Goal: Task Accomplishment & Management: Use online tool/utility

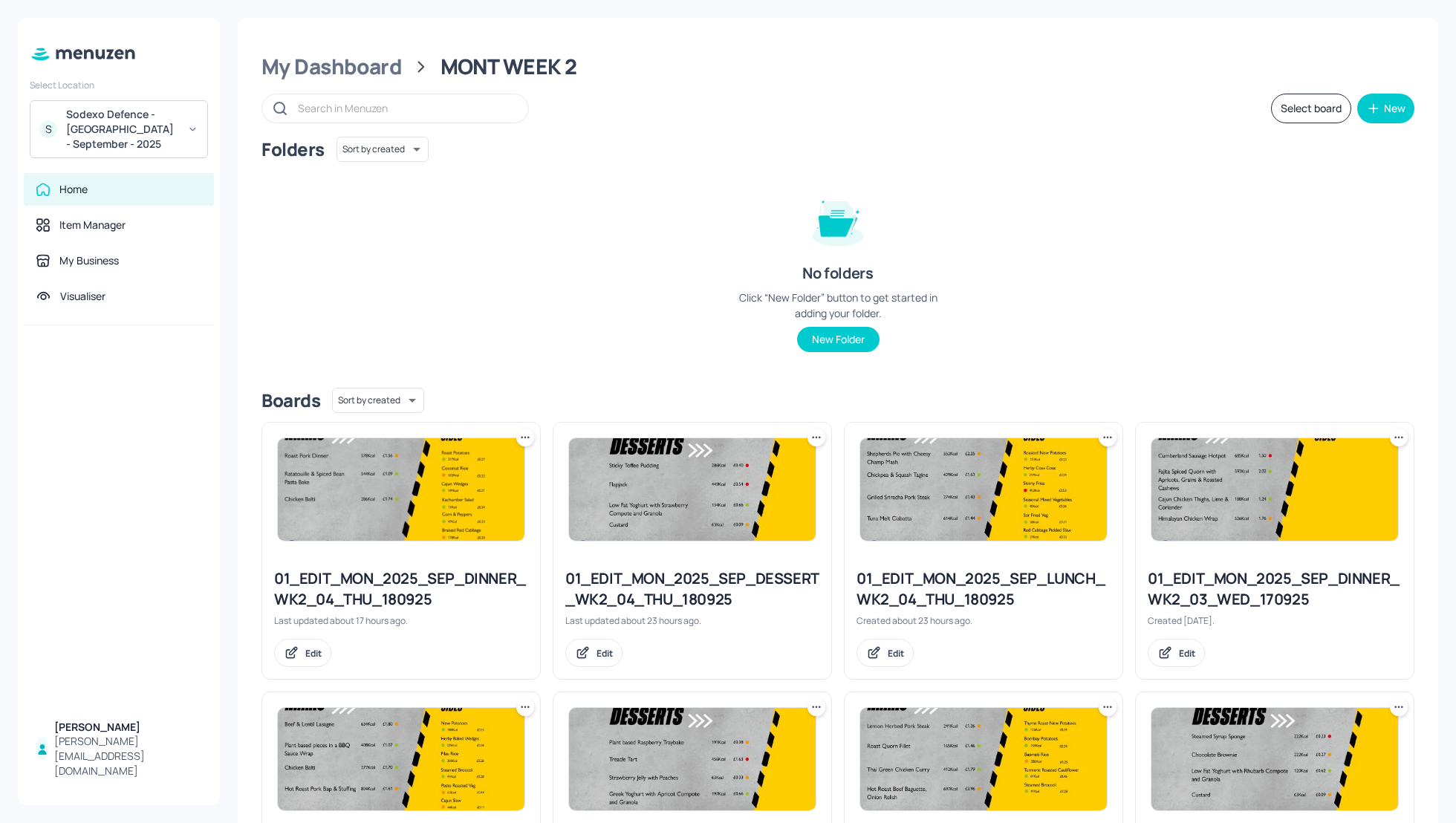
click at [1060, 163] on div "Folders Sort by created id ​ No folders Click “New Folder” button to get starte…" at bounding box center [837, 257] width 1153 height 239
click at [388, 71] on div "My Dashboard" at bounding box center [331, 66] width 141 height 27
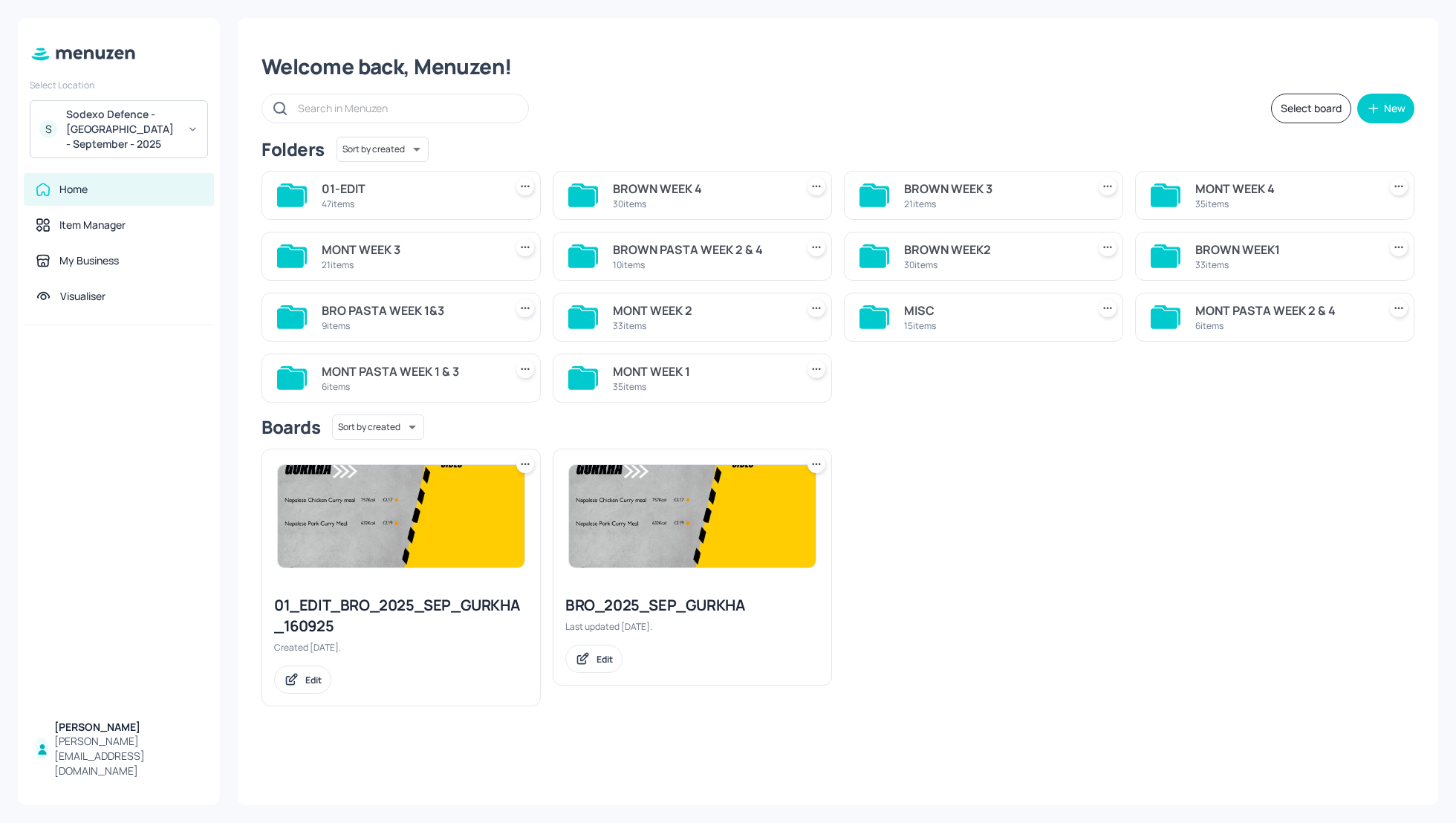
click at [912, 252] on div "BROWN WEEK2" at bounding box center [992, 249] width 176 height 17
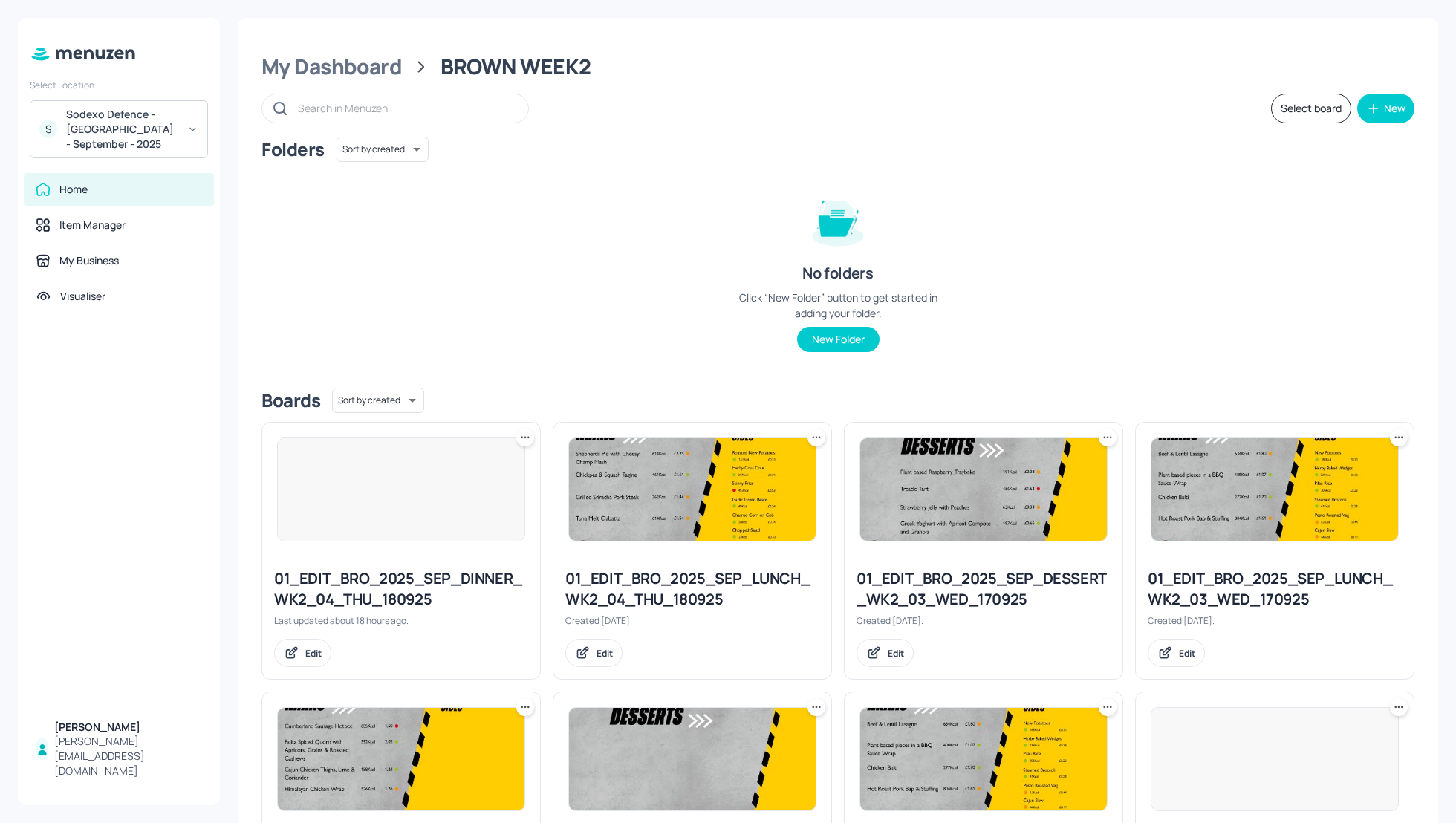
click at [1258, 276] on div "Folders Sort by created id ​ No folders Click “New Folder” button to get starte…" at bounding box center [837, 257] width 1153 height 239
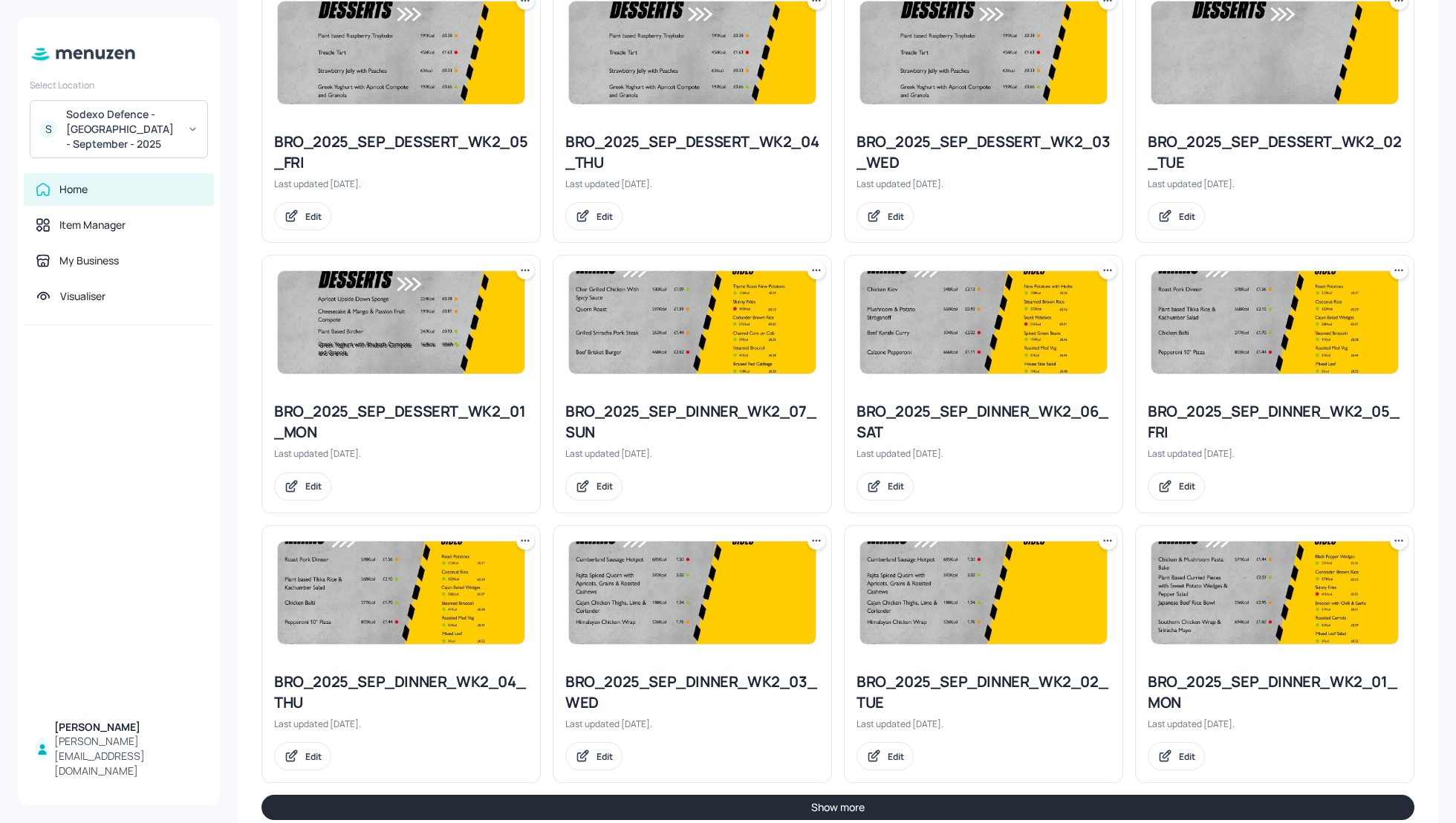
scroll to position [1274, 0]
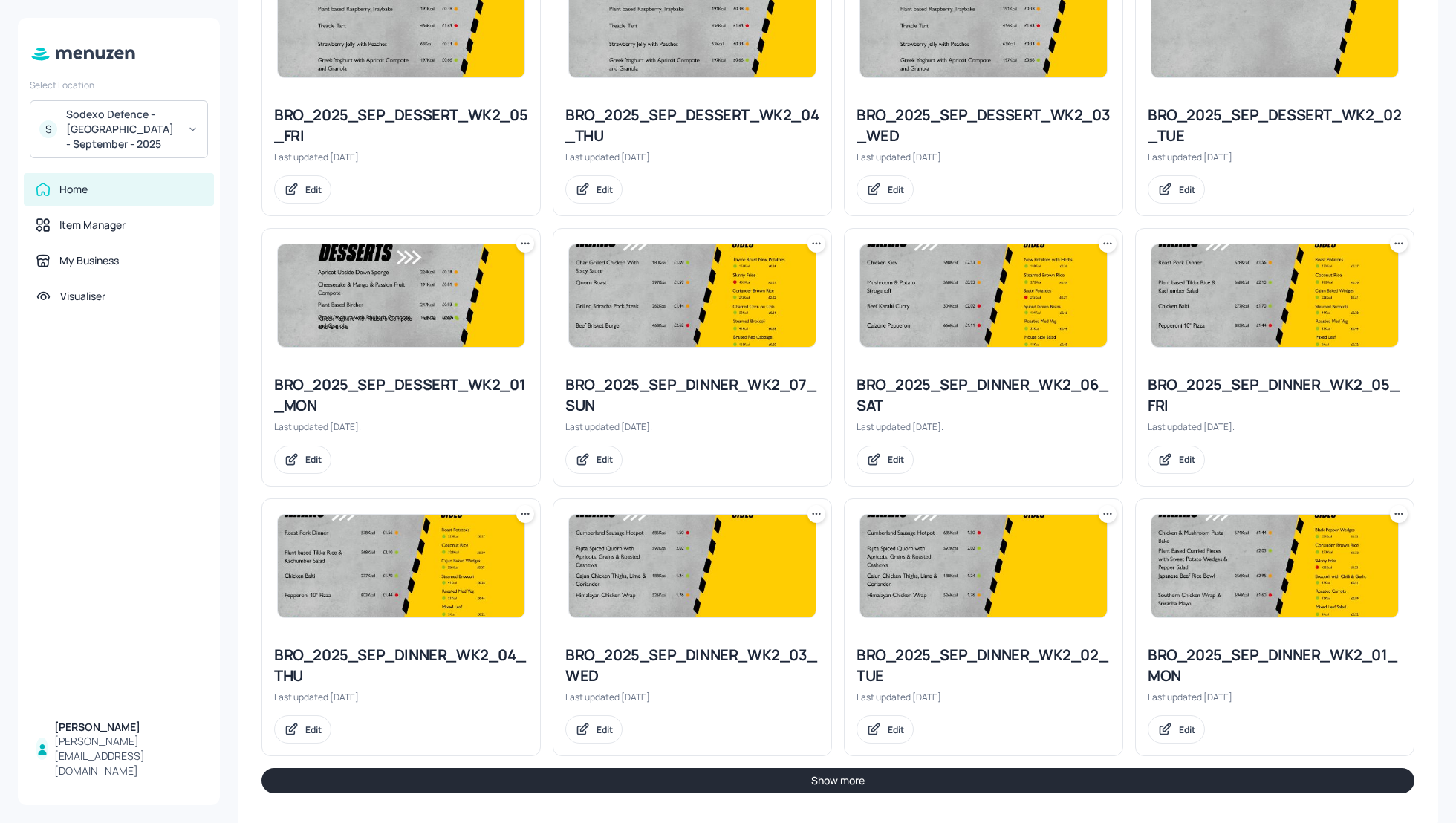
click at [1181, 768] on button "Show more" at bounding box center [837, 780] width 1153 height 25
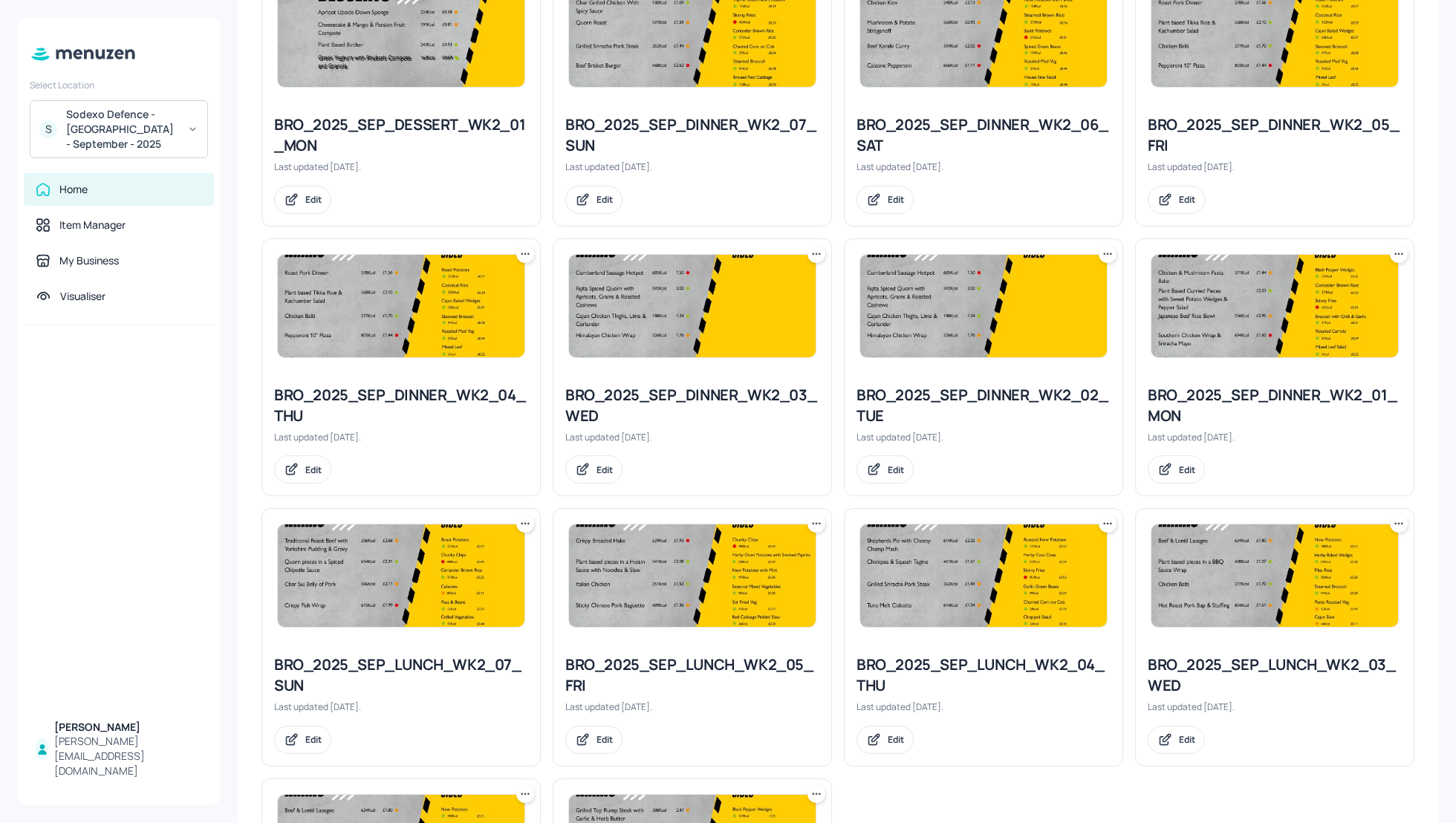
scroll to position [1537, 0]
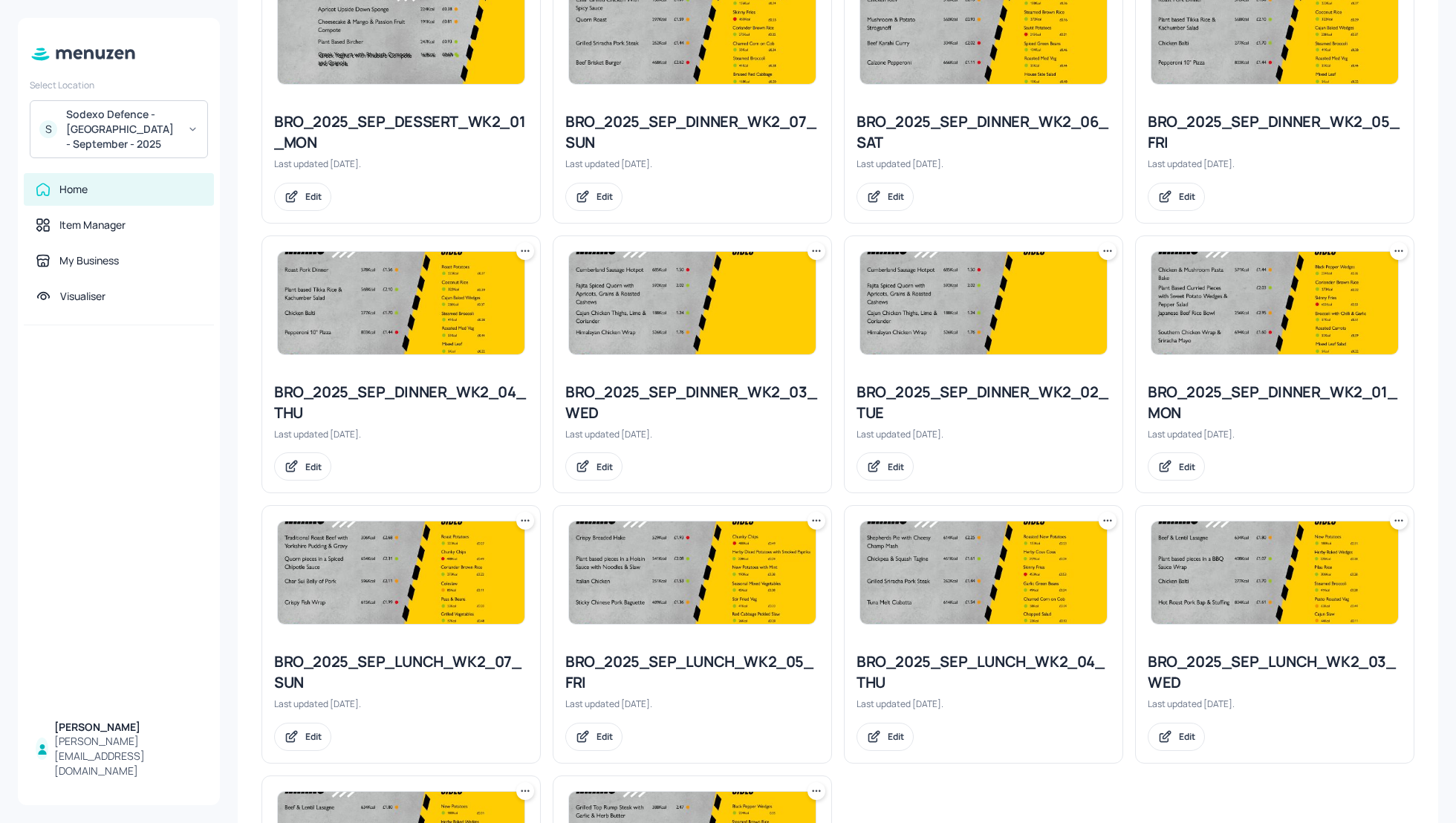
click at [814, 513] on icon at bounding box center [816, 520] width 15 height 15
click at [754, 575] on p "Duplicate" at bounding box center [741, 569] width 40 height 14
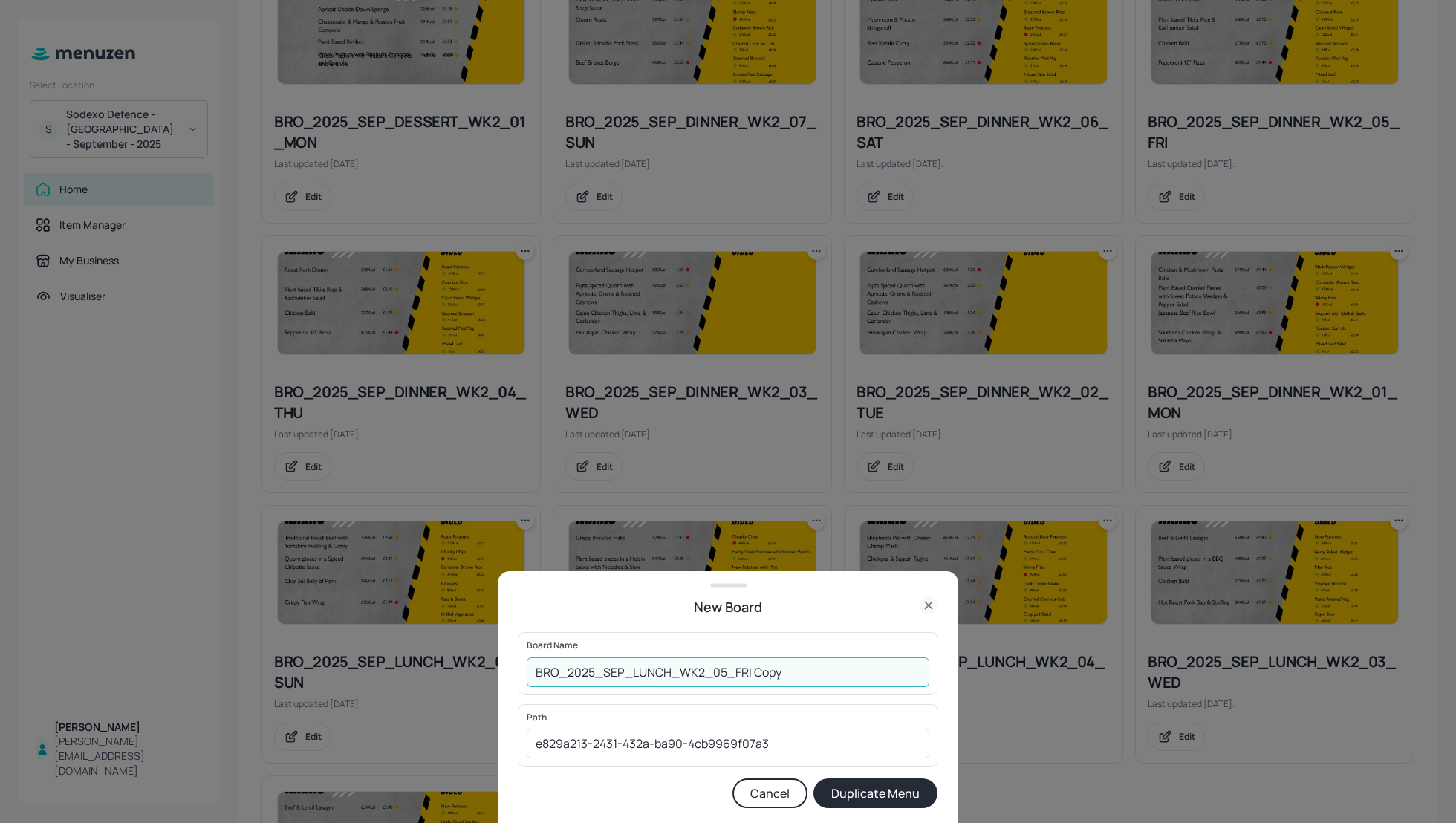
click at [532, 675] on input "BRO_2025_SEP_LUNCH_WK2_05_FRI Copy" at bounding box center [728, 672] width 403 height 29
click at [848, 677] on input "01_EDIT_BRO_2025_SEP_LUNCH_WK2_05_FRI Copy" at bounding box center [728, 672] width 403 height 29
type input "01_EDIT_BRO_2025_SEP_LUNCH_WK2_05_FRI_190925"
click at [857, 795] on button "Duplicate Menu" at bounding box center [875, 794] width 124 height 29
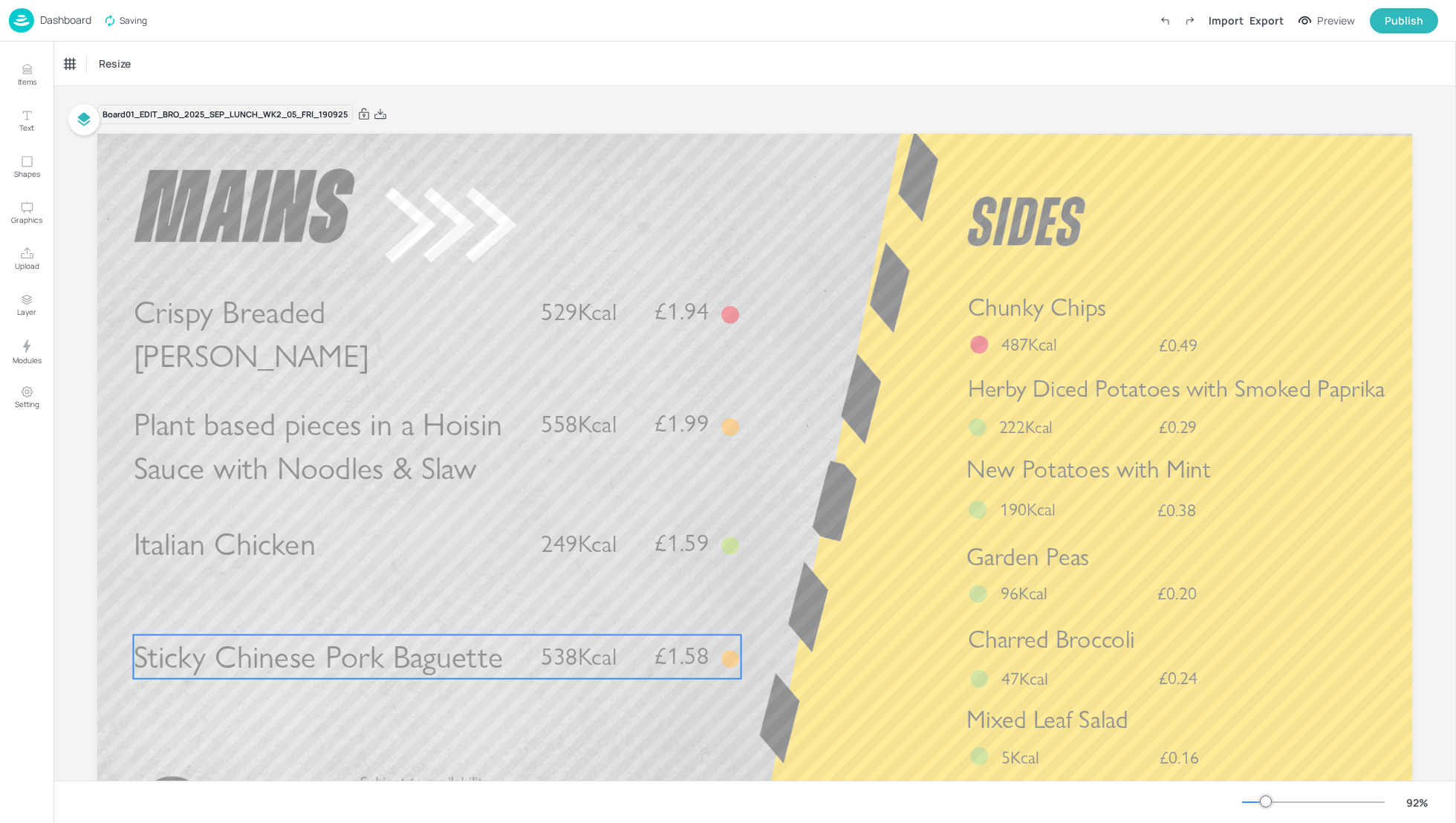
click at [292, 654] on span "Sticky Chinese Pork Baguette" at bounding box center [318, 657] width 370 height 39
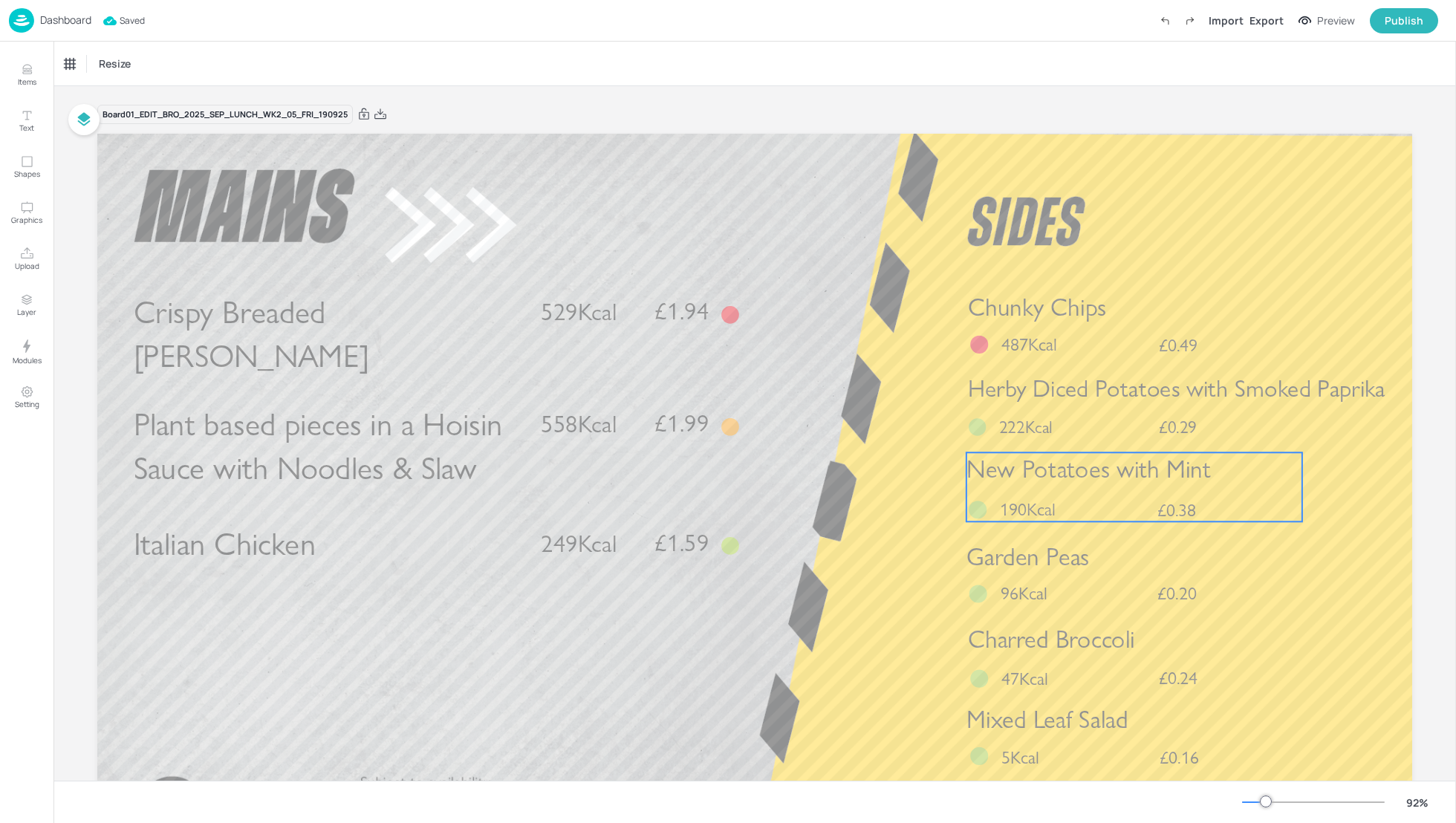
click at [1040, 413] on div "Herby Diced Potatoes with Smoked Paprika £0.29 222Kcal" at bounding box center [1176, 406] width 420 height 67
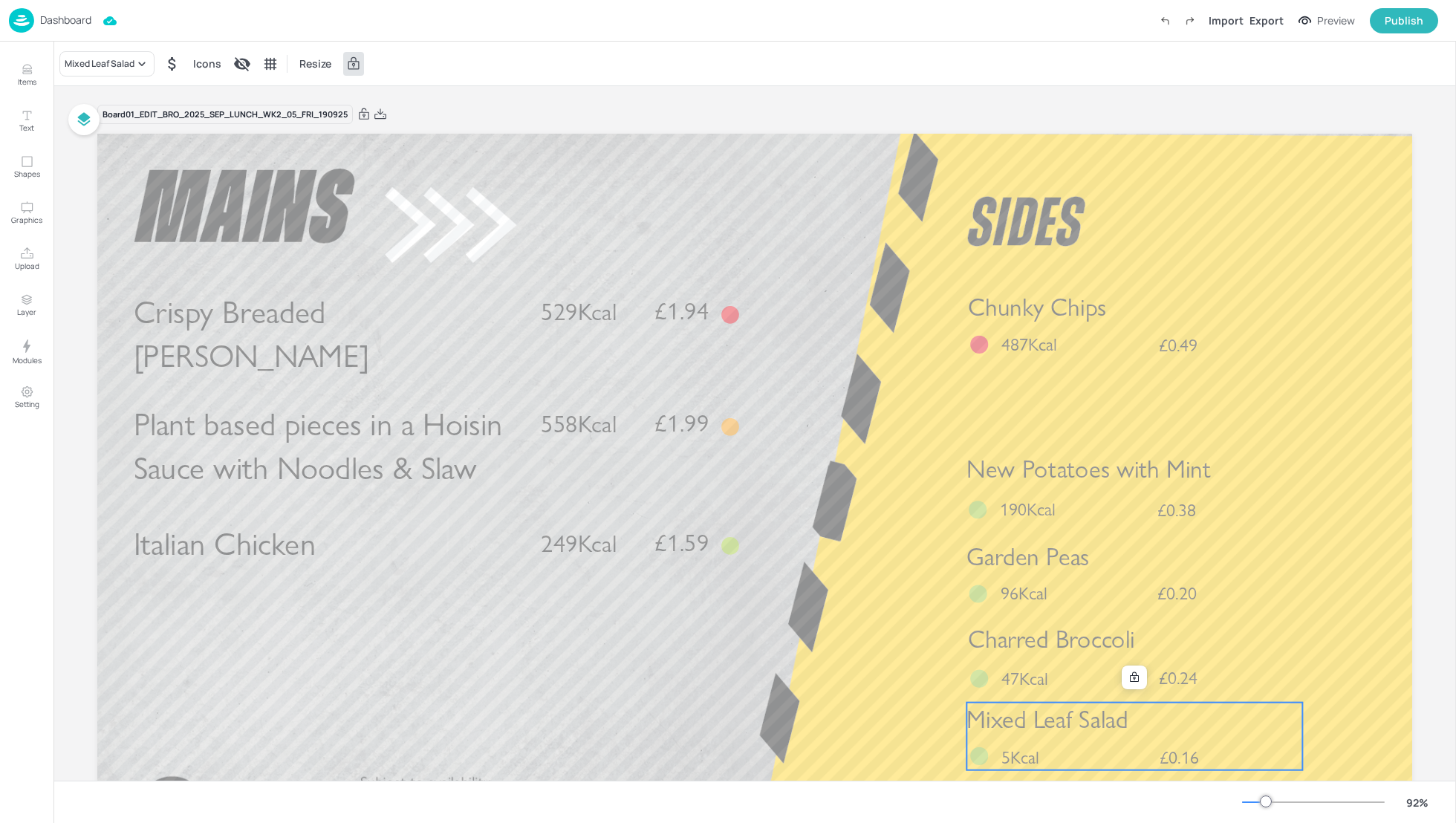
click at [1088, 713] on span "Mixed Leaf Salad" at bounding box center [1047, 719] width 162 height 29
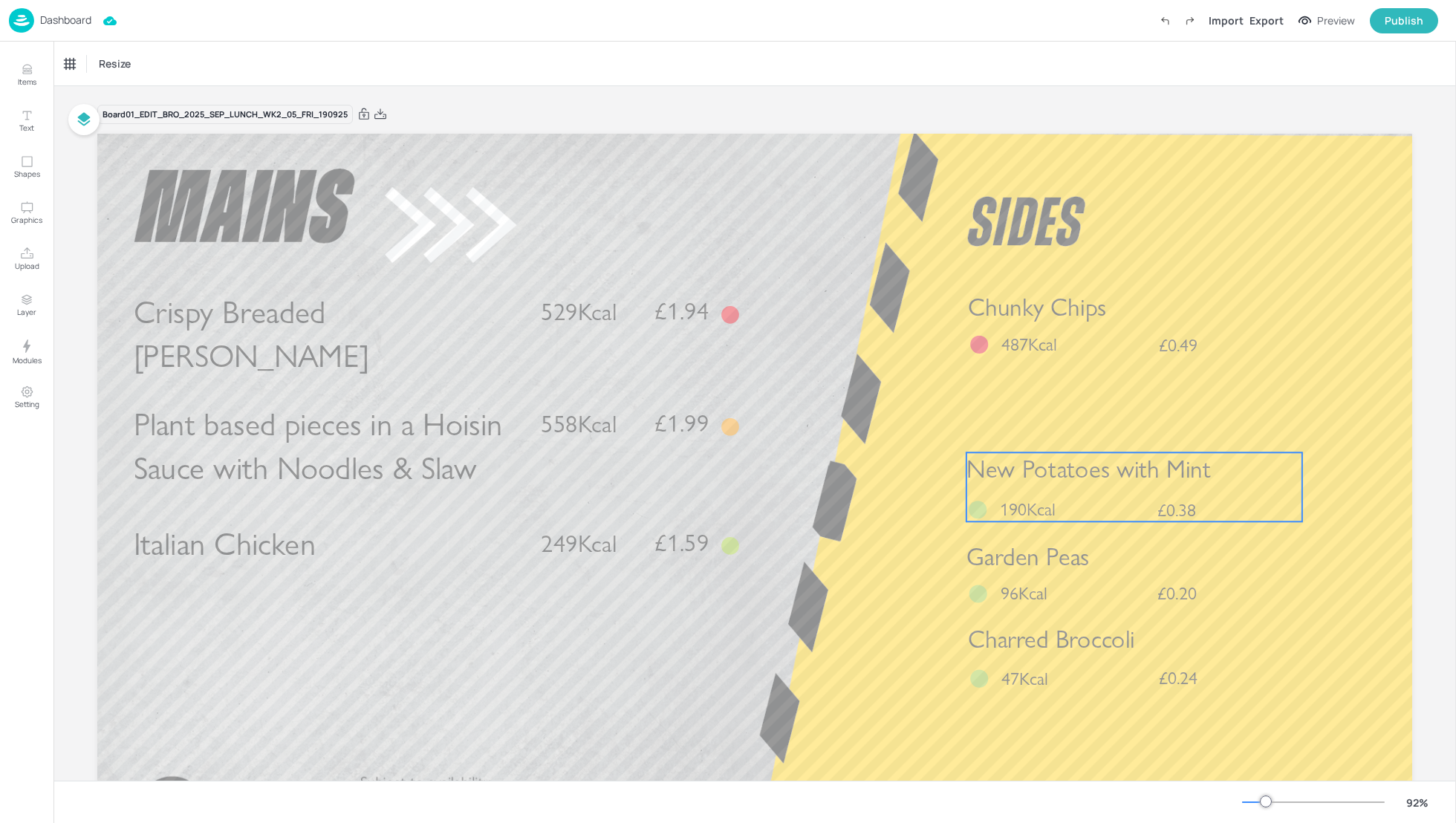
click at [1084, 464] on span "New Potatoes with Mint" at bounding box center [1088, 469] width 245 height 29
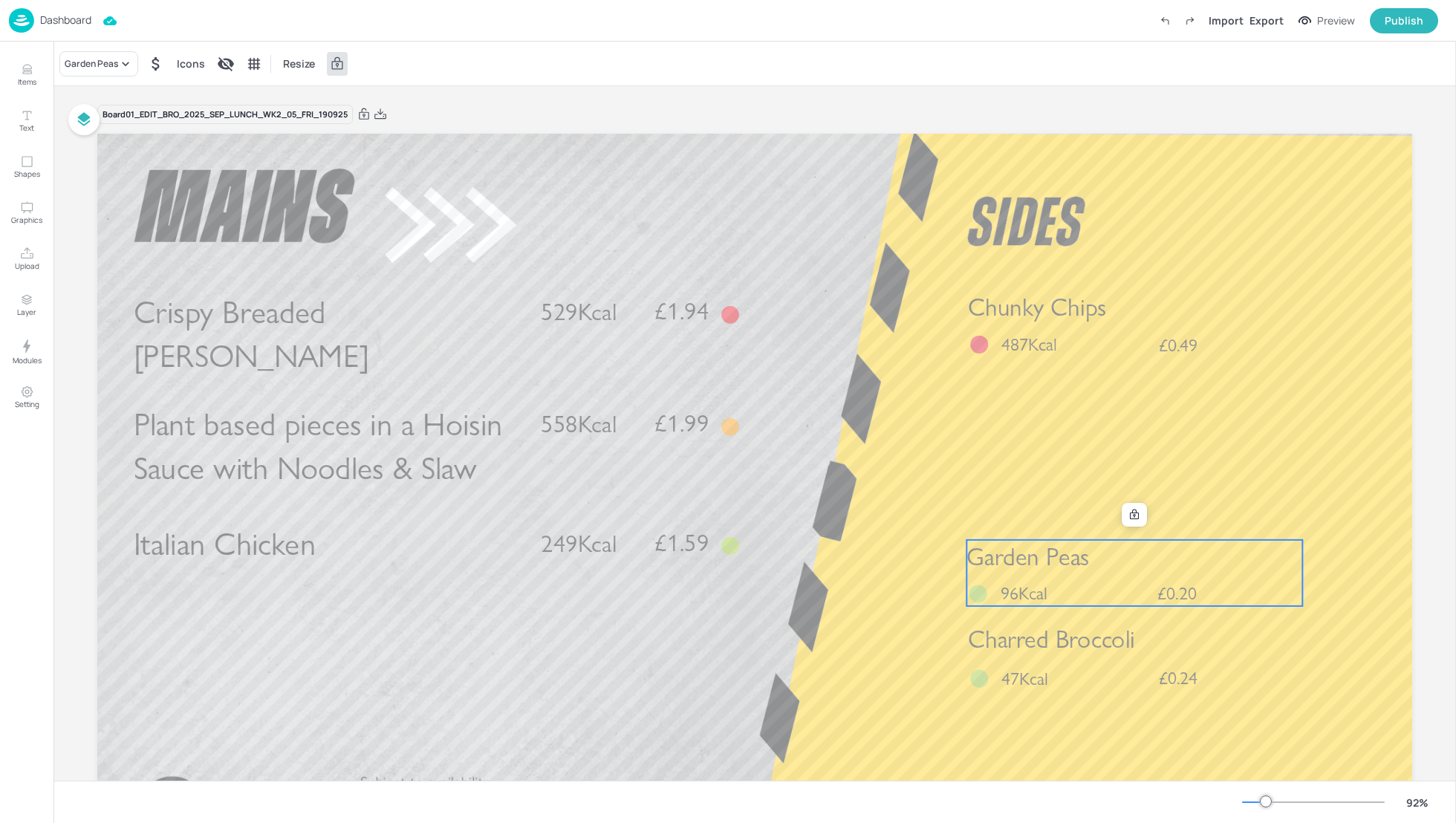
click at [1073, 559] on span "Garden Peas" at bounding box center [1027, 557] width 122 height 29
click at [1135, 517] on icon at bounding box center [1141, 521] width 12 height 12
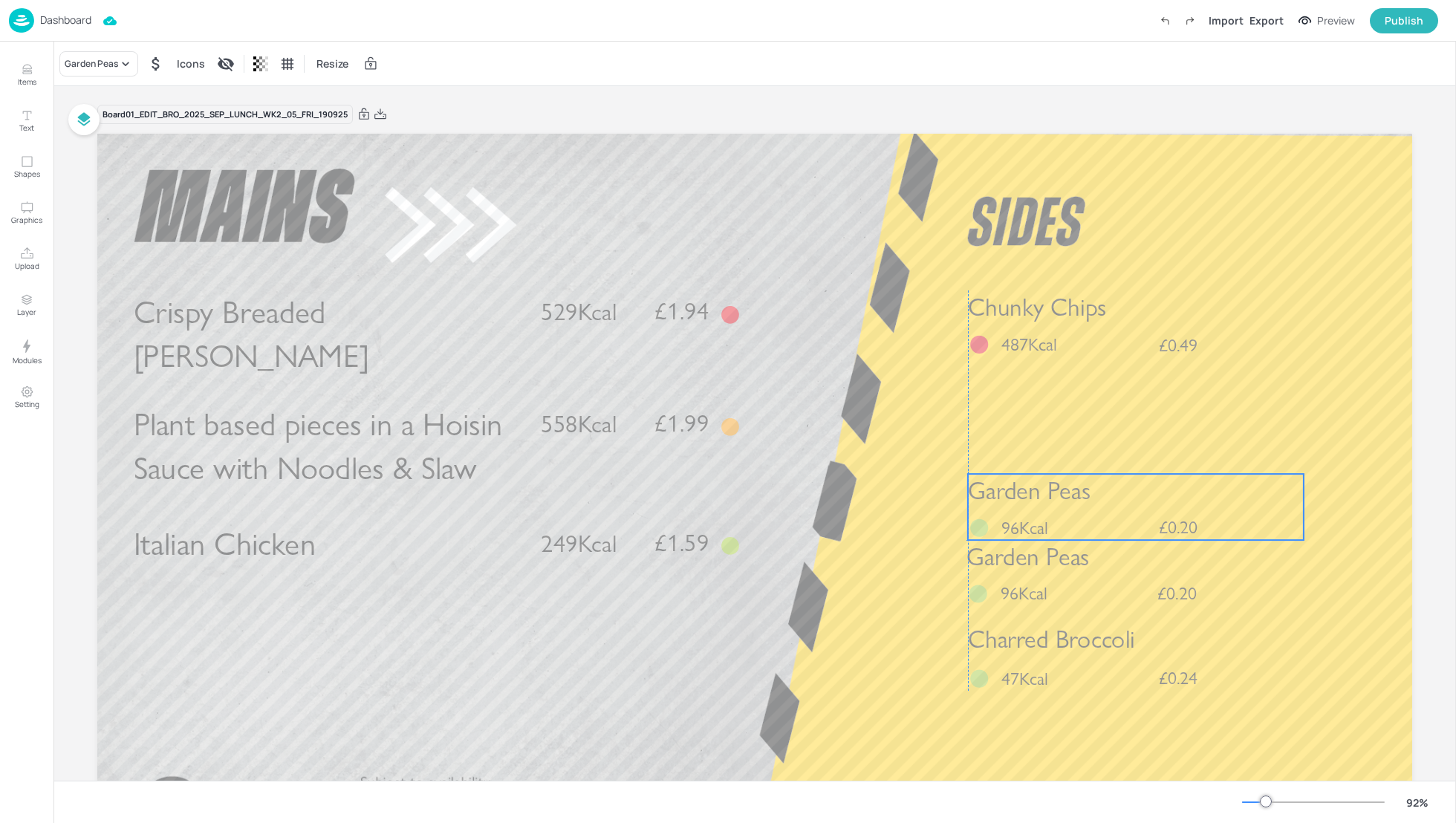
drag, startPoint x: 1141, startPoint y: 581, endPoint x: 1133, endPoint y: 507, distance: 74.4
click at [1133, 506] on p "Garden Peas" at bounding box center [1135, 490] width 336 height 34
click at [111, 65] on div "Garden Peas" at bounding box center [91, 63] width 53 height 14
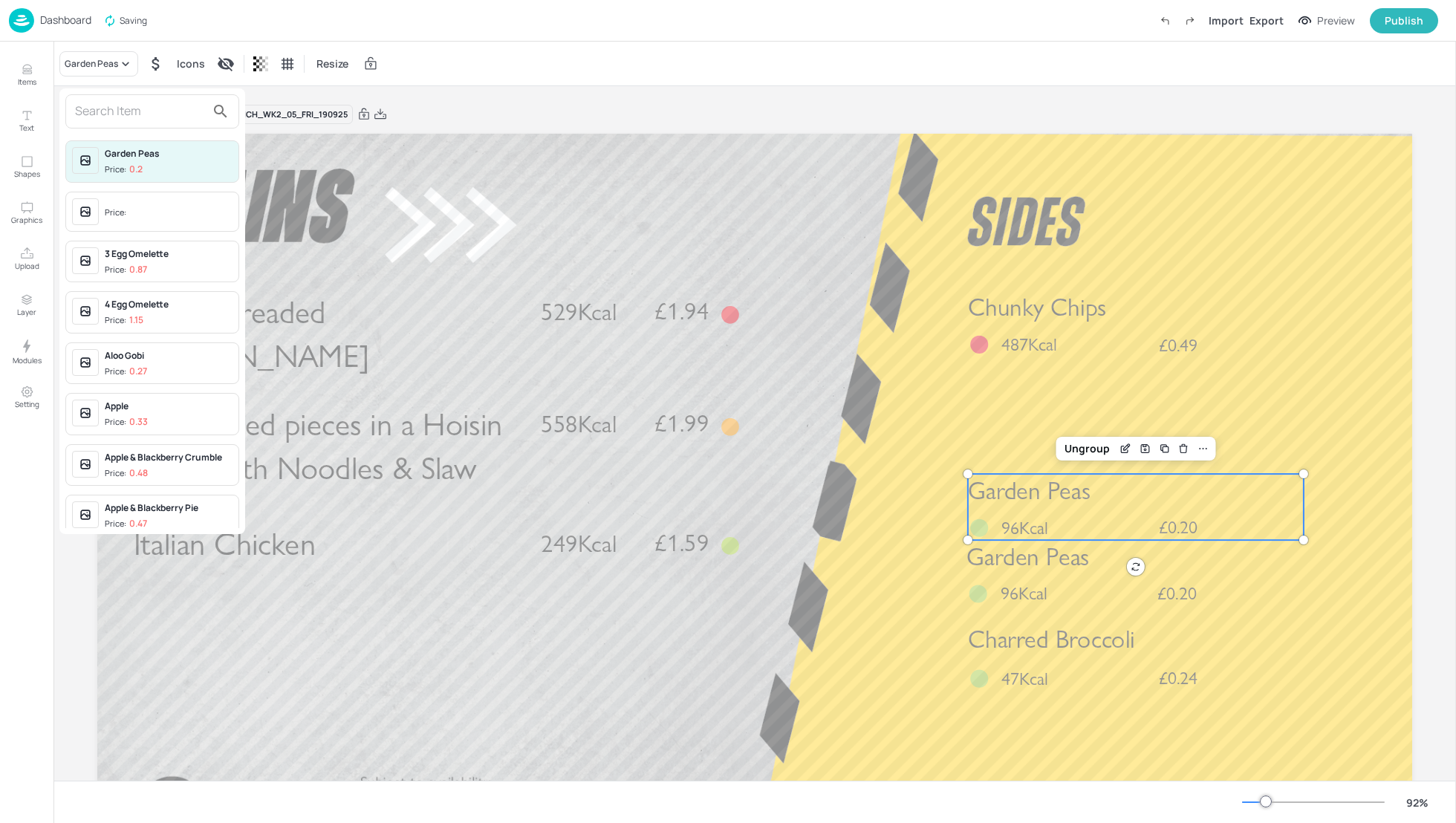
click at [99, 107] on input "text" at bounding box center [141, 111] width 131 height 24
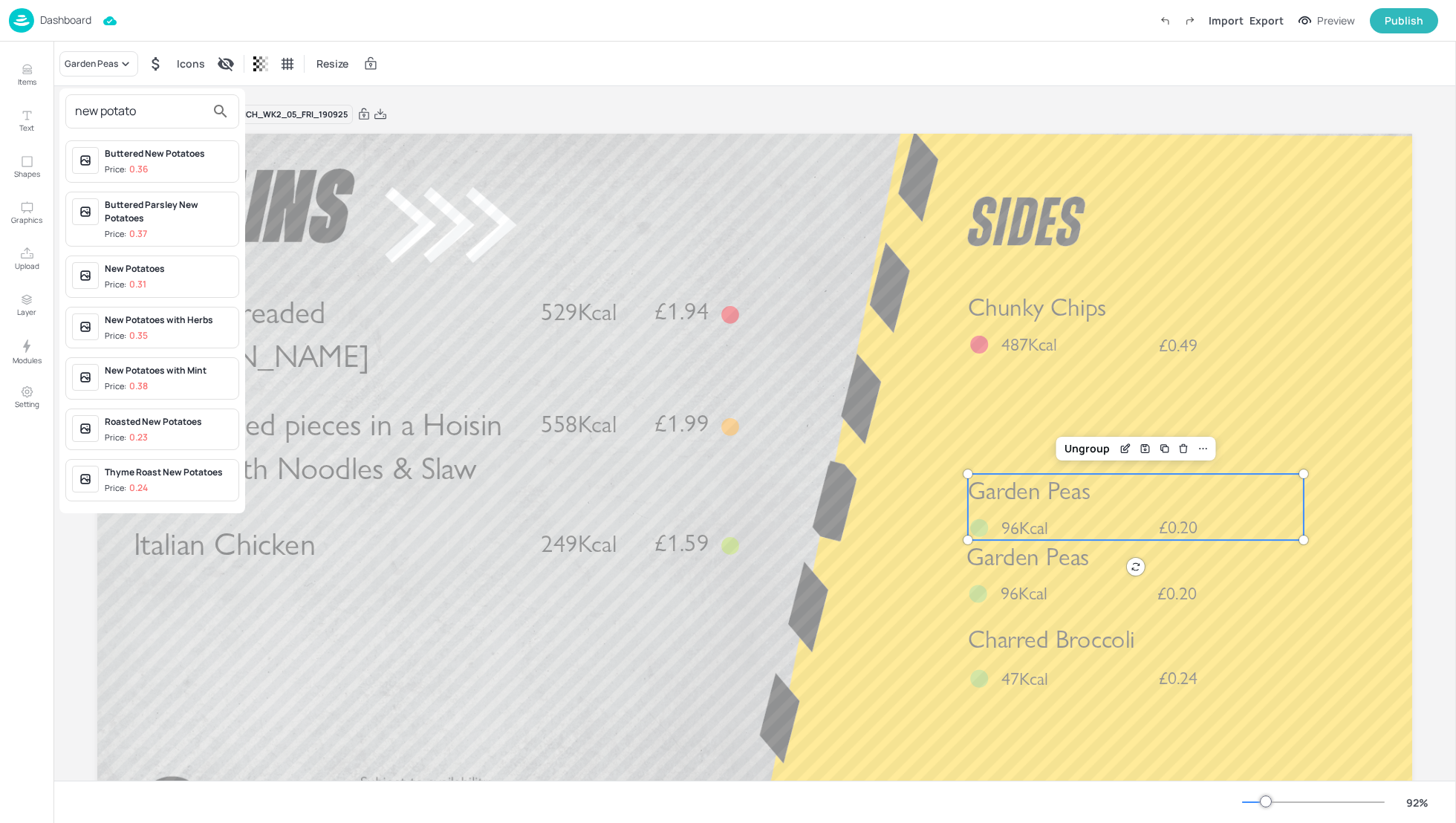
type input "new potato"
click at [149, 416] on div "Roasted New Potatoes" at bounding box center [168, 422] width 128 height 14
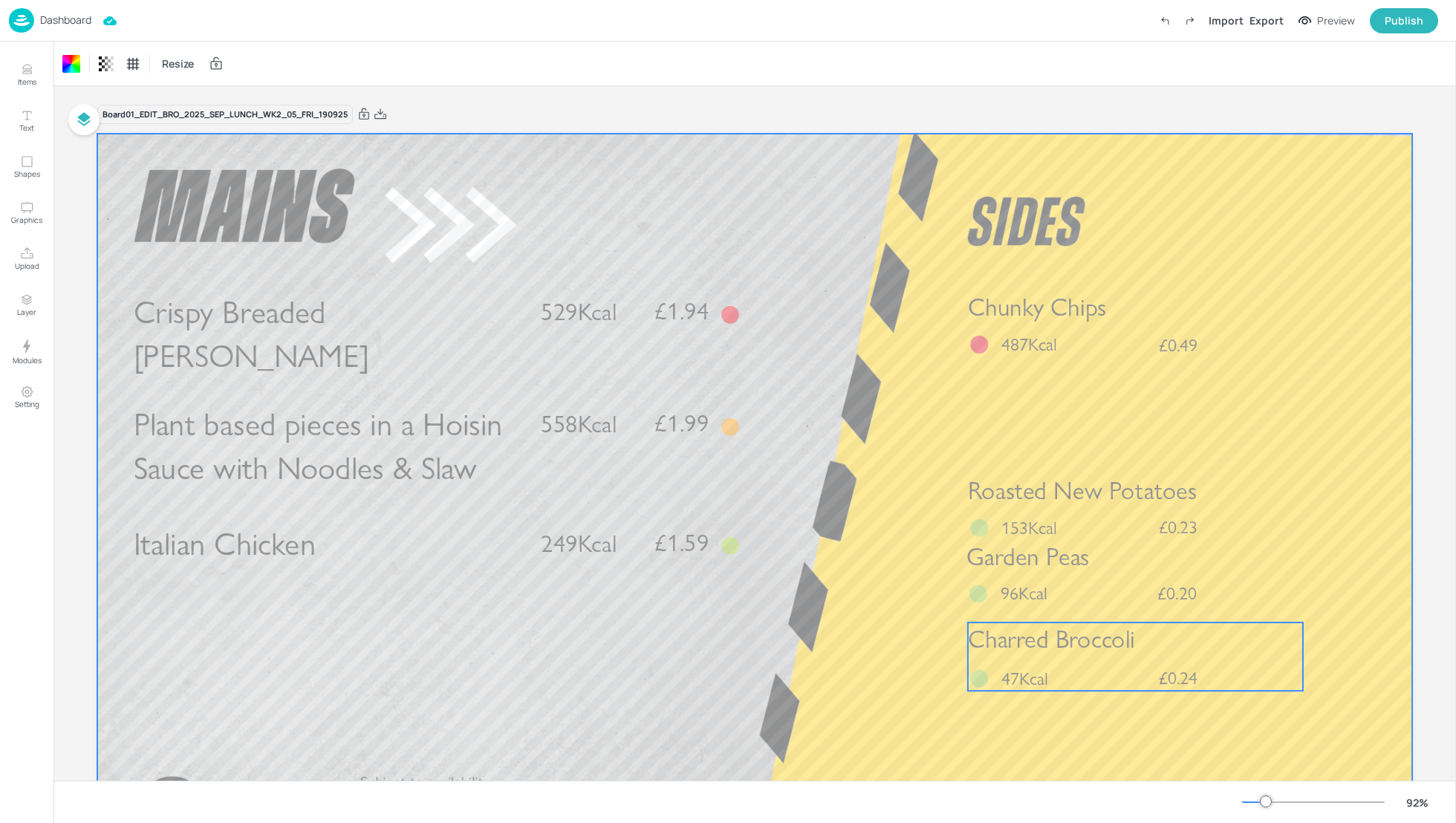
click at [1062, 655] on span "Charred Broccoli" at bounding box center [1052, 639] width 167 height 29
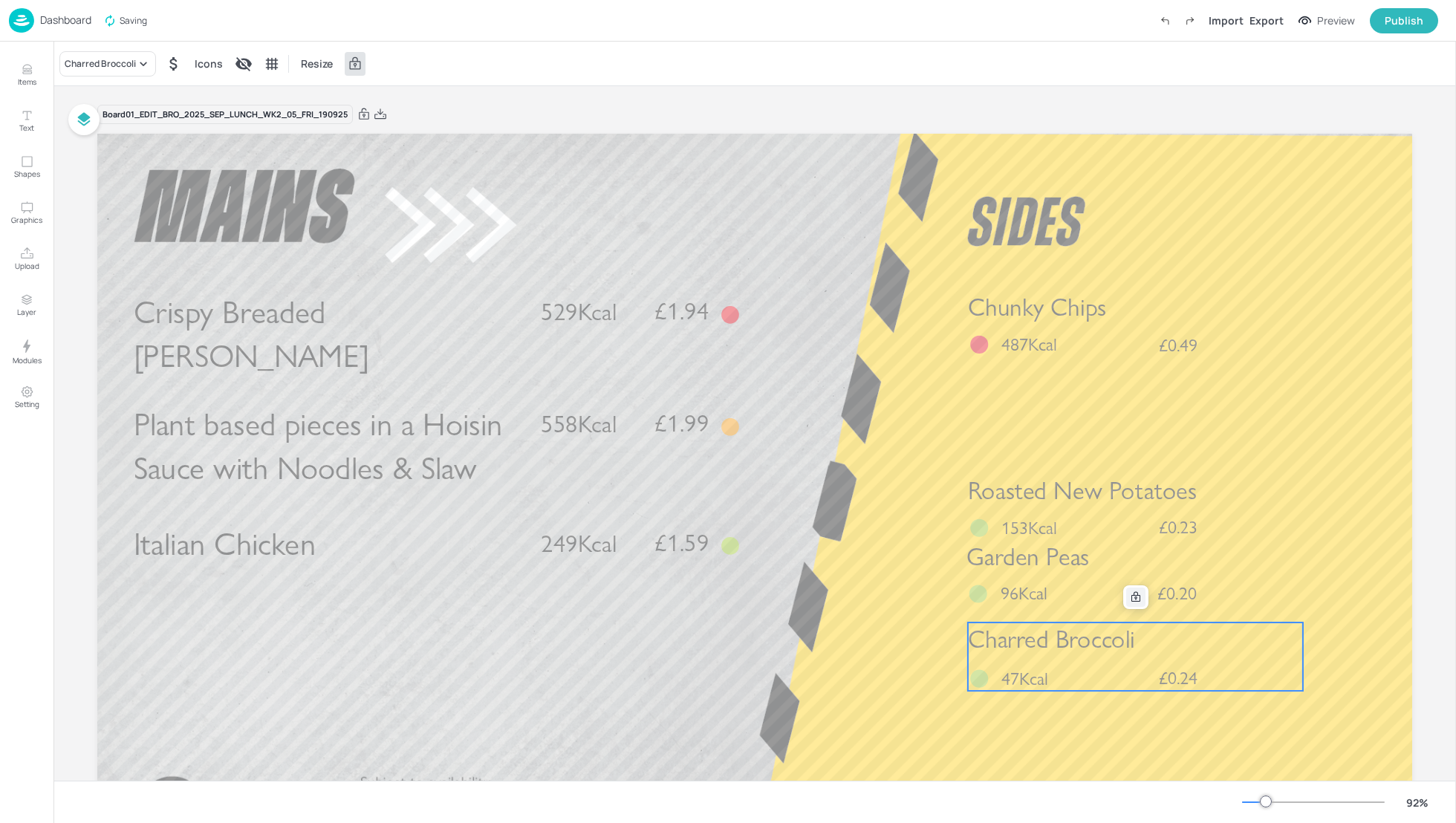
click at [1128, 604] on div at bounding box center [1135, 597] width 19 height 19
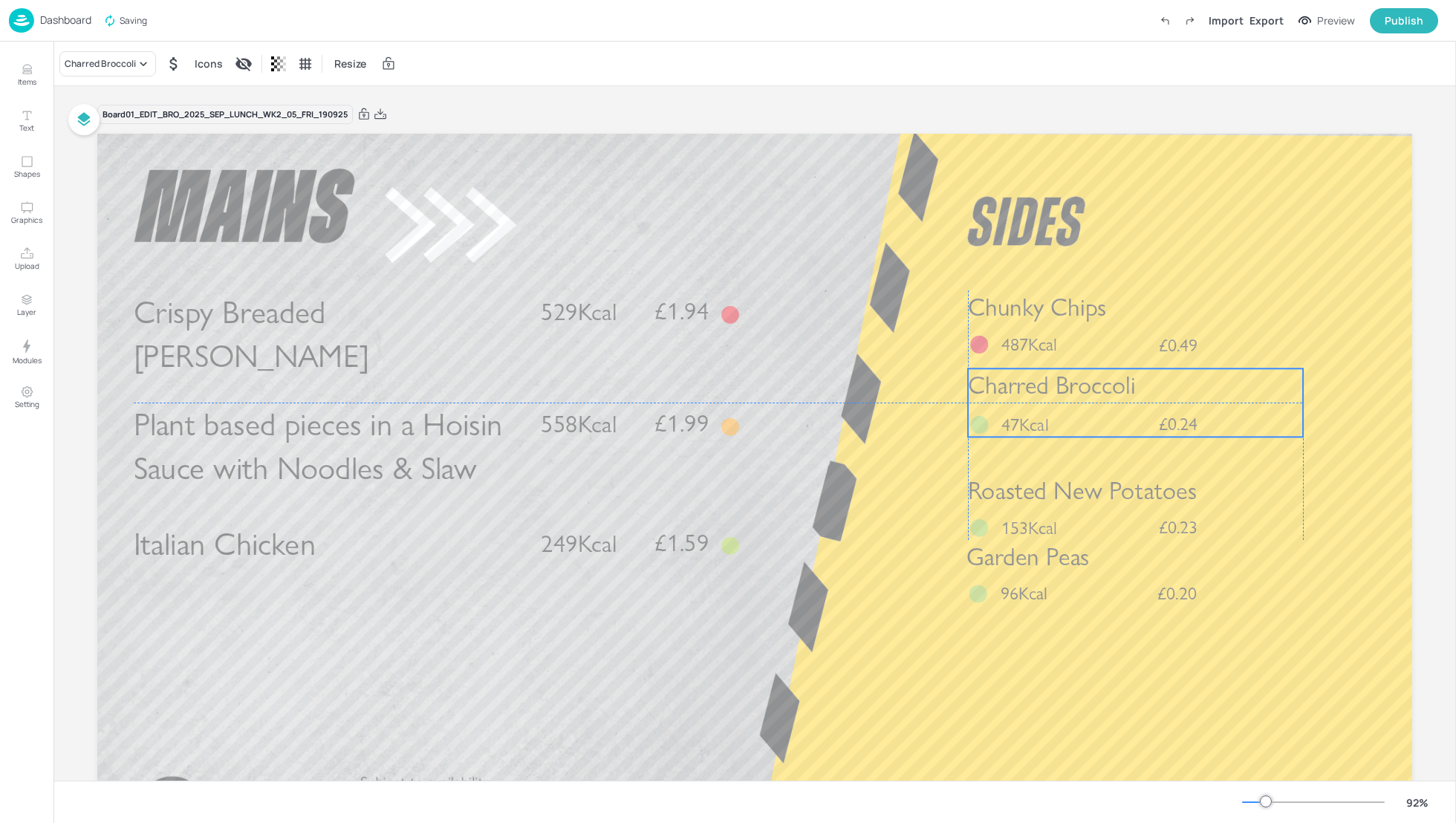
drag, startPoint x: 1129, startPoint y: 665, endPoint x: 1128, endPoint y: 411, distance: 254.0
click at [1128, 411] on div "Charred Broccoli £0.24 47Kcal" at bounding box center [1135, 403] width 335 height 68
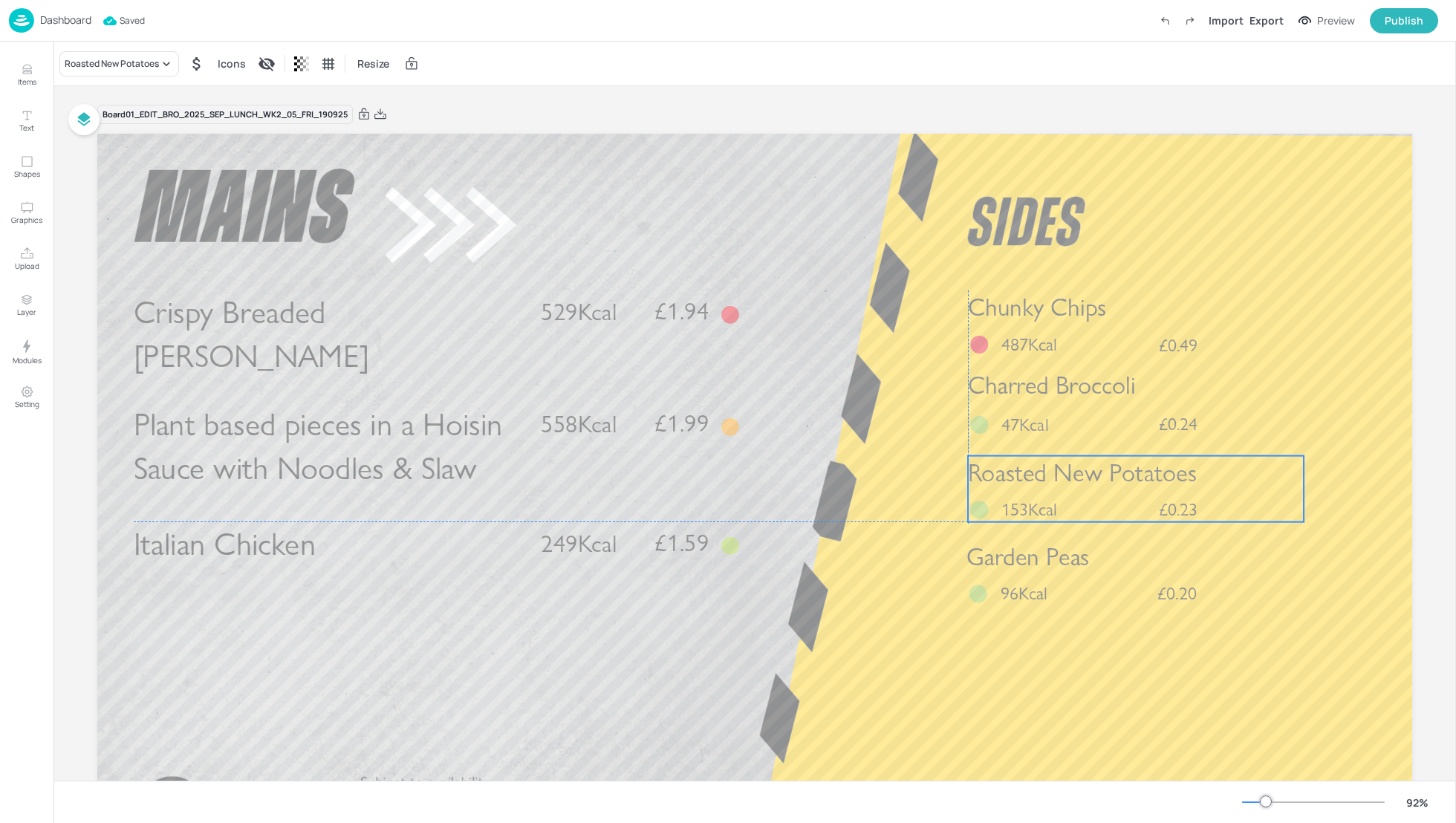
drag, startPoint x: 1119, startPoint y: 520, endPoint x: 1118, endPoint y: 505, distance: 15.0
click at [1118, 505] on div "Roasted New Potatoes £0.23 153Kcal" at bounding box center [1135, 489] width 336 height 66
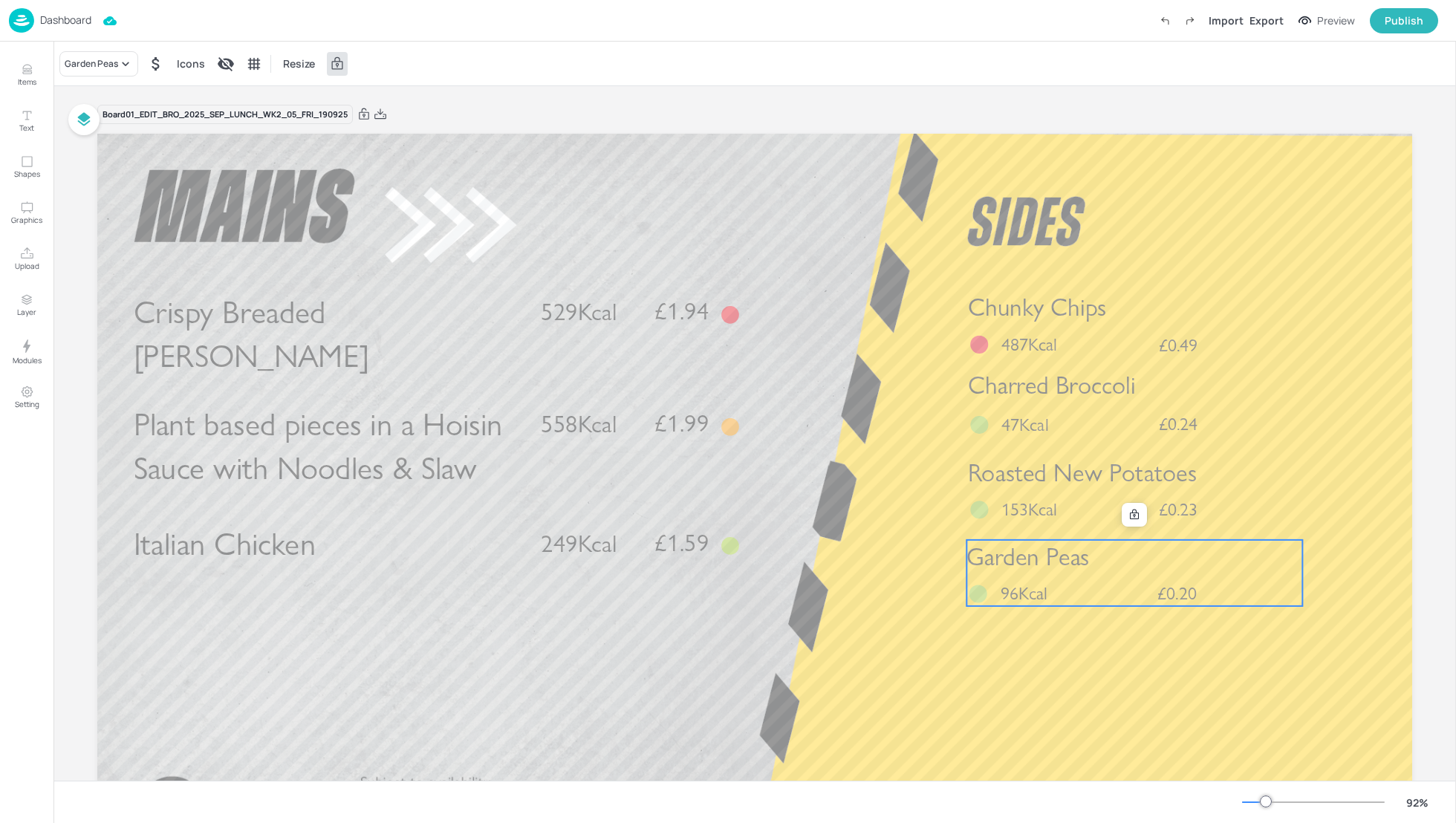
drag, startPoint x: 1081, startPoint y: 586, endPoint x: 1081, endPoint y: 576, distance: 10.0
click at [1081, 576] on div "Garden Peas £0.20 96Kcal" at bounding box center [1133, 573] width 336 height 66
click at [1128, 519] on icon at bounding box center [1133, 514] width 12 height 12
click at [1118, 566] on div "Garden Peas £0.20 96Kcal" at bounding box center [1135, 566] width 336 height 66
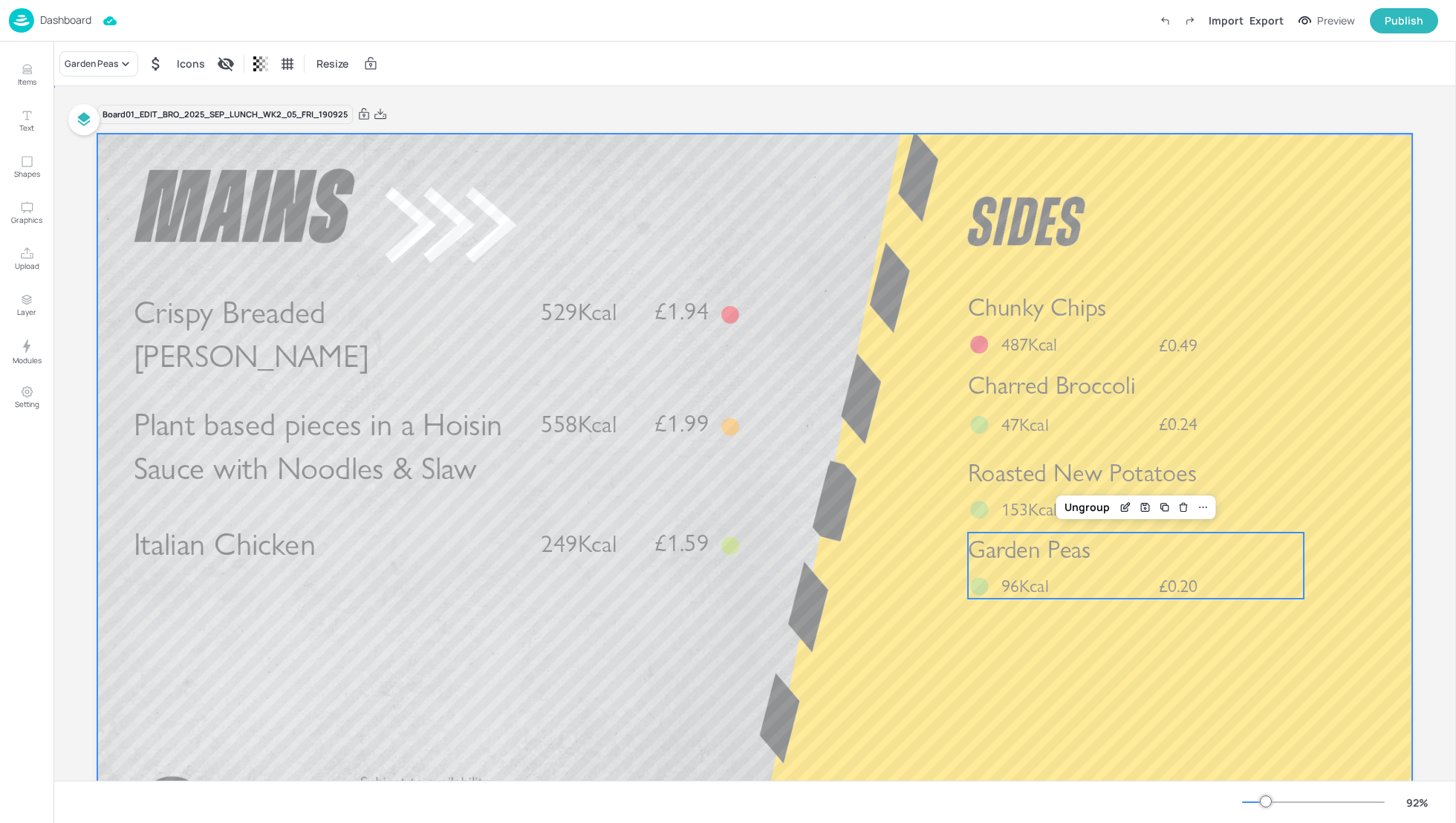
click at [872, 615] on div at bounding box center [755, 503] width 1314 height 740
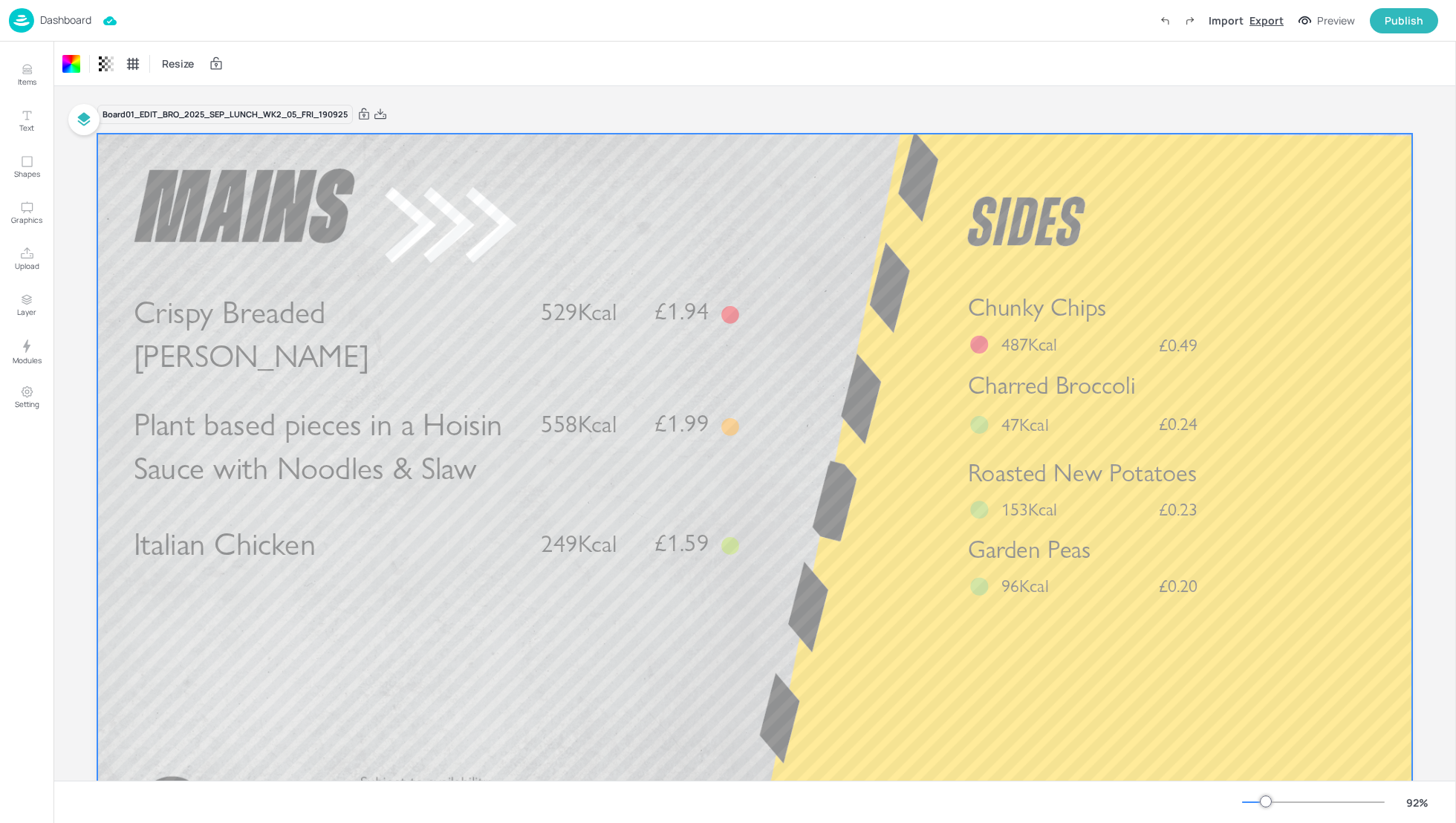
click at [1262, 20] on div "Export" at bounding box center [1266, 20] width 34 height 16
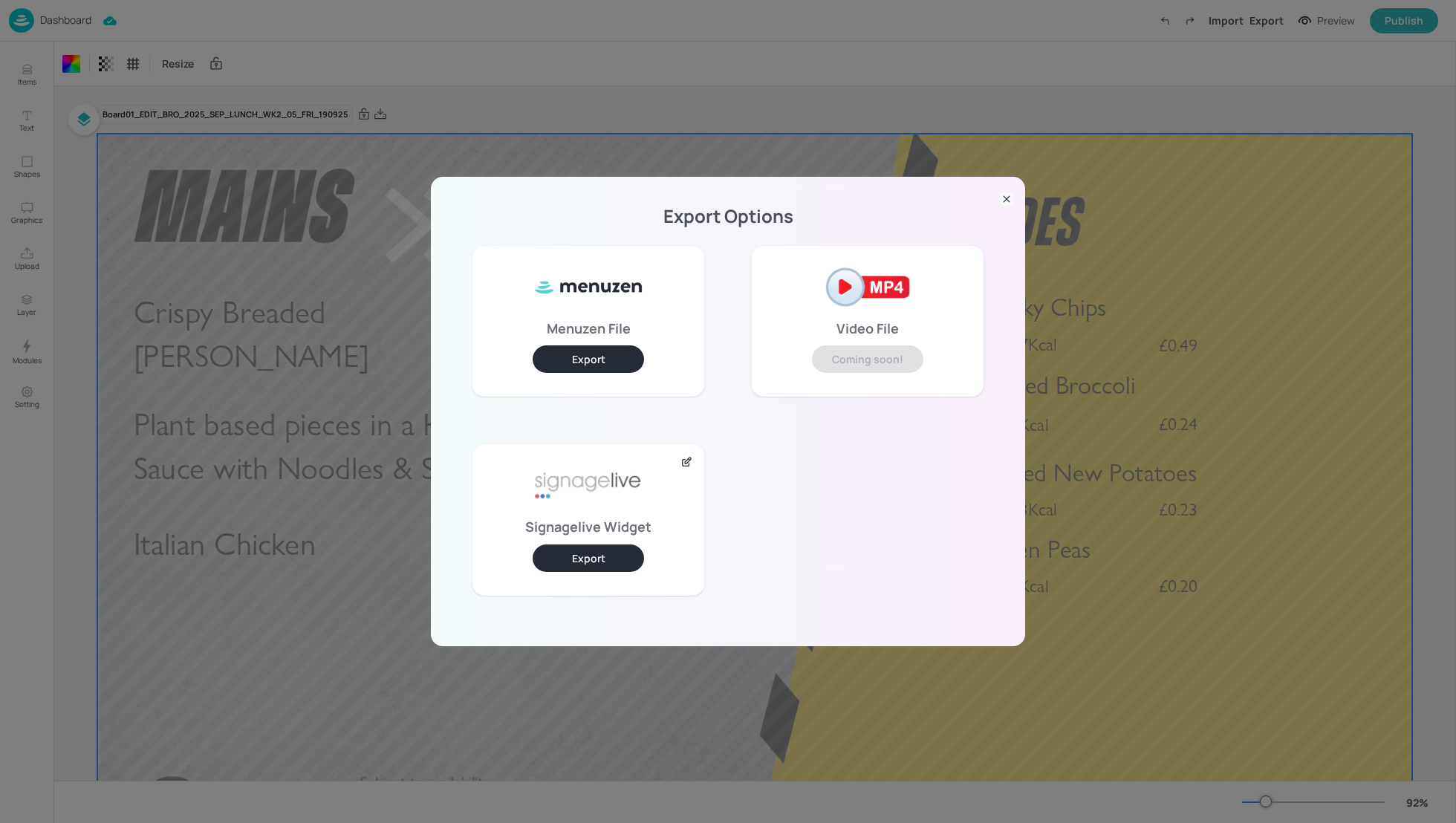
click at [620, 557] on button "Export" at bounding box center [587, 558] width 111 height 28
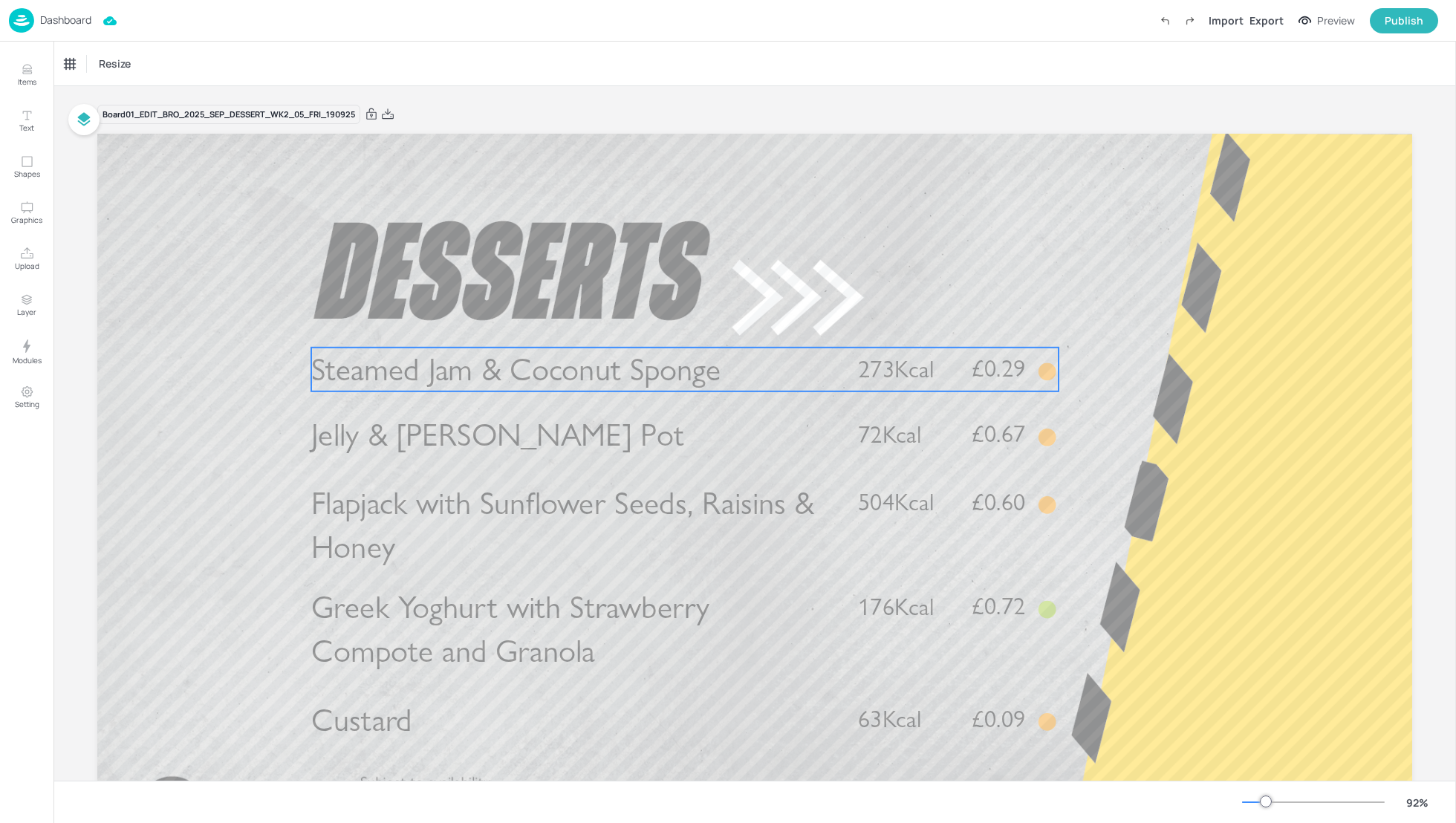
click at [536, 379] on span "Steamed Jam & Coconut Sponge" at bounding box center [516, 370] width 409 height 39
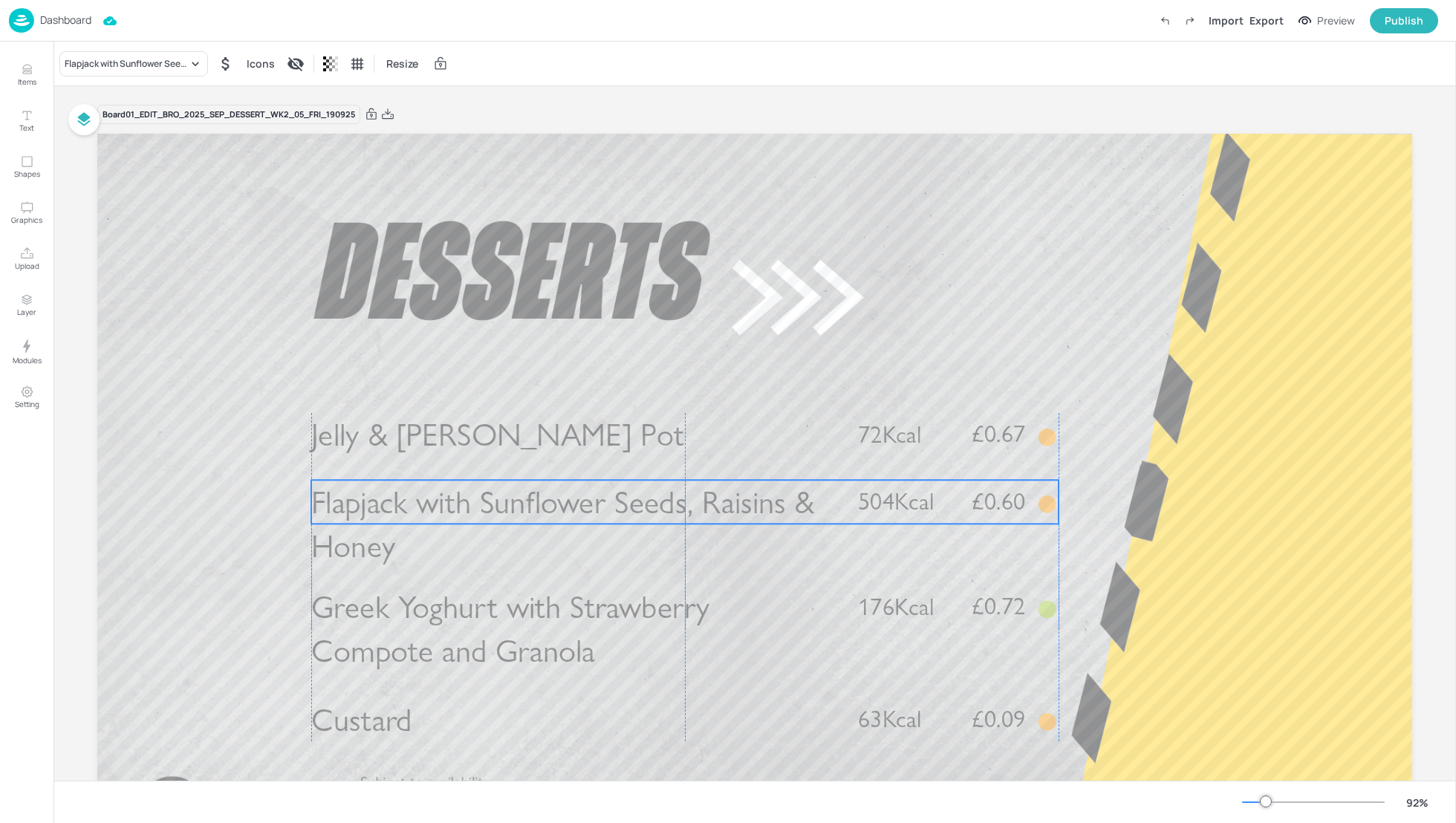
click at [461, 520] on span "Flapjack with Sunflower Seeds, Raisins & Honey" at bounding box center [563, 524] width 503 height 83
click at [106, 56] on div "Flapjack with Sunflower Seeds, Raisins & Honey" at bounding box center [134, 63] width 149 height 25
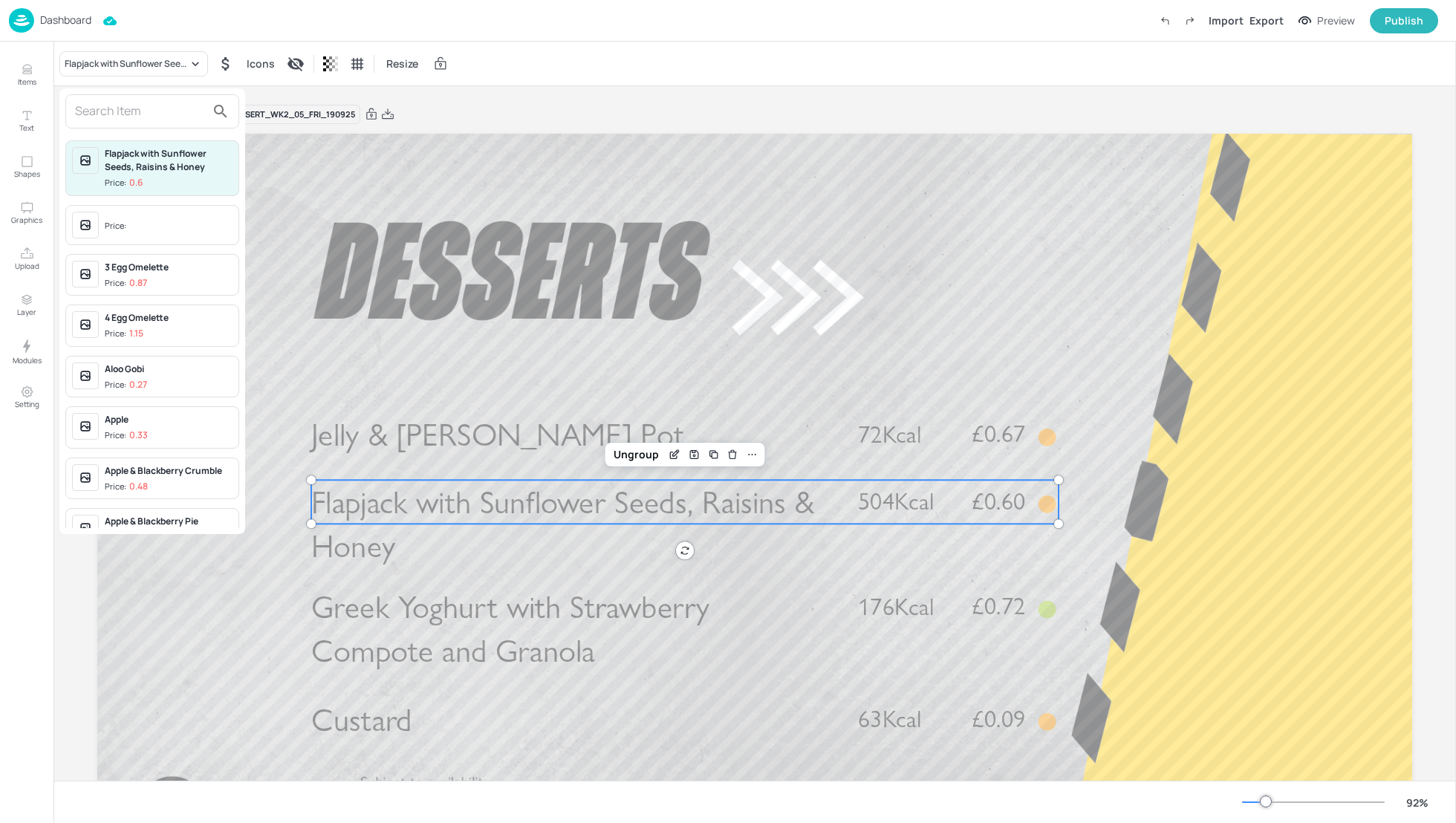
click at [120, 109] on input "text" at bounding box center [141, 111] width 131 height 24
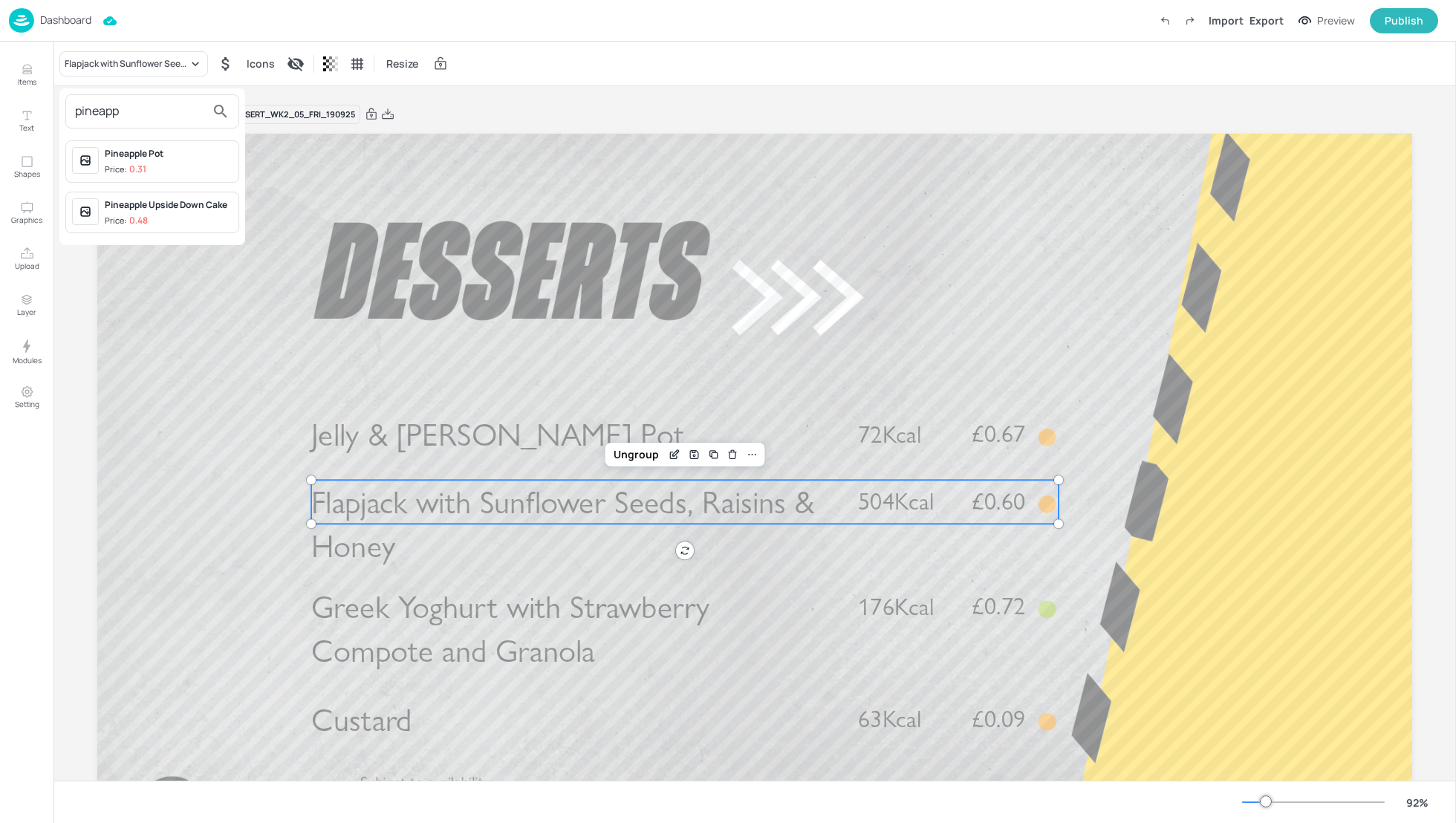
type input "pineapp"
click at [169, 200] on div "Pineapple Upside Down Cake" at bounding box center [168, 205] width 128 height 14
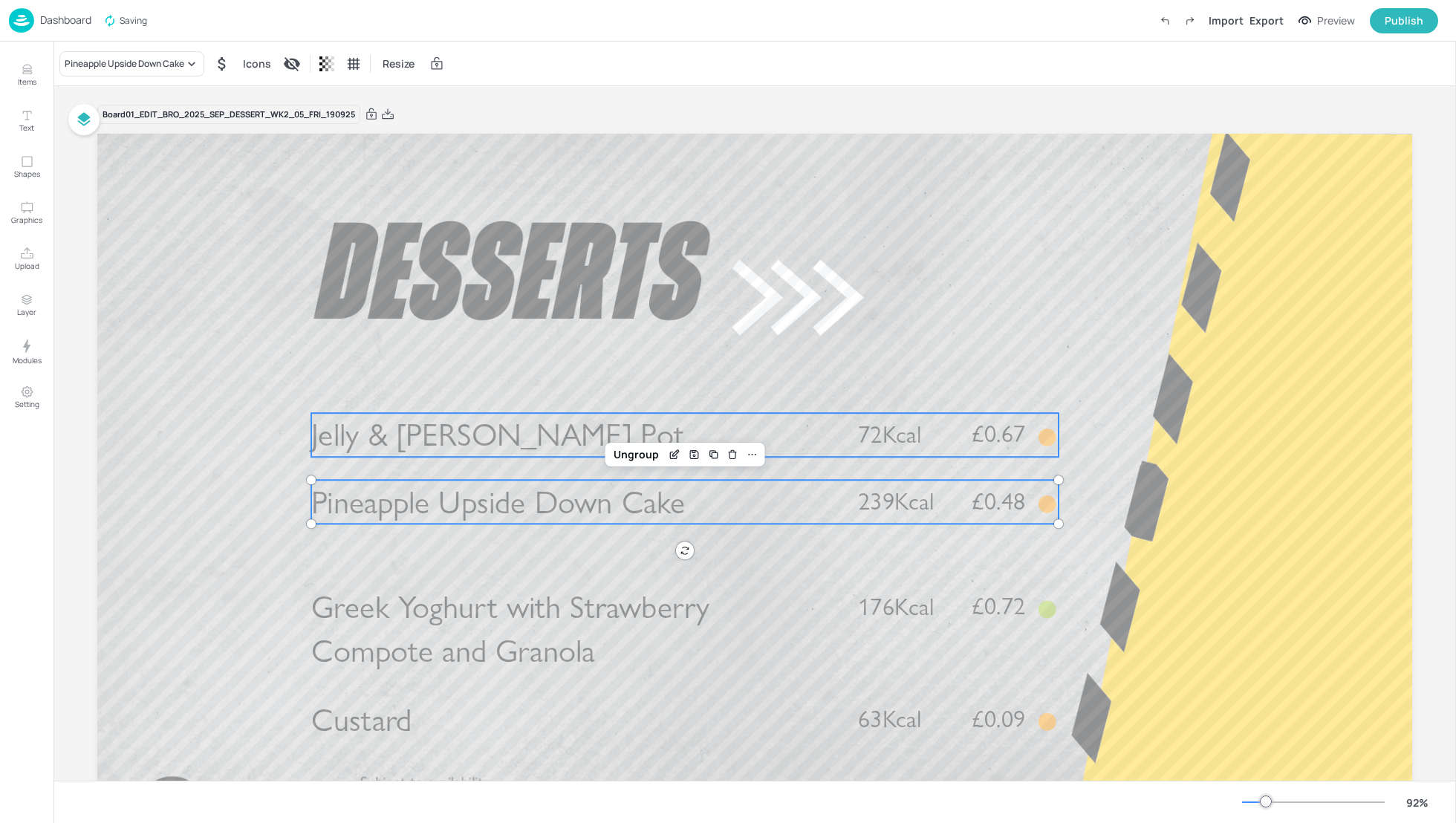
click at [493, 444] on span "Jelly & Berry Pot" at bounding box center [498, 435] width 373 height 39
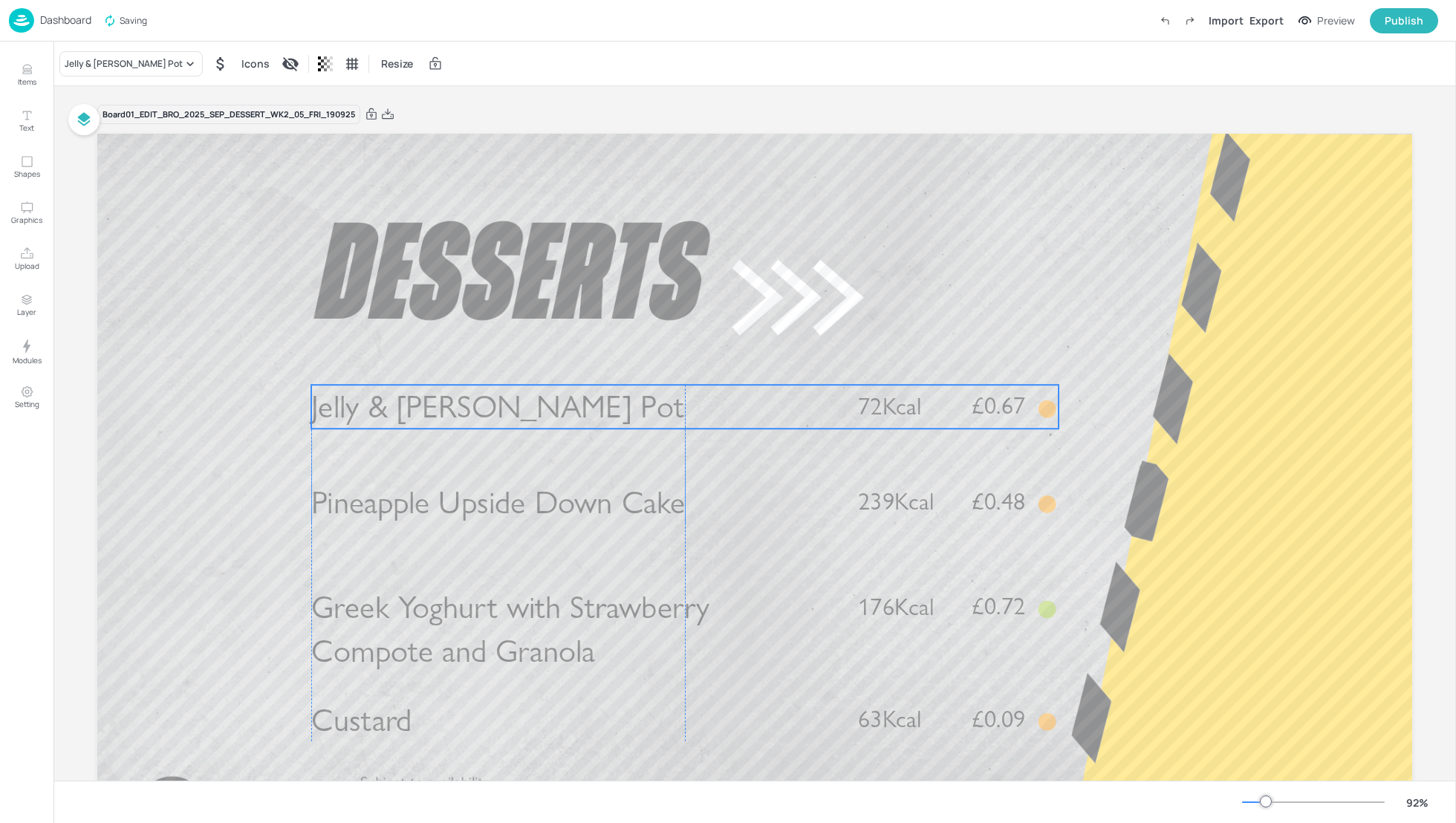
drag, startPoint x: 542, startPoint y: 438, endPoint x: 540, endPoint y: 409, distance: 29.1
click at [540, 408] on p "Jelly & Berry Pot" at bounding box center [573, 407] width 522 height 44
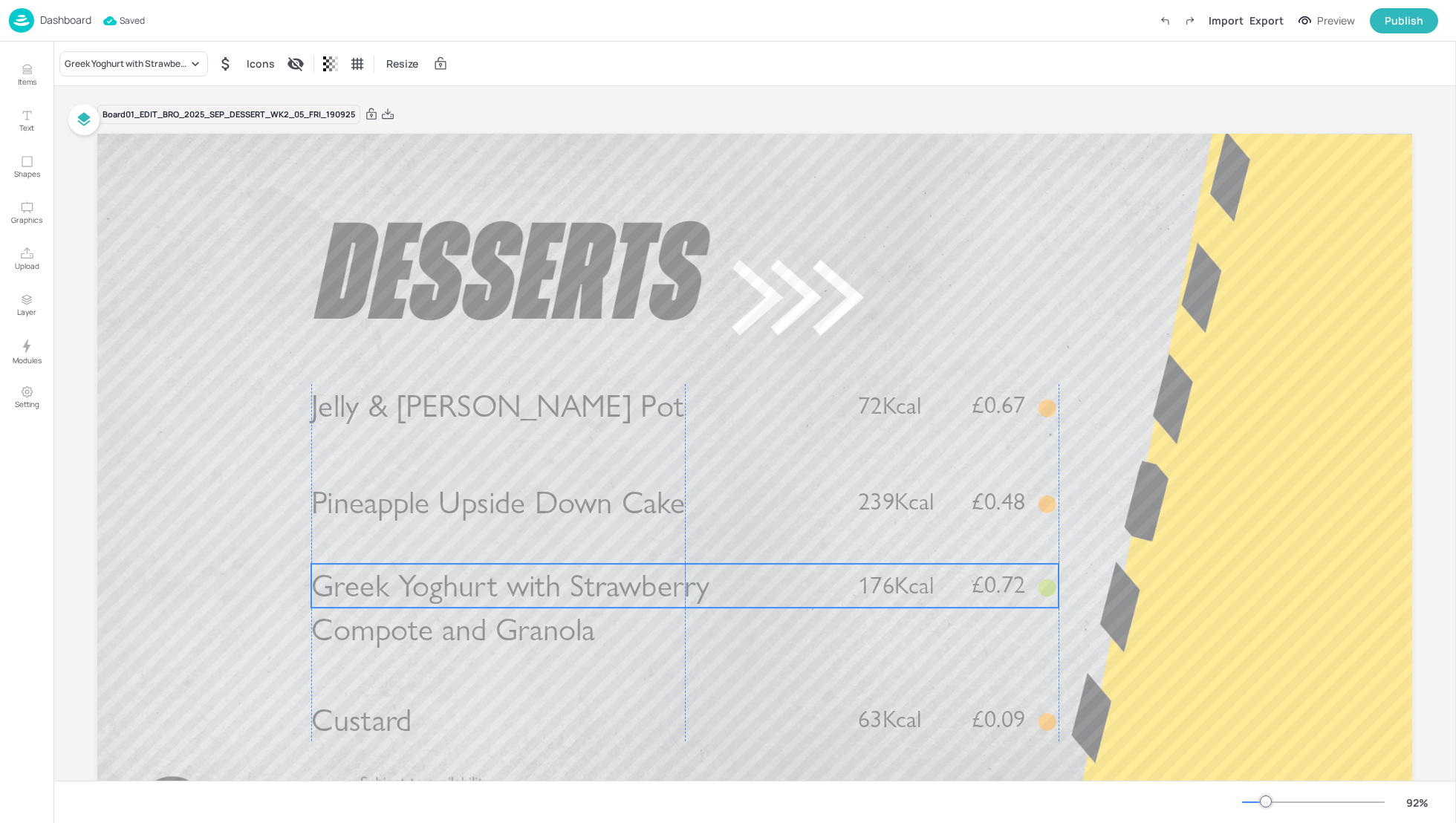
drag, startPoint x: 540, startPoint y: 605, endPoint x: 540, endPoint y: 583, distance: 22.0
click at [540, 583] on span "Greek Yoghurt with Strawberry Compote and Granola" at bounding box center [511, 608] width 399 height 83
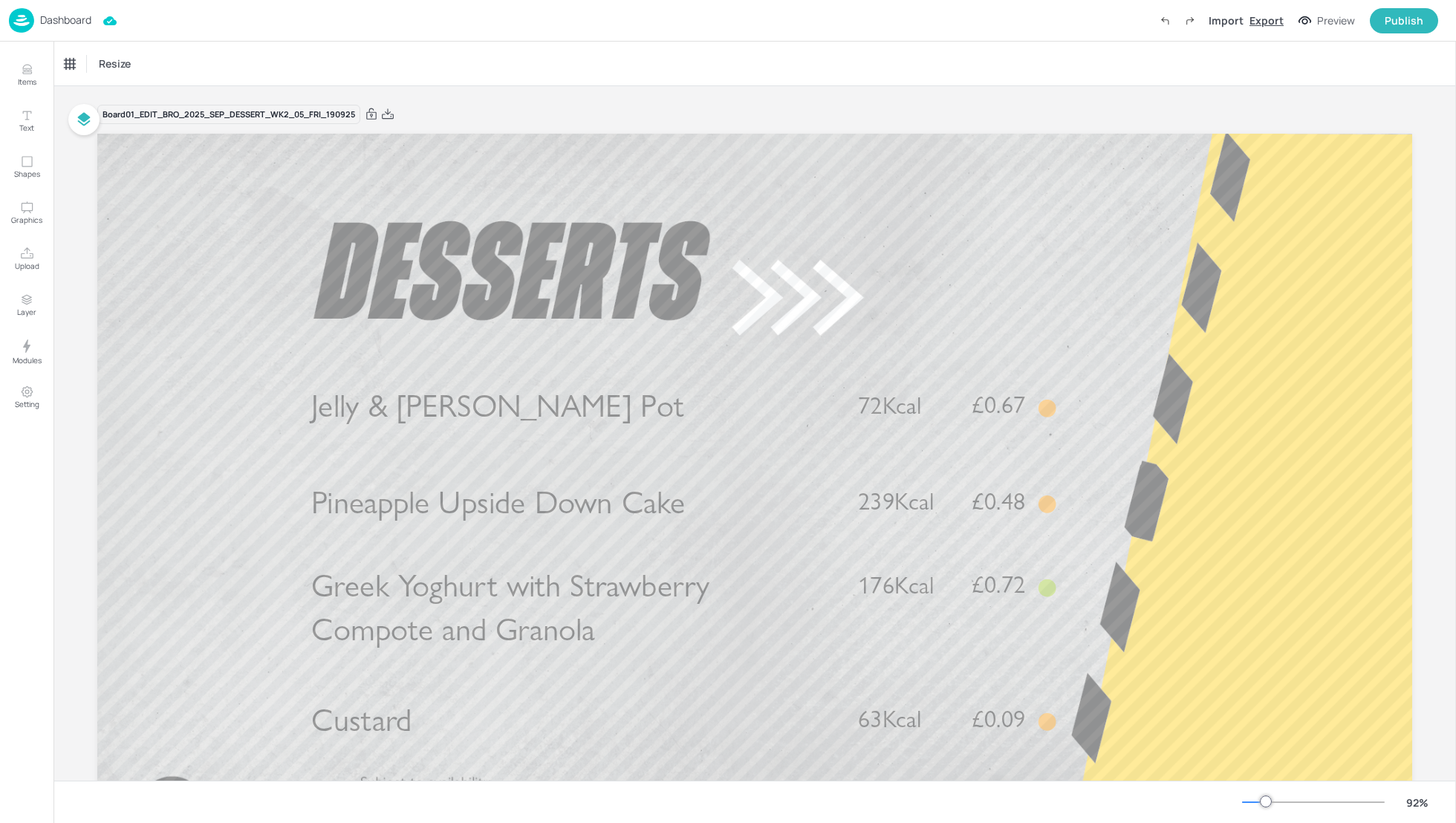
click at [1270, 20] on div "Export" at bounding box center [1266, 20] width 34 height 16
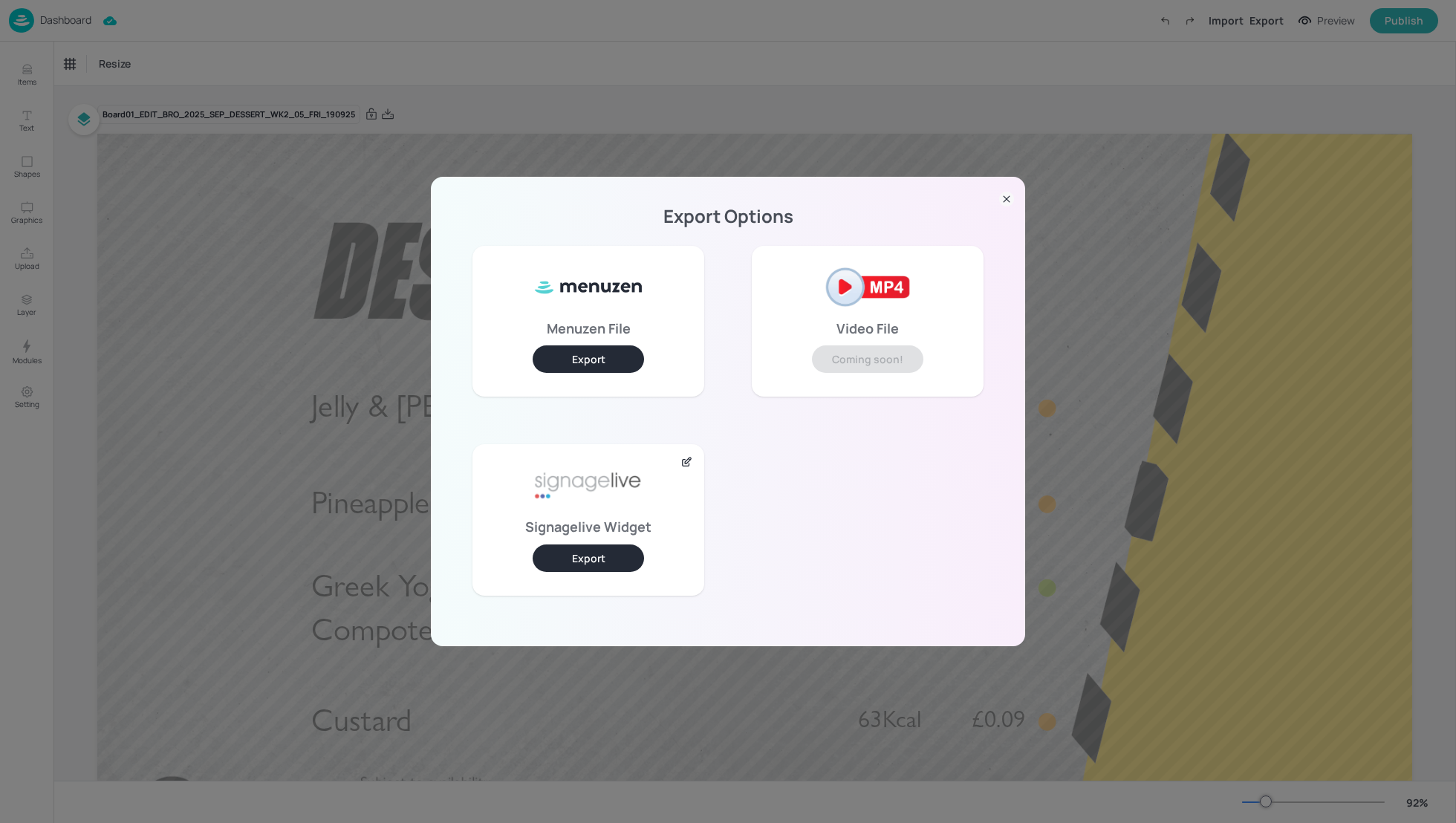
click at [590, 555] on button "Export" at bounding box center [587, 558] width 111 height 28
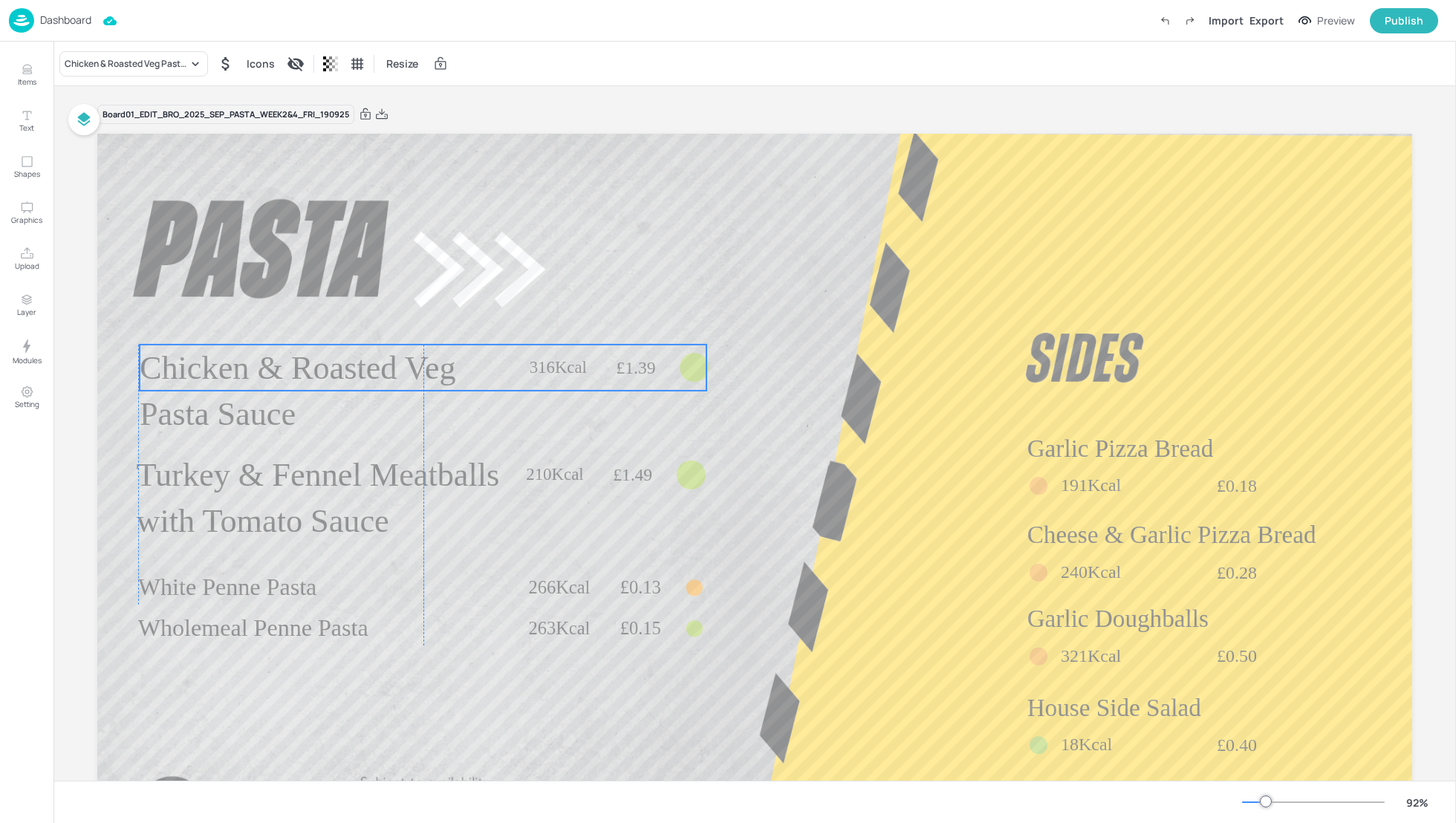
click at [424, 379] on span "Chicken & Roasted Veg Pasta Sauce" at bounding box center [298, 391] width 316 height 83
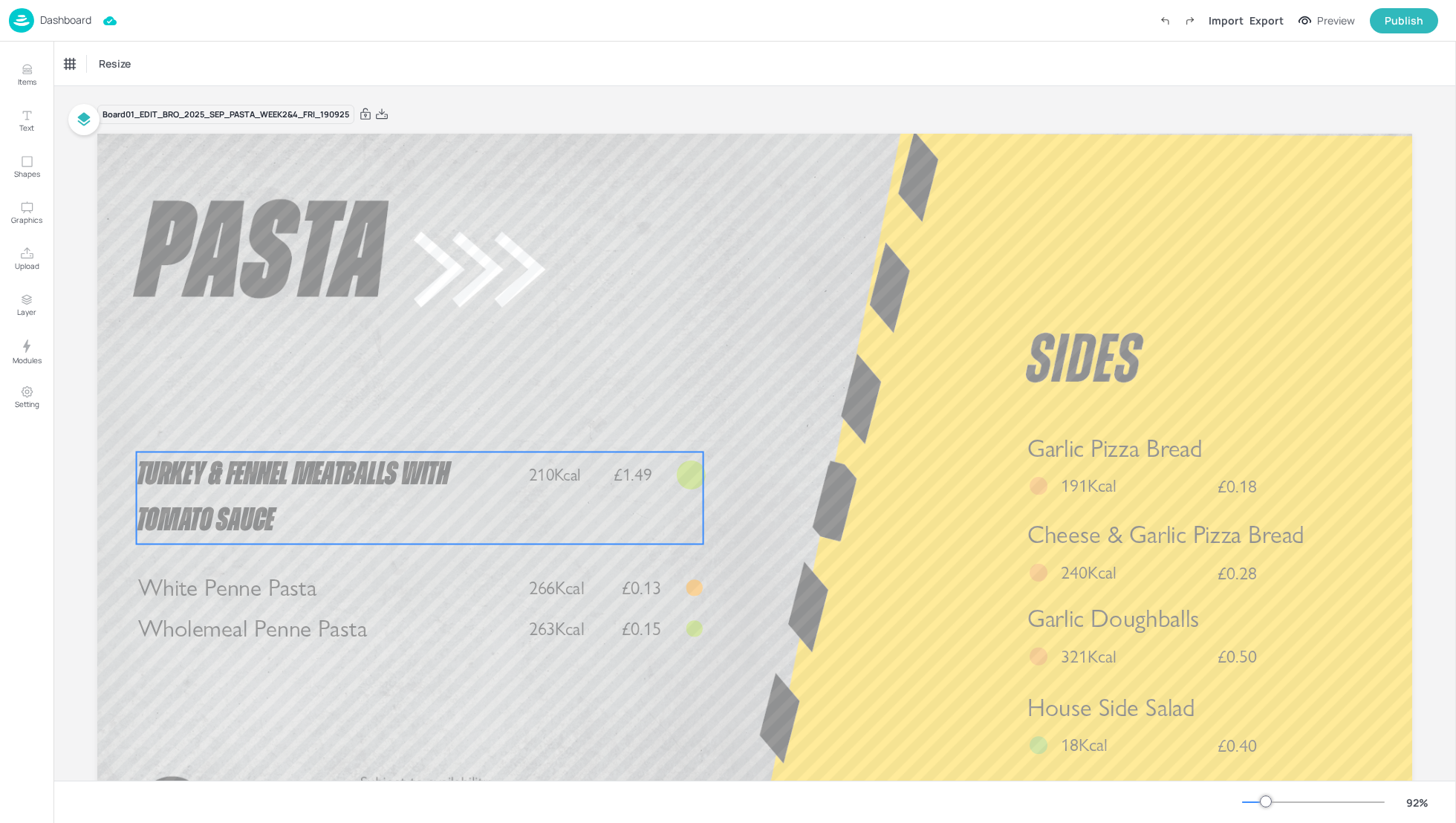
click at [380, 471] on span "Turkey & Fennel Meatballs with Tomato Sauce" at bounding box center [293, 498] width 313 height 79
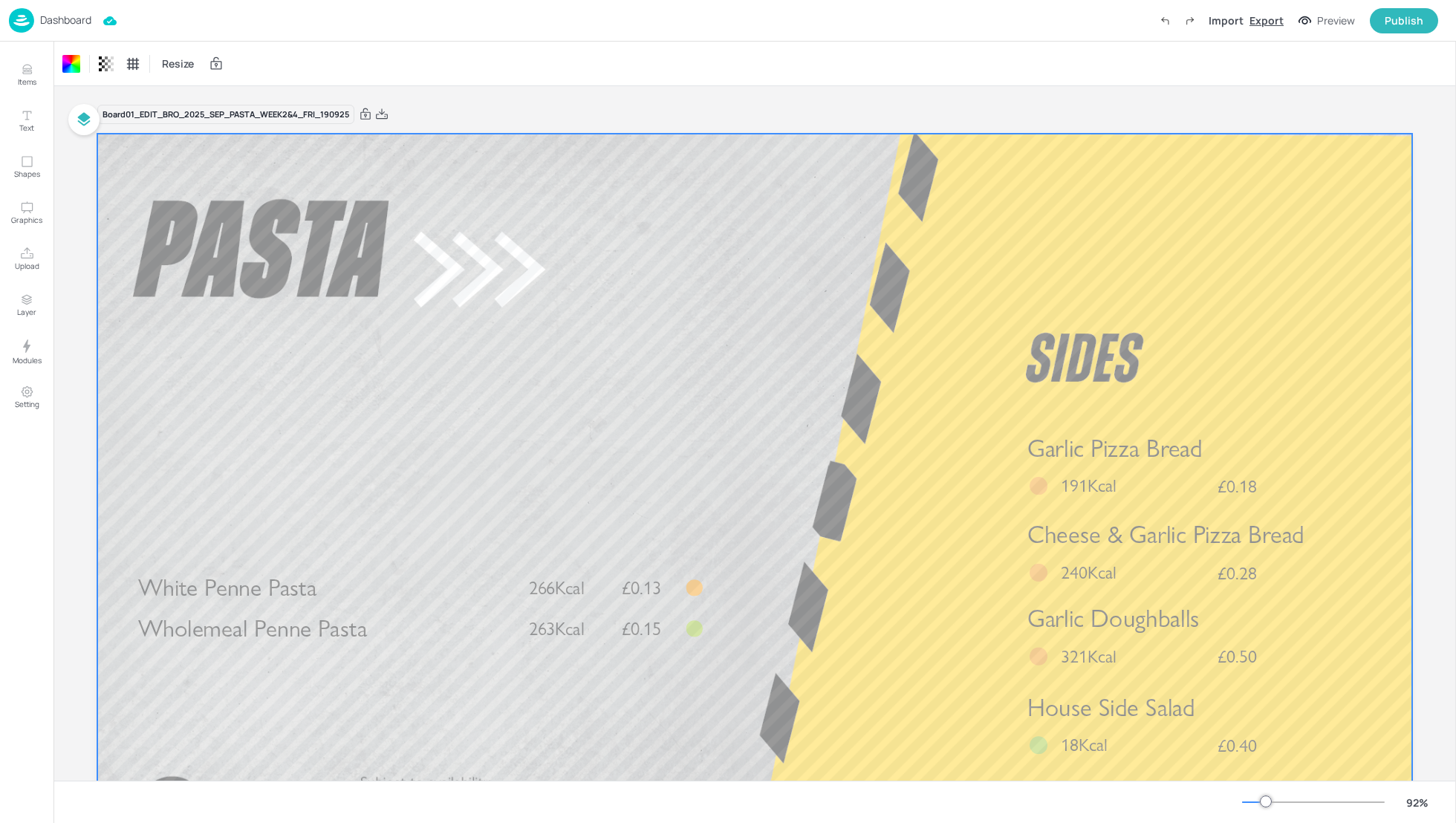
click at [1279, 15] on div "Export" at bounding box center [1266, 20] width 34 height 16
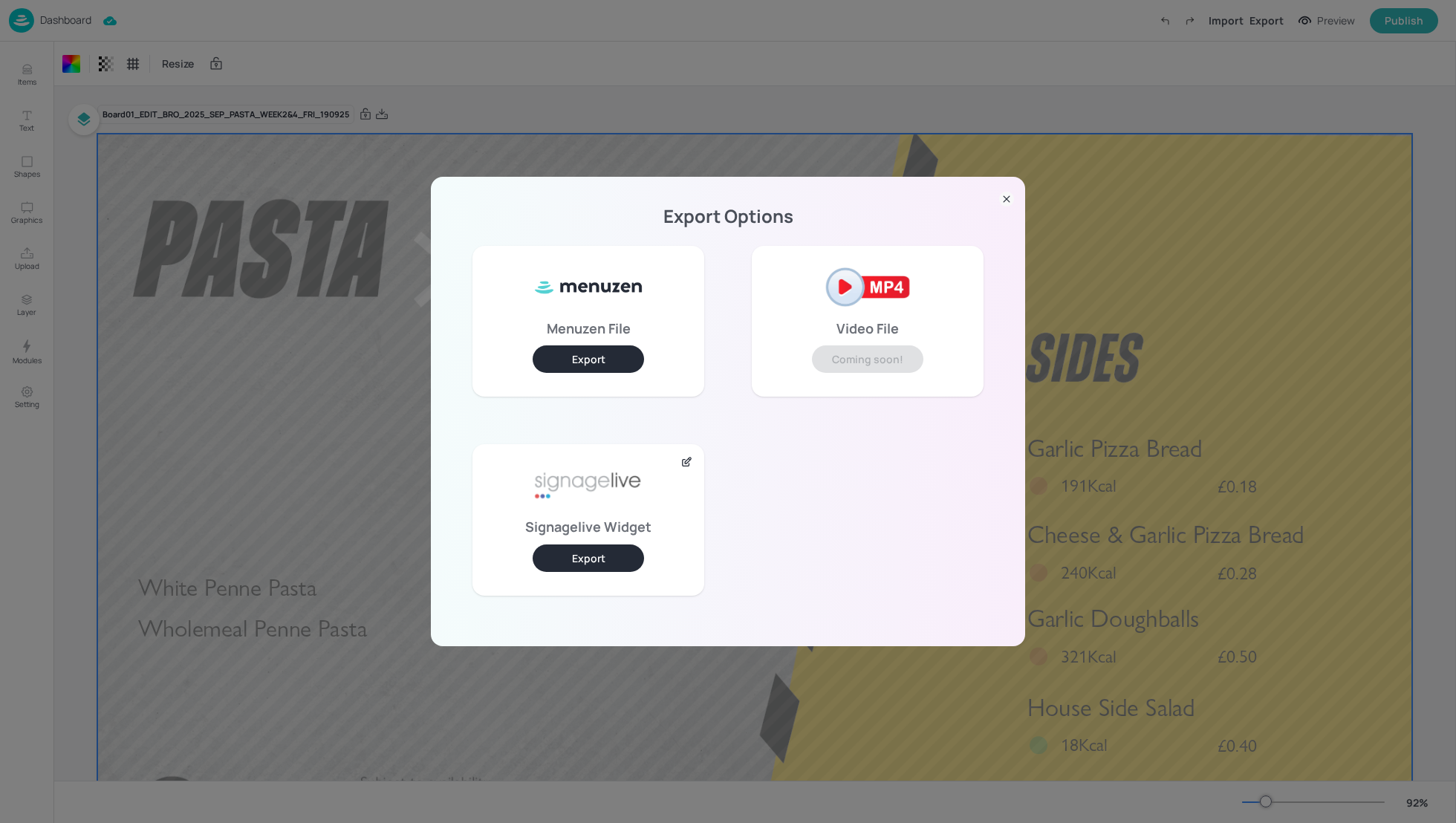
click at [609, 562] on button "Export" at bounding box center [587, 558] width 111 height 28
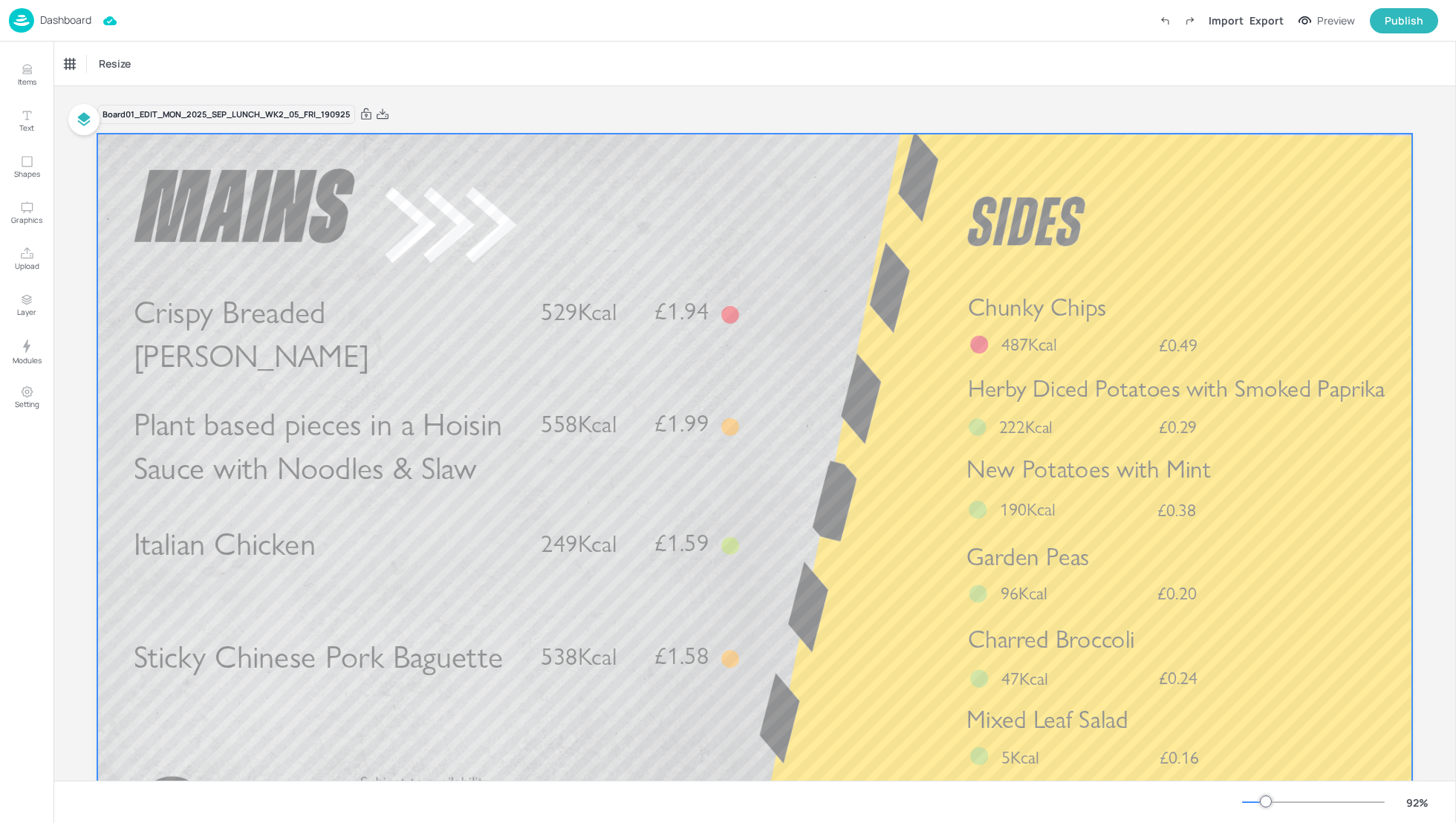
click at [398, 331] on p "Crispy Breaded [PERSON_NAME]" at bounding box center [327, 335] width 389 height 88
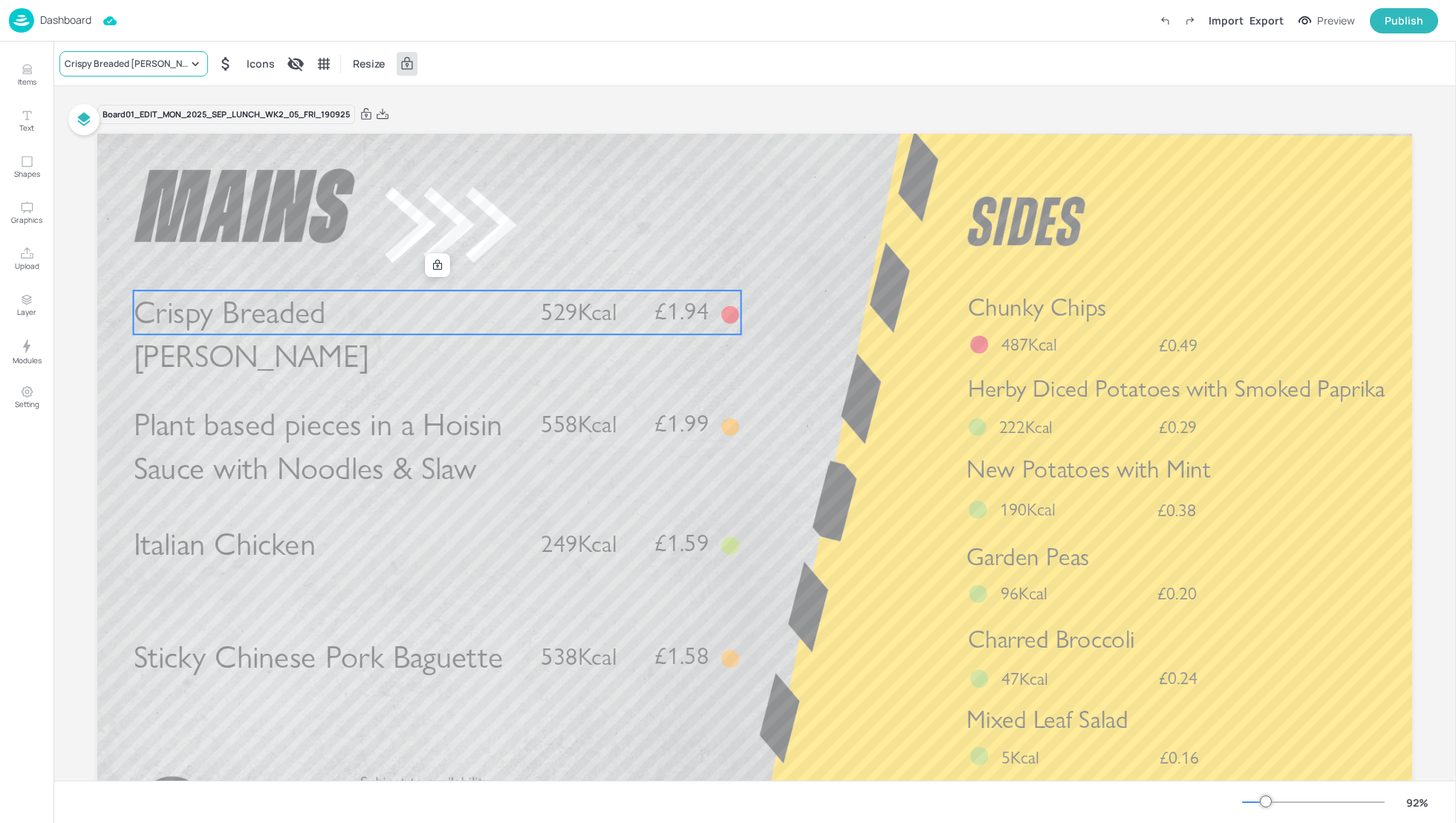
click at [92, 62] on div "Crispy Breaded [PERSON_NAME]" at bounding box center [126, 63] width 123 height 14
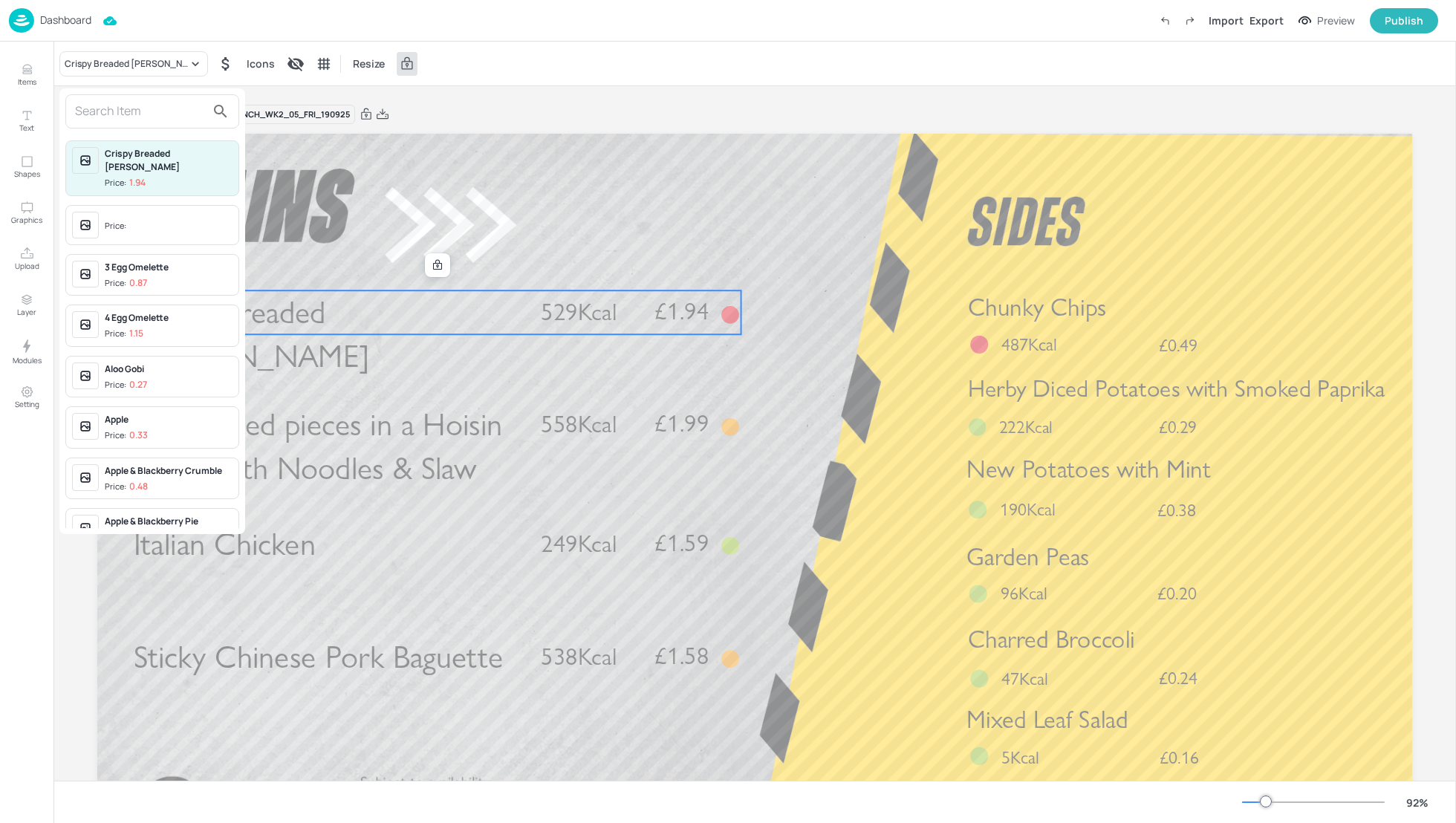
click at [114, 117] on input "text" at bounding box center [141, 111] width 131 height 24
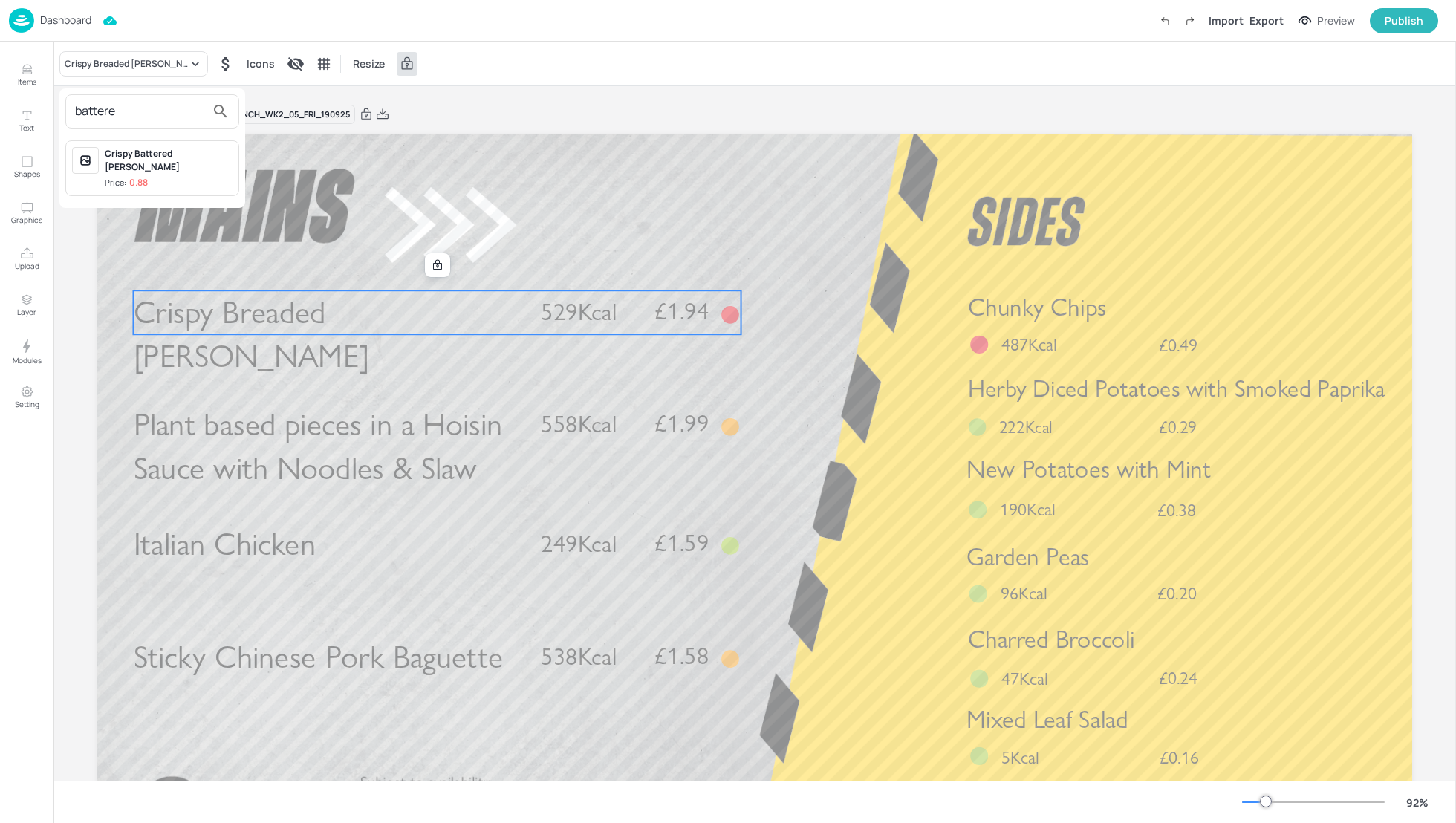
type input "battere"
click at [161, 156] on div "Crispy Battered Pollock" at bounding box center [168, 160] width 128 height 27
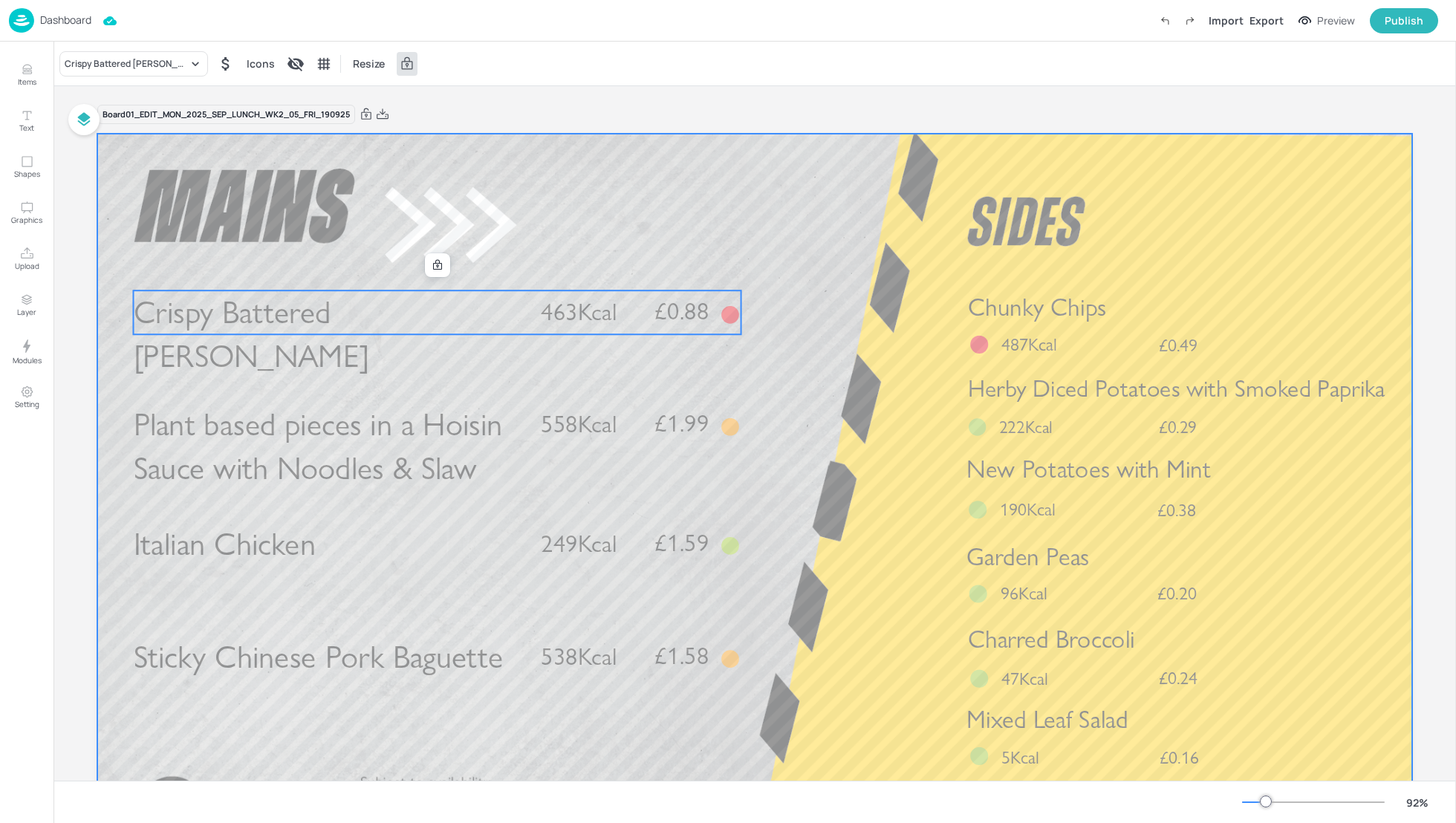
click at [756, 270] on div at bounding box center [755, 503] width 1314 height 740
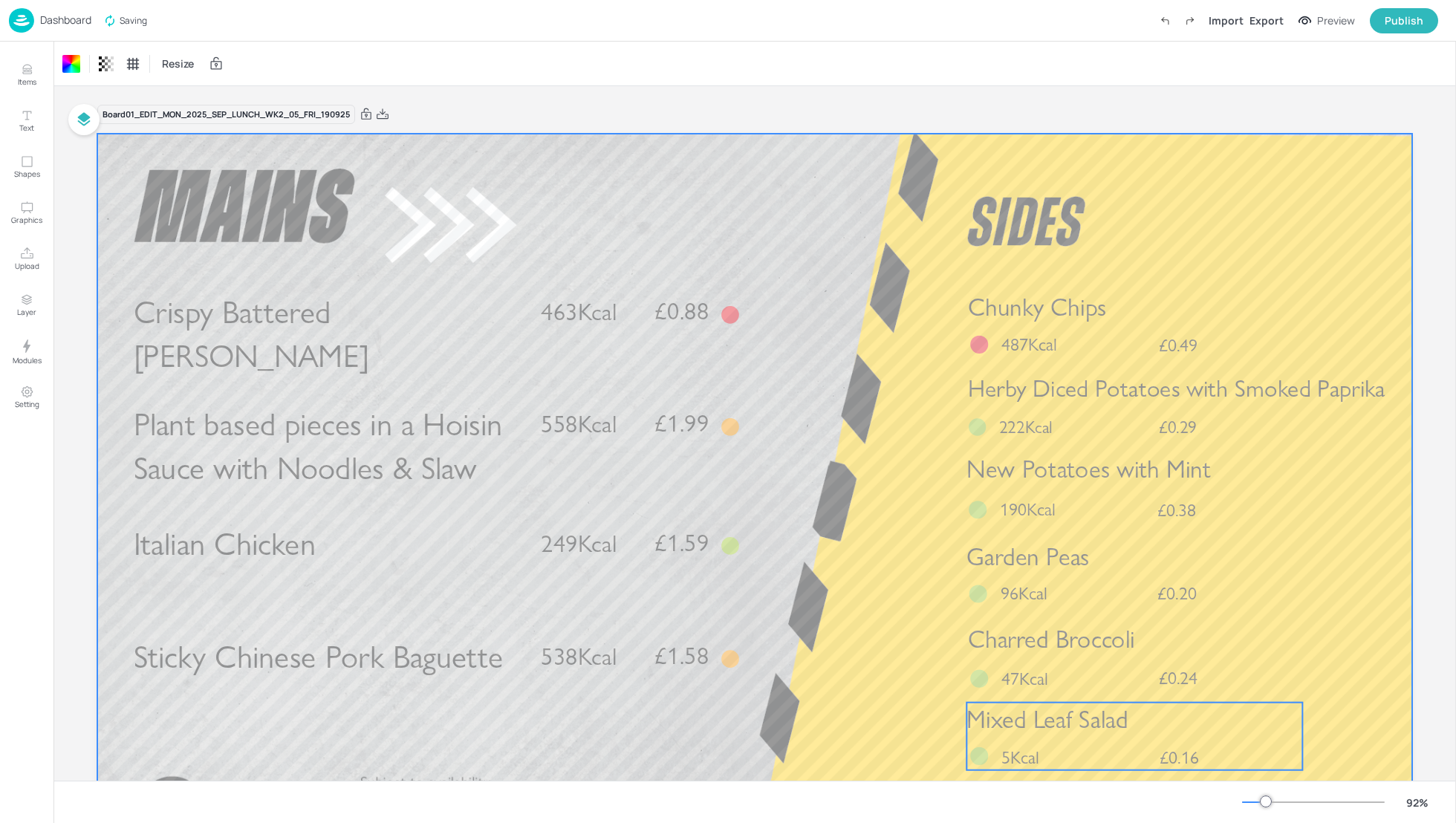
click at [1075, 722] on span "Mixed Leaf Salad" at bounding box center [1047, 719] width 162 height 29
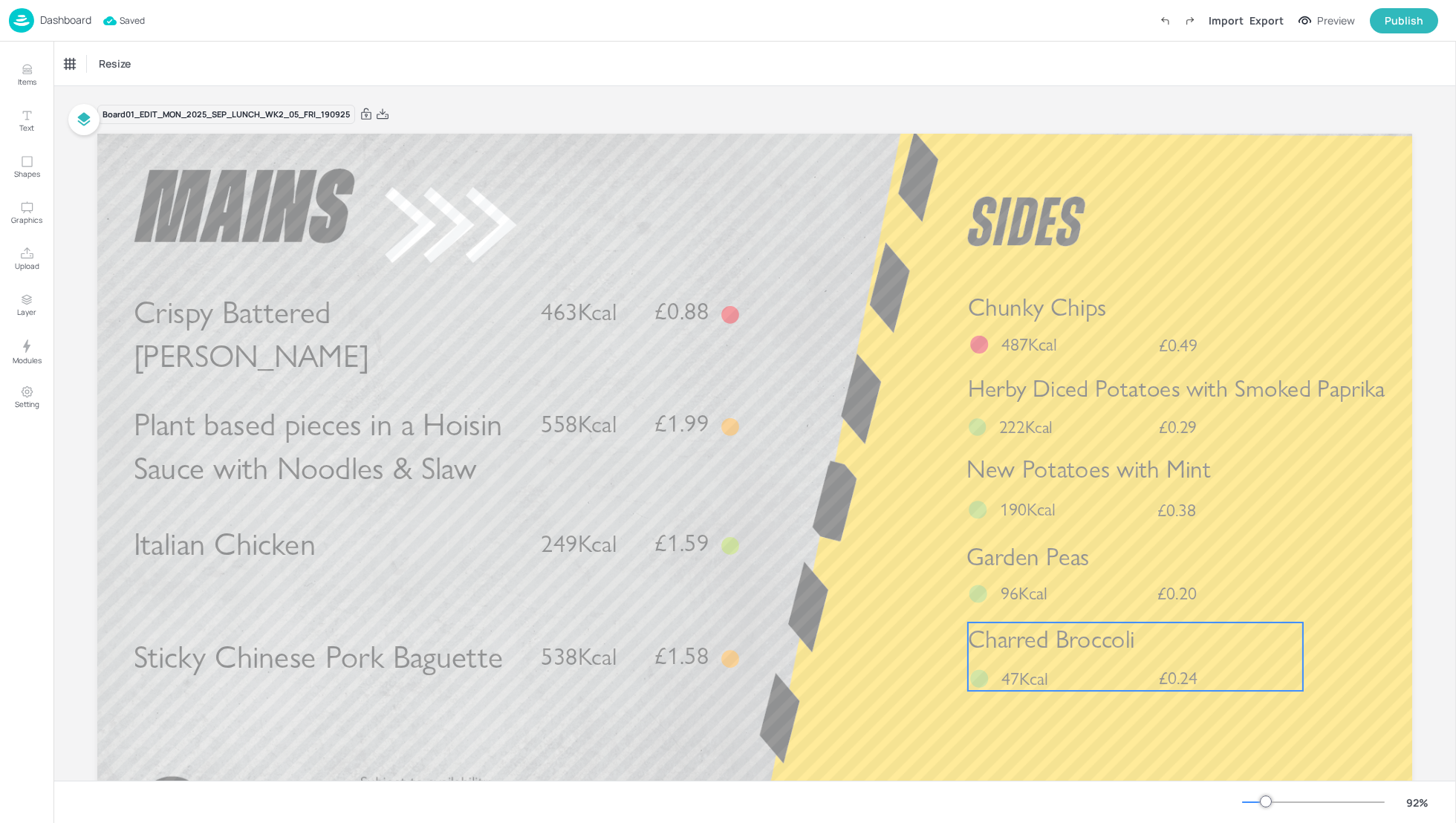
click at [1062, 667] on p "47Kcal" at bounding box center [1036, 679] width 71 height 25
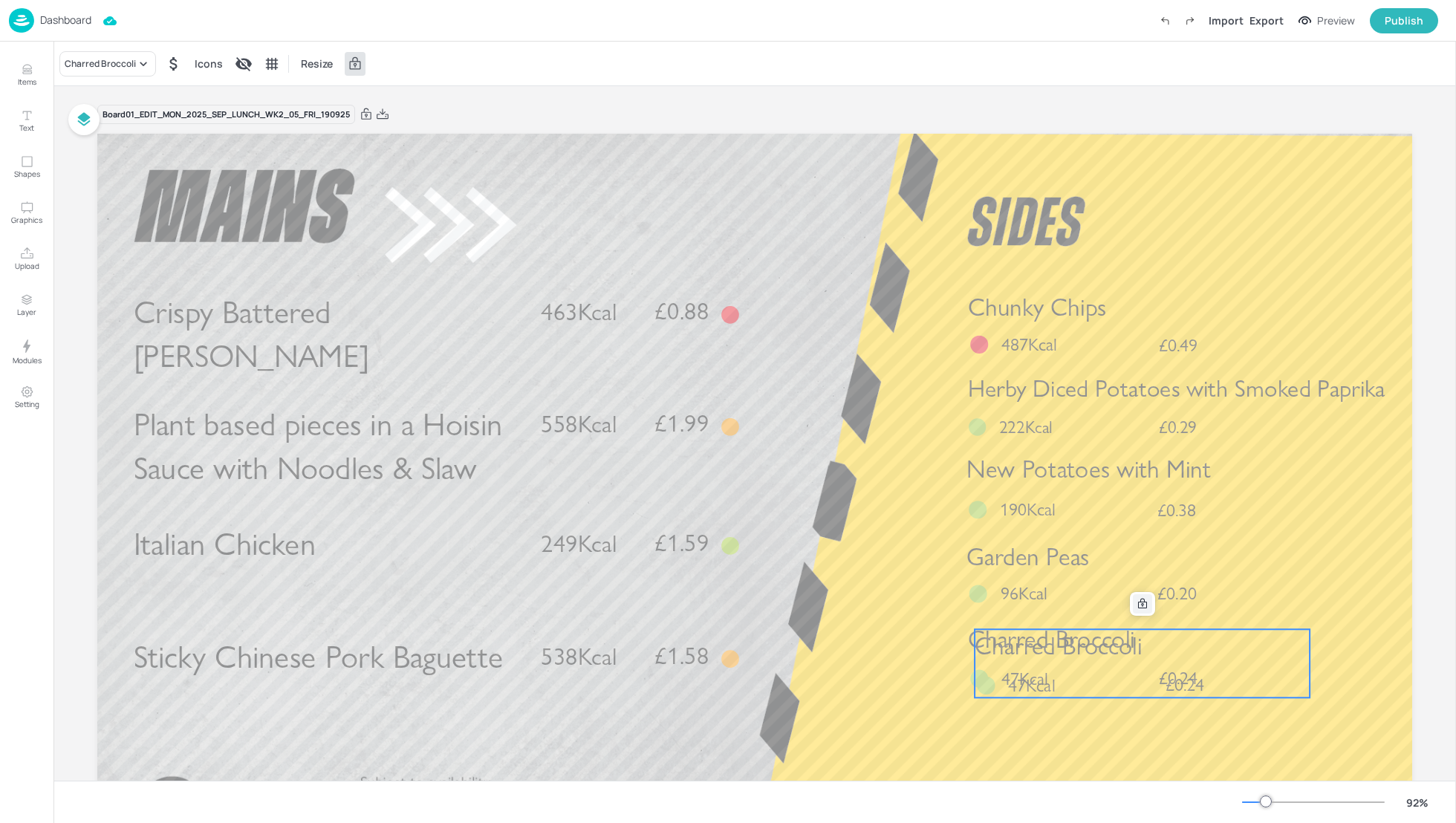
click at [1146, 605] on div at bounding box center [1142, 603] width 19 height 19
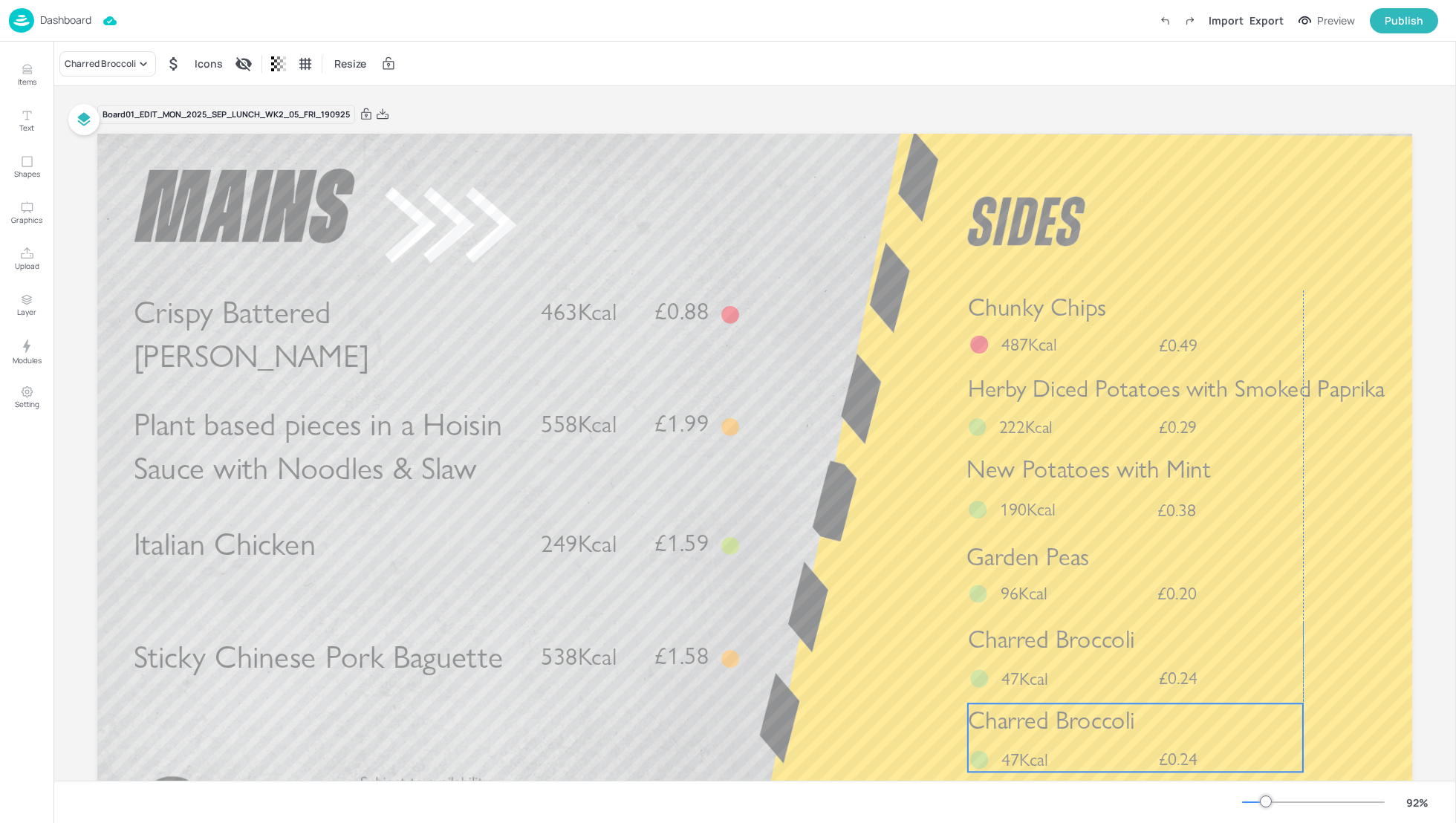
drag, startPoint x: 1138, startPoint y: 668, endPoint x: 1134, endPoint y: 741, distance: 73.1
click at [1134, 741] on div "Charred Broccoli £0.24 47Kcal" at bounding box center [1135, 737] width 335 height 68
click at [117, 62] on div "Charred Broccoli" at bounding box center [100, 63] width 72 height 14
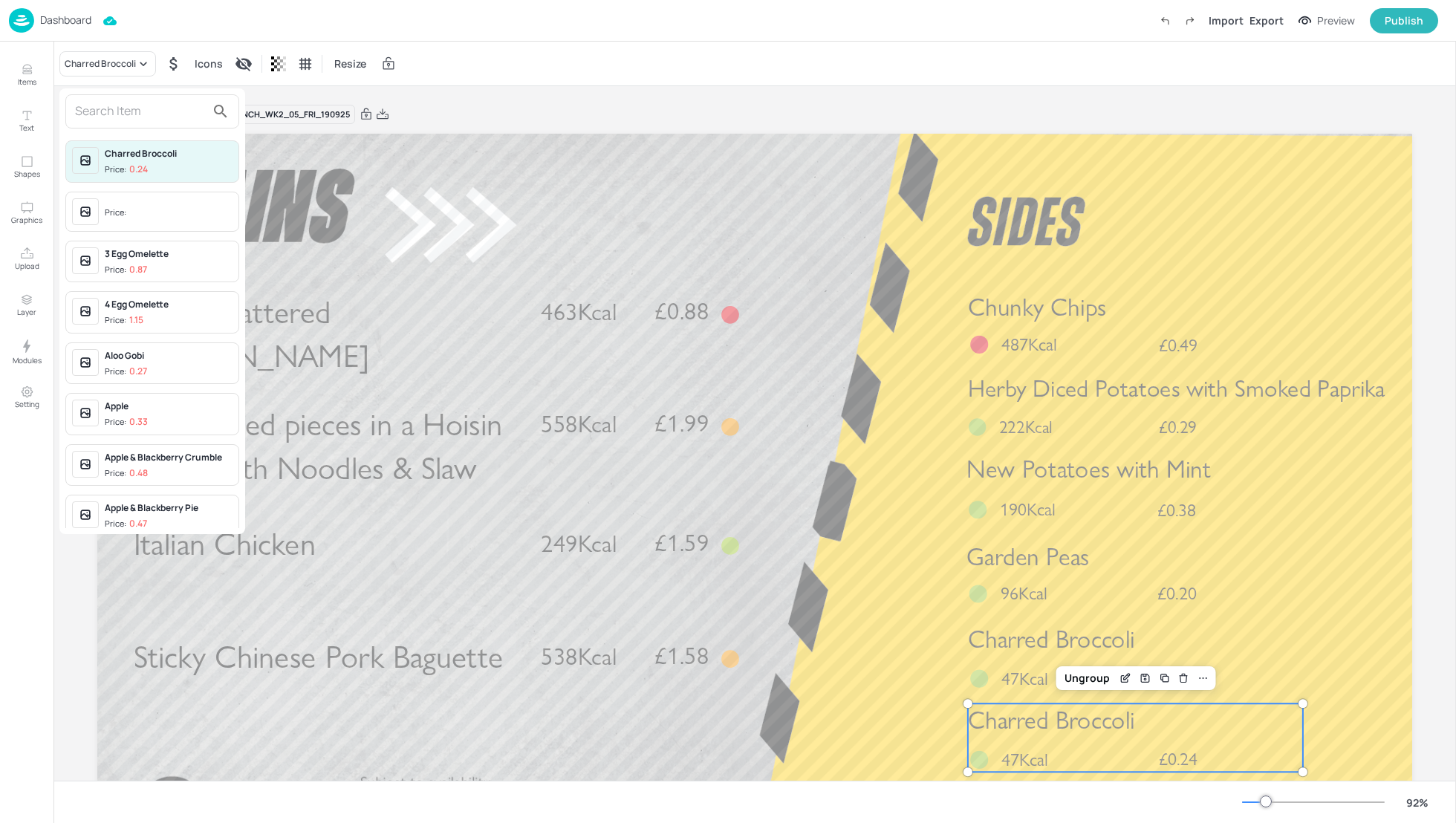
click at [80, 111] on input "text" at bounding box center [141, 111] width 131 height 24
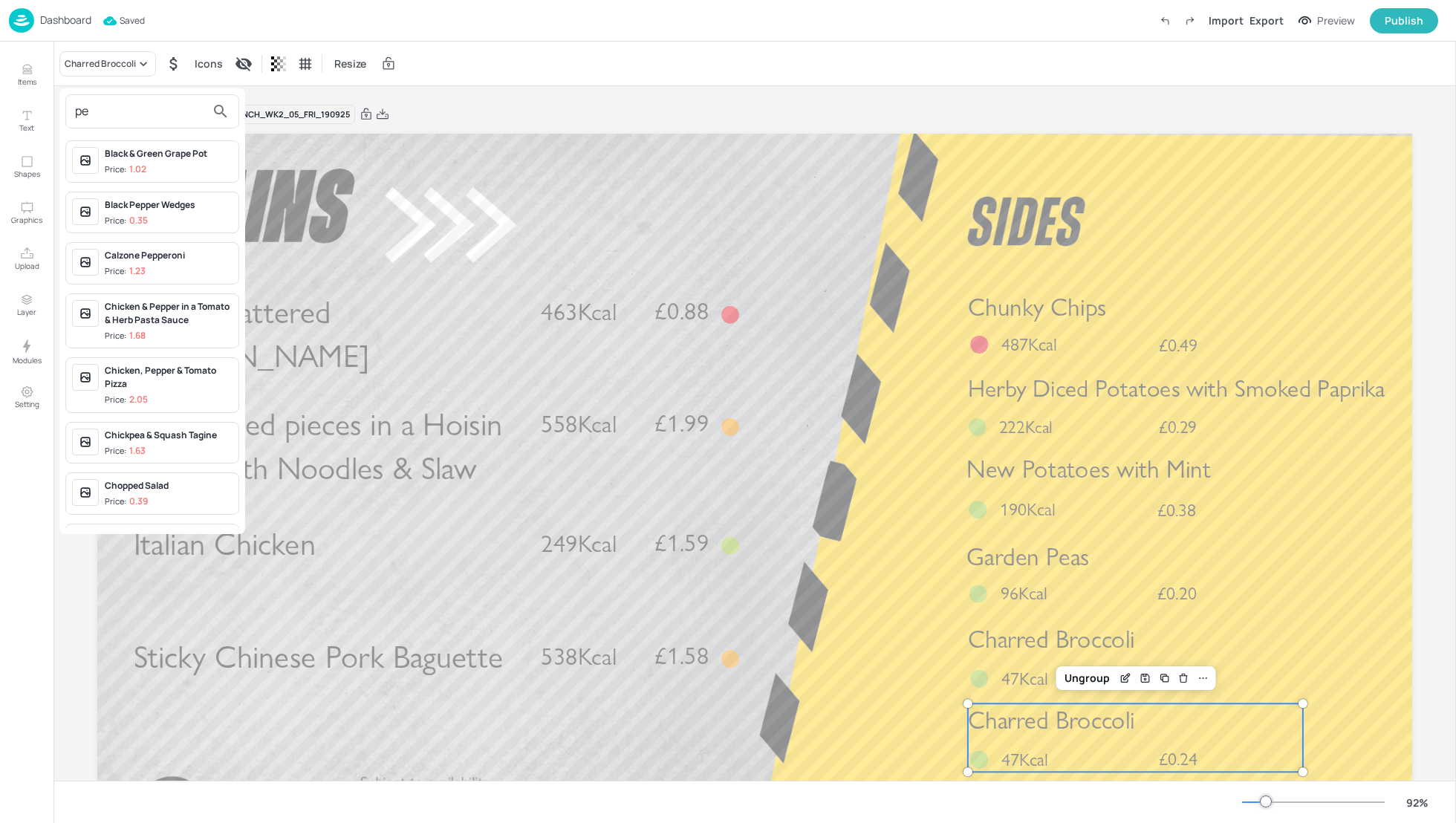
type input "p"
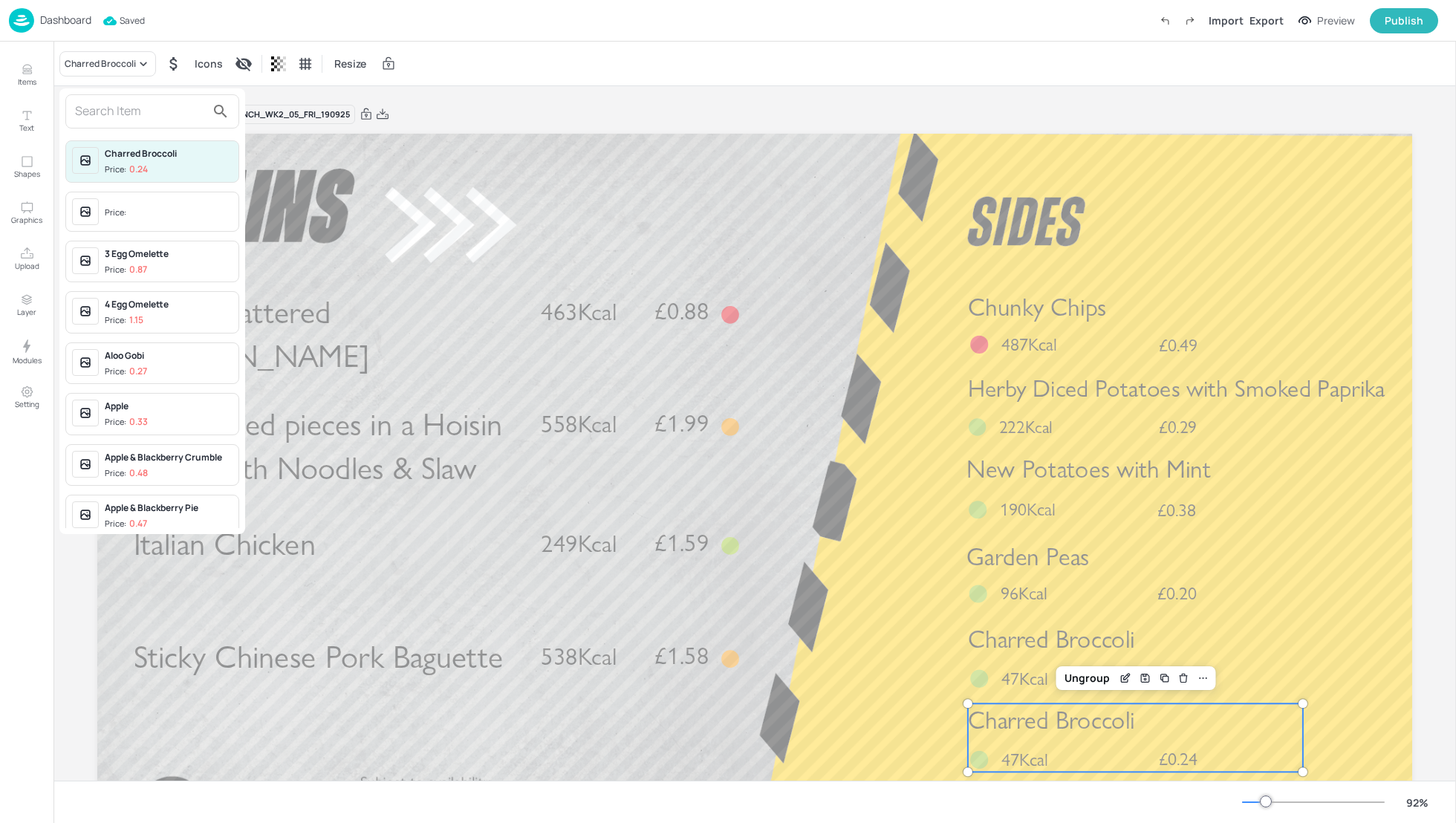
type input "p"
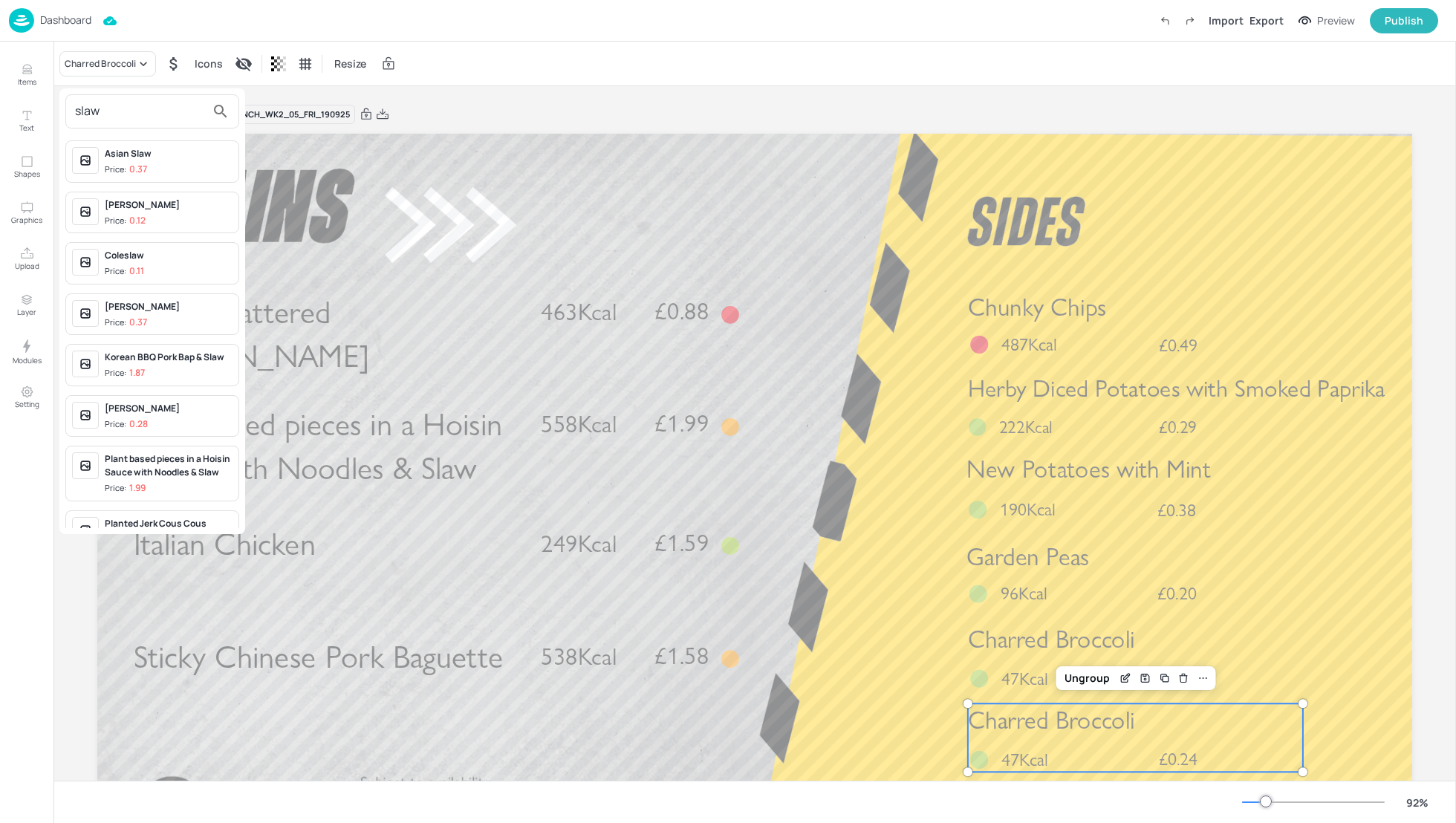
type input "slaw"
click at [138, 406] on div "Piri Piri Slaw" at bounding box center [168, 408] width 128 height 14
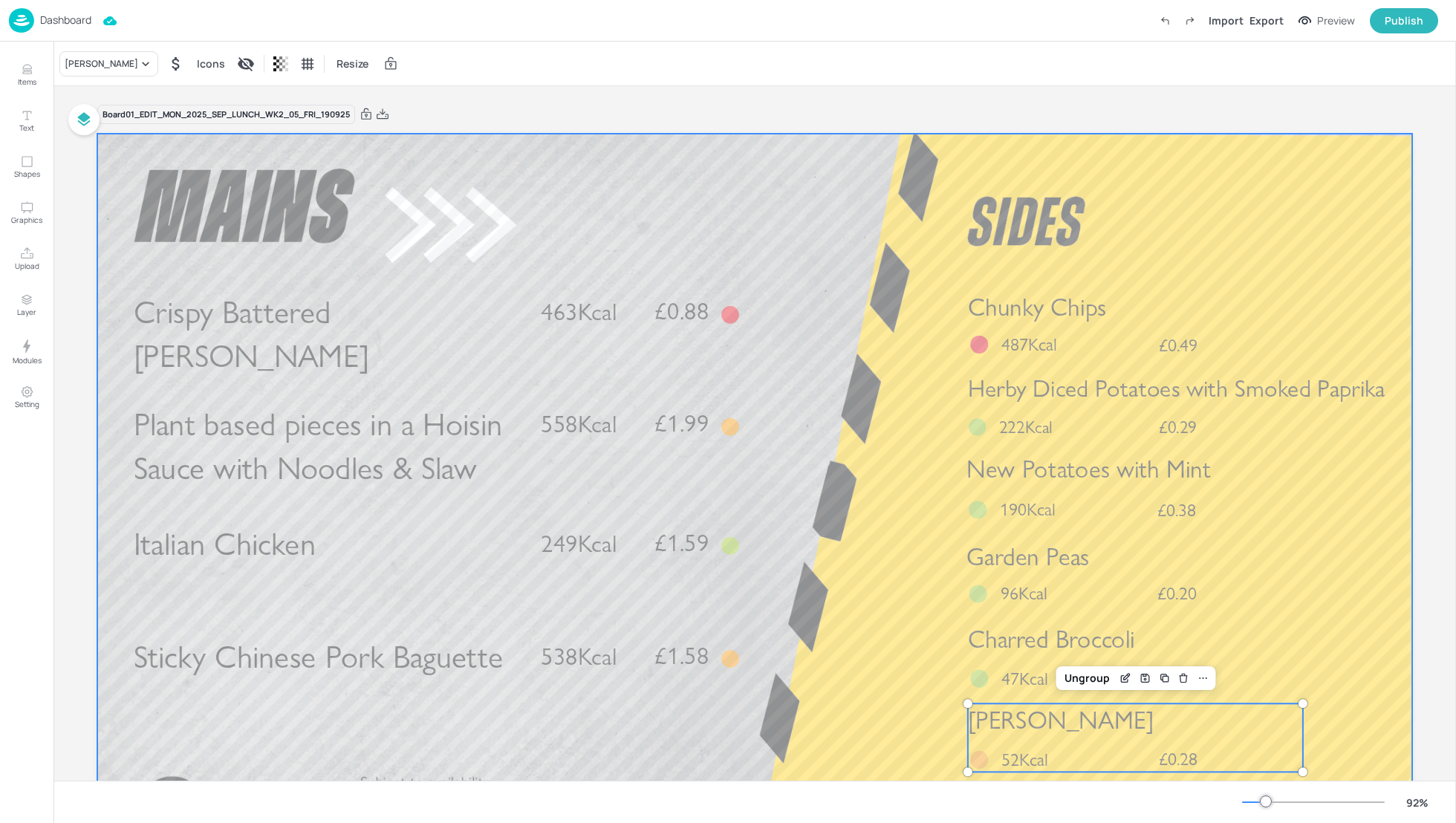
click at [1371, 726] on div at bounding box center [755, 503] width 1314 height 740
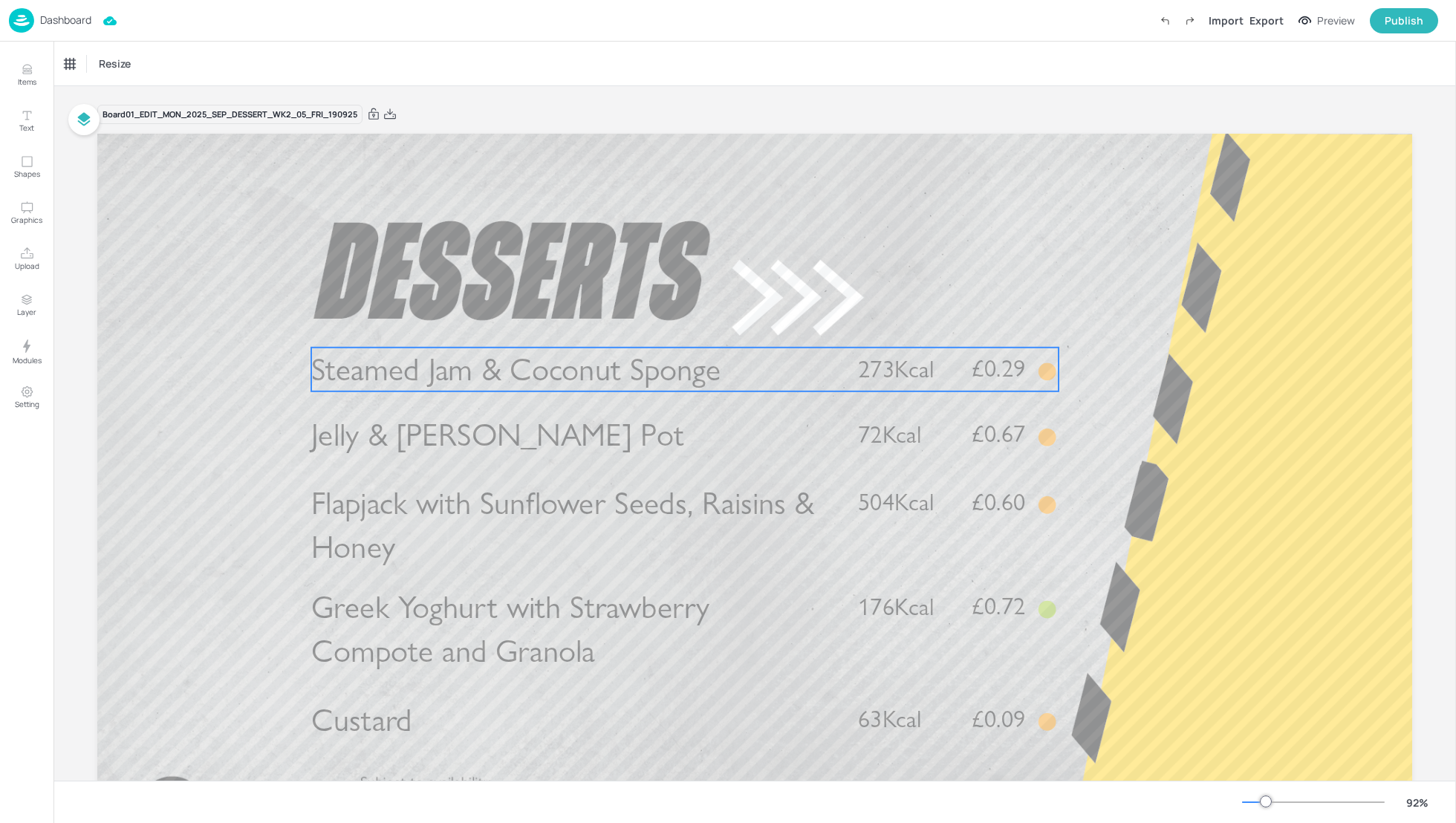
click at [567, 371] on span "Steamed Jam & Coconut Sponge" at bounding box center [516, 370] width 409 height 39
click at [145, 64] on div "Steamed Jam & Coconut Sponge" at bounding box center [126, 63] width 123 height 14
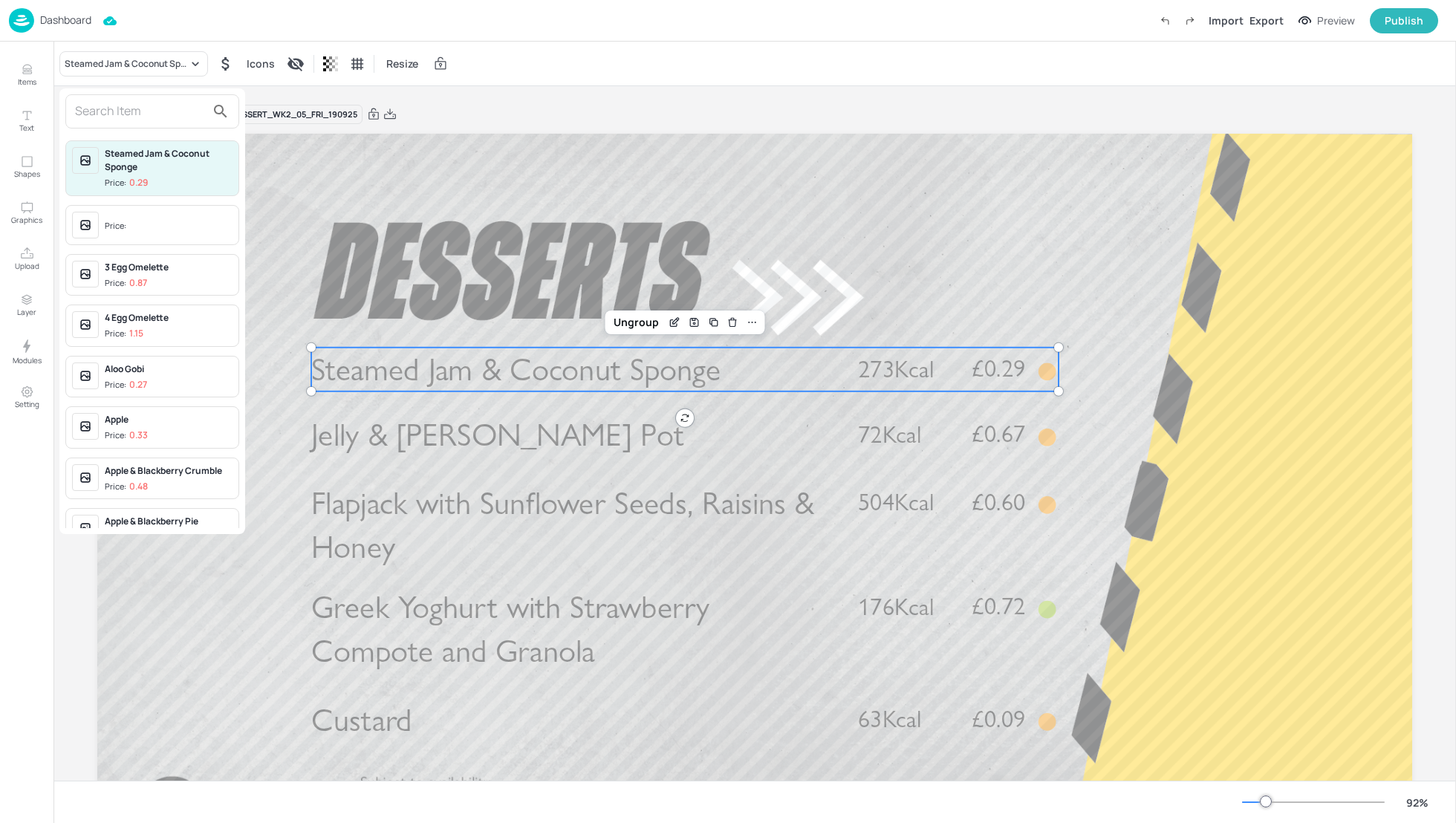
click at [129, 112] on input "text" at bounding box center [141, 111] width 131 height 24
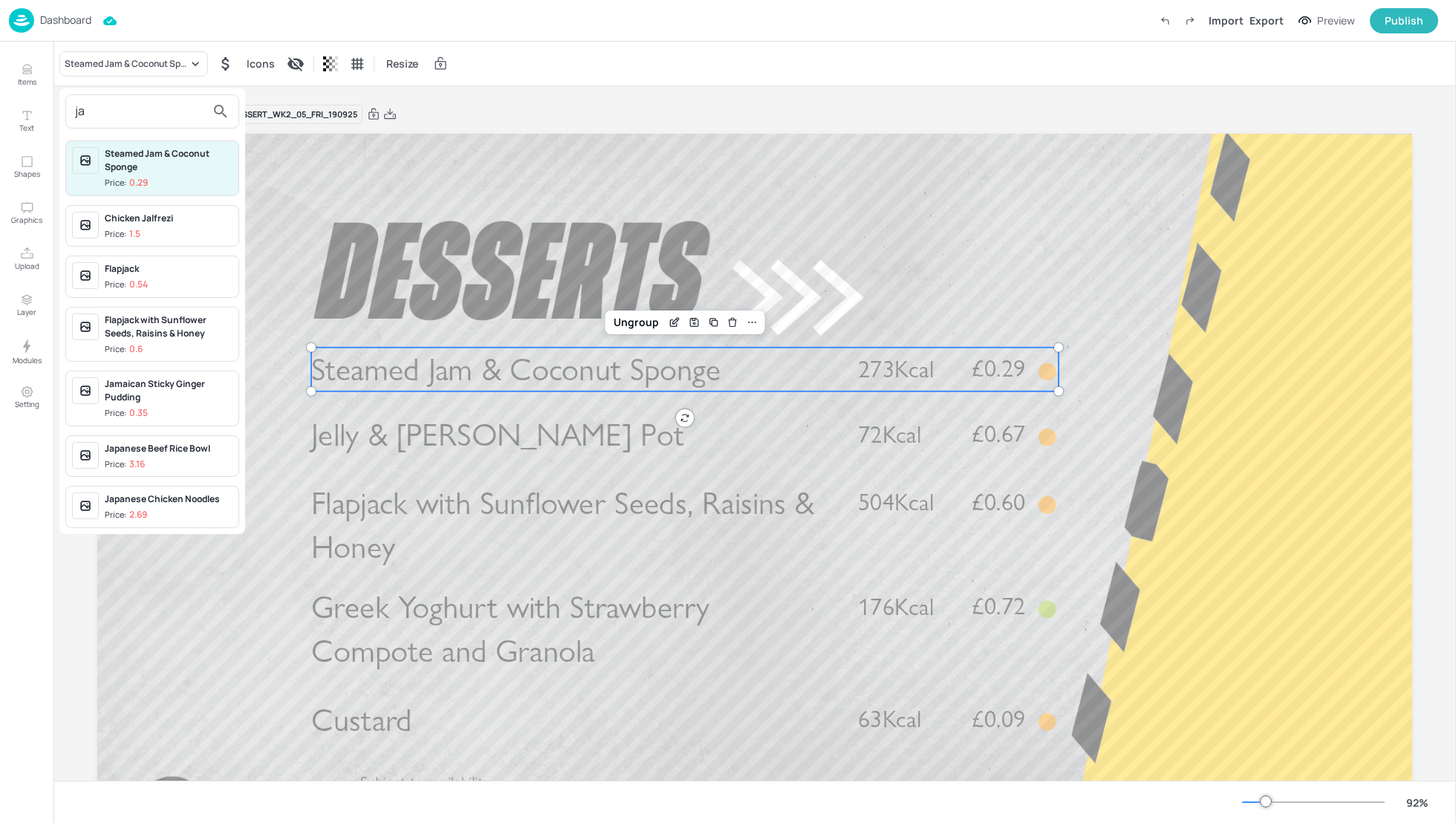
type input "j"
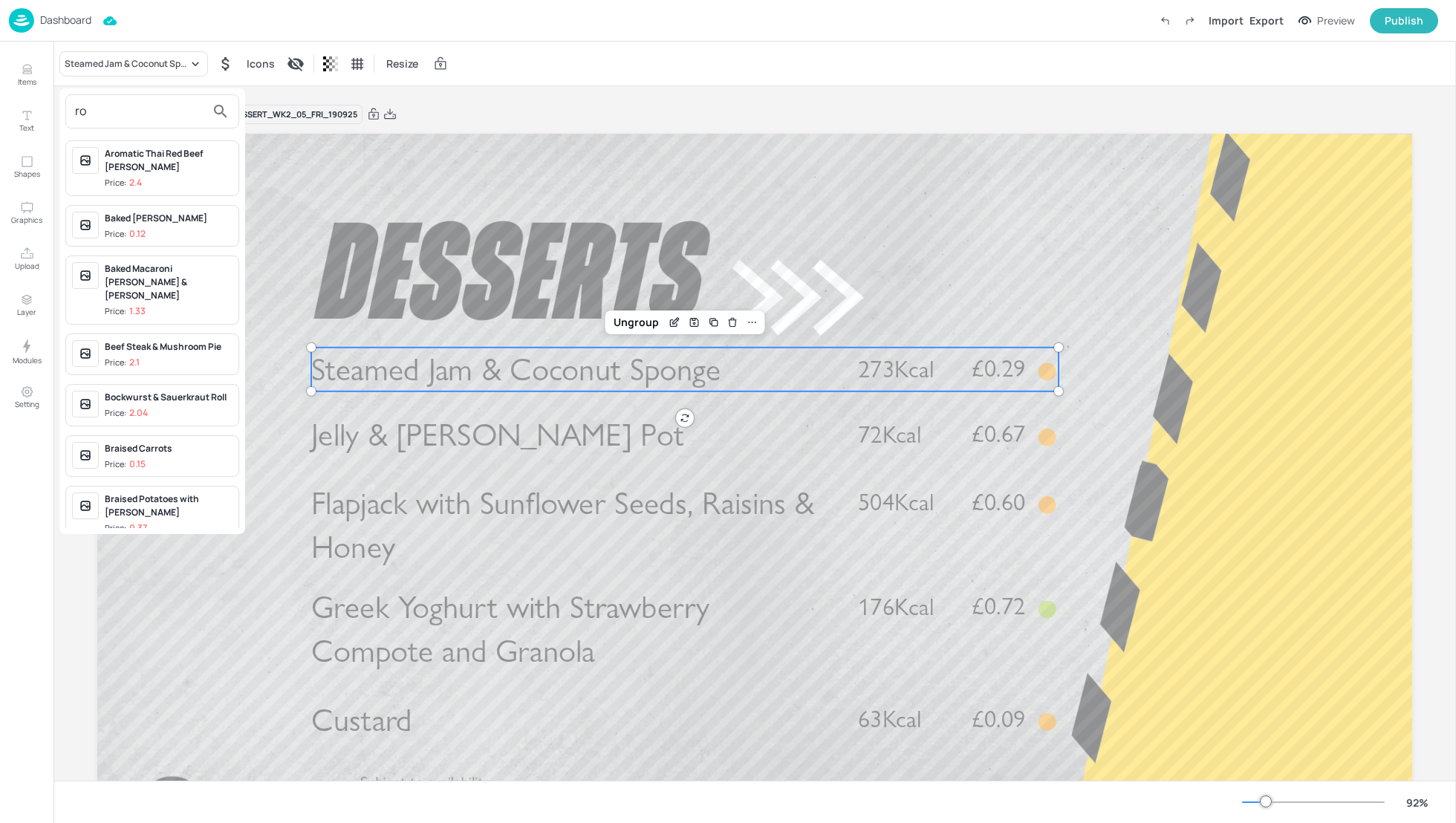
type input "r"
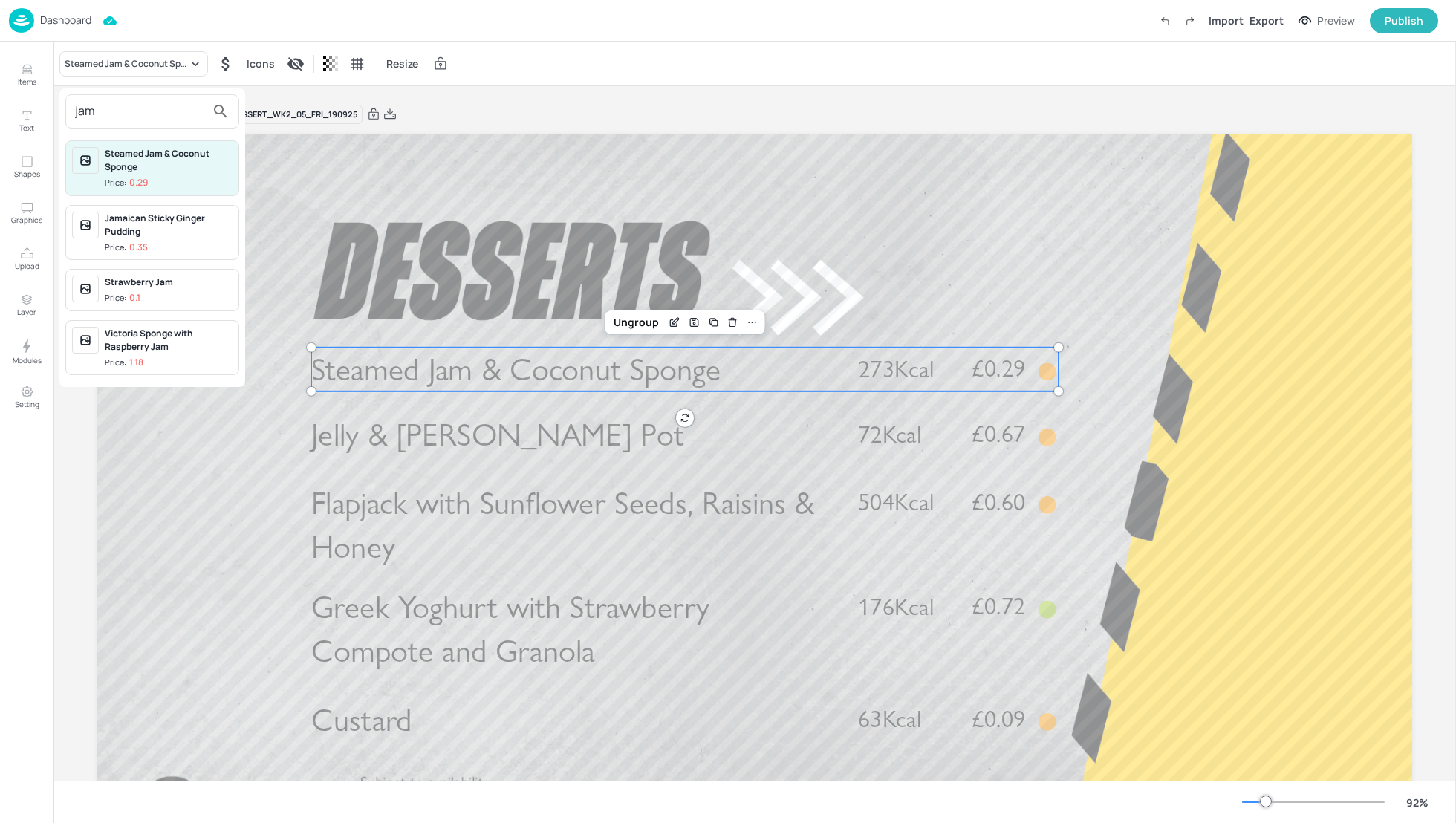
type input "jam"
click at [1289, 337] on div at bounding box center [728, 411] width 1456 height 823
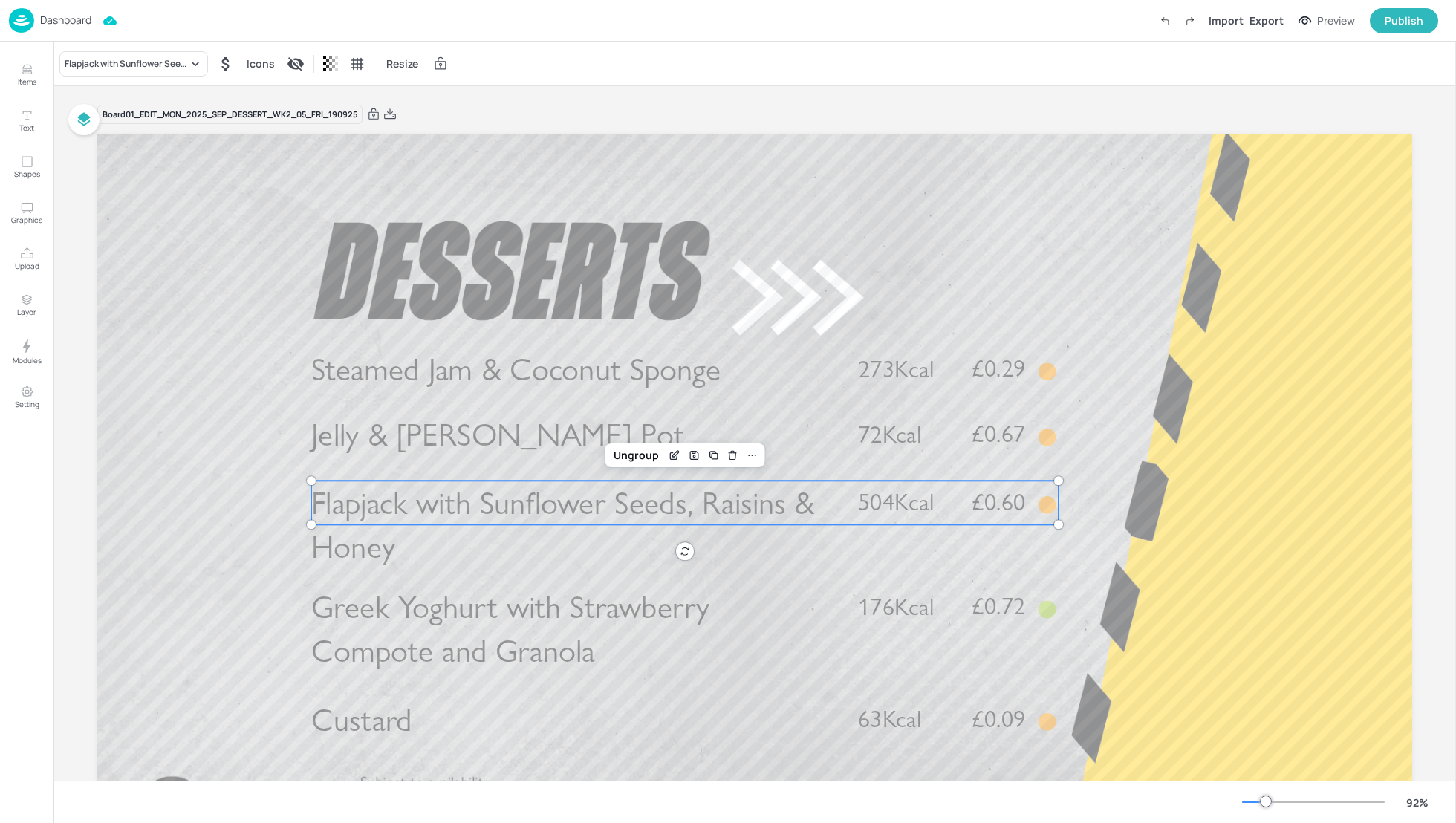
click at [444, 513] on span "Flapjack with Sunflower Seeds, Raisins & Honey" at bounding box center [563, 525] width 503 height 83
click at [92, 74] on div "Flapjack with Sunflower Seeds, Raisins & Honey" at bounding box center [134, 63] width 149 height 25
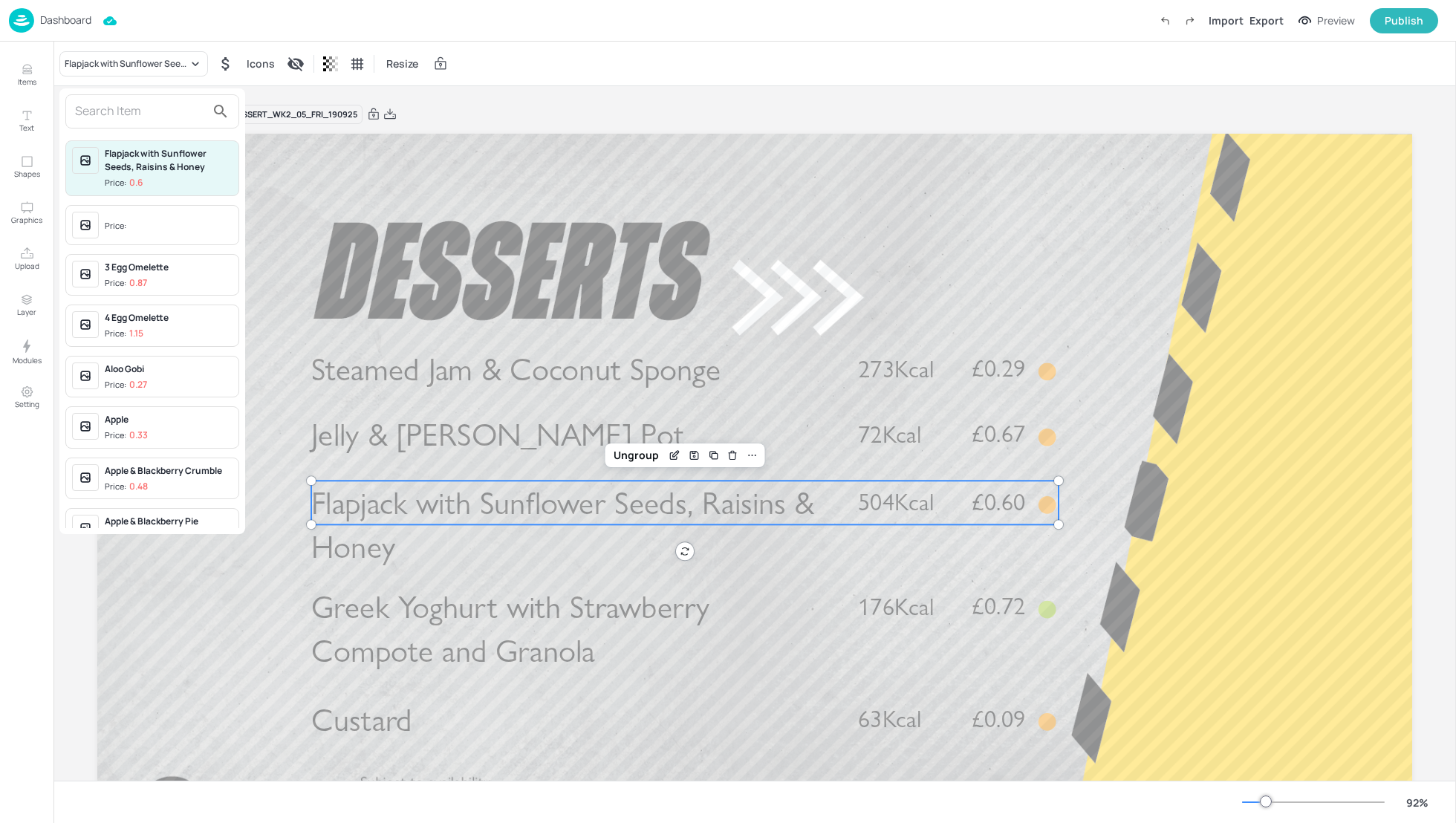
click at [119, 119] on input "text" at bounding box center [141, 111] width 131 height 24
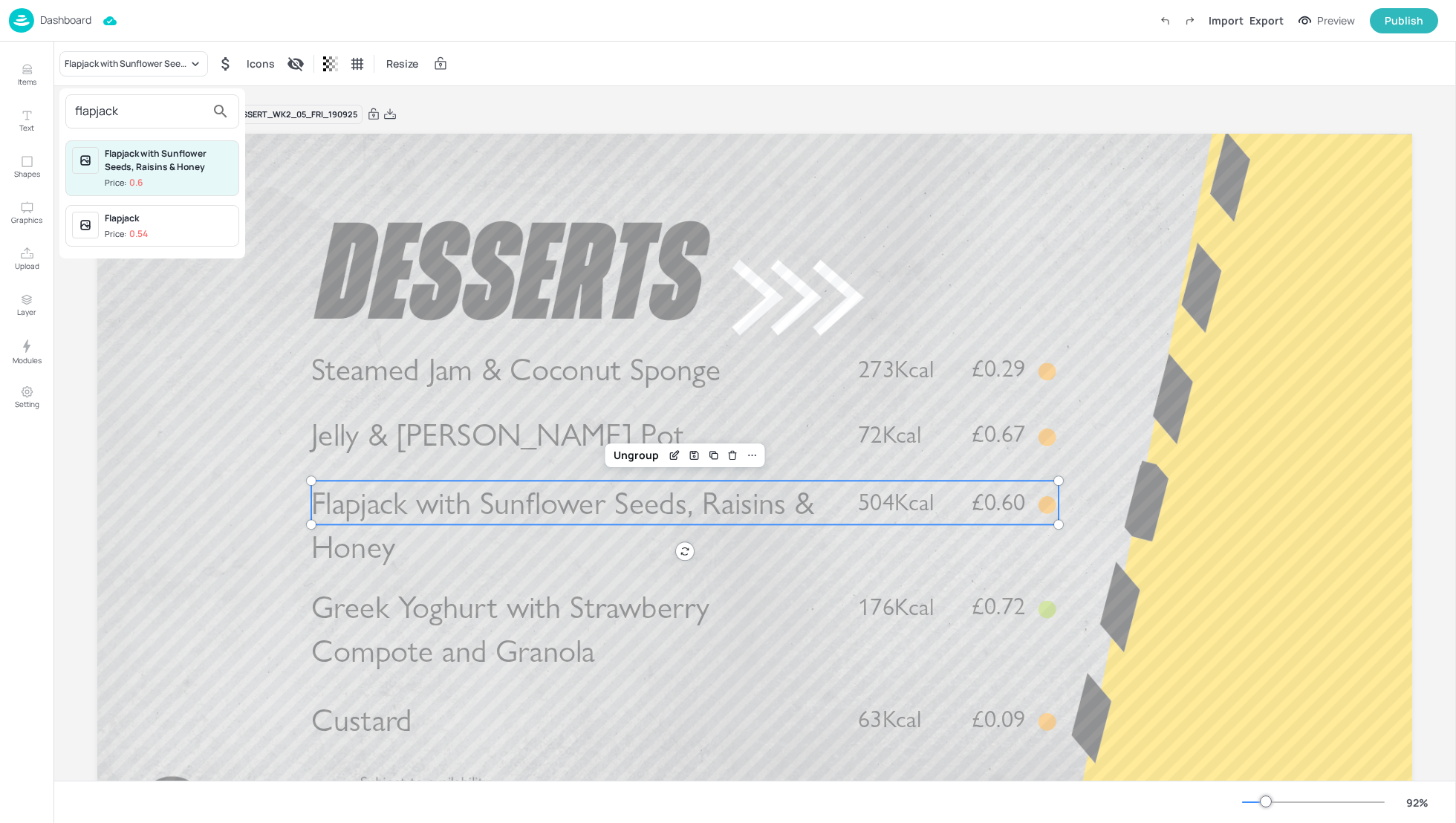
type input "flapjack"
click at [152, 223] on div "Flapjack Price: 0.54" at bounding box center [168, 226] width 128 height 29
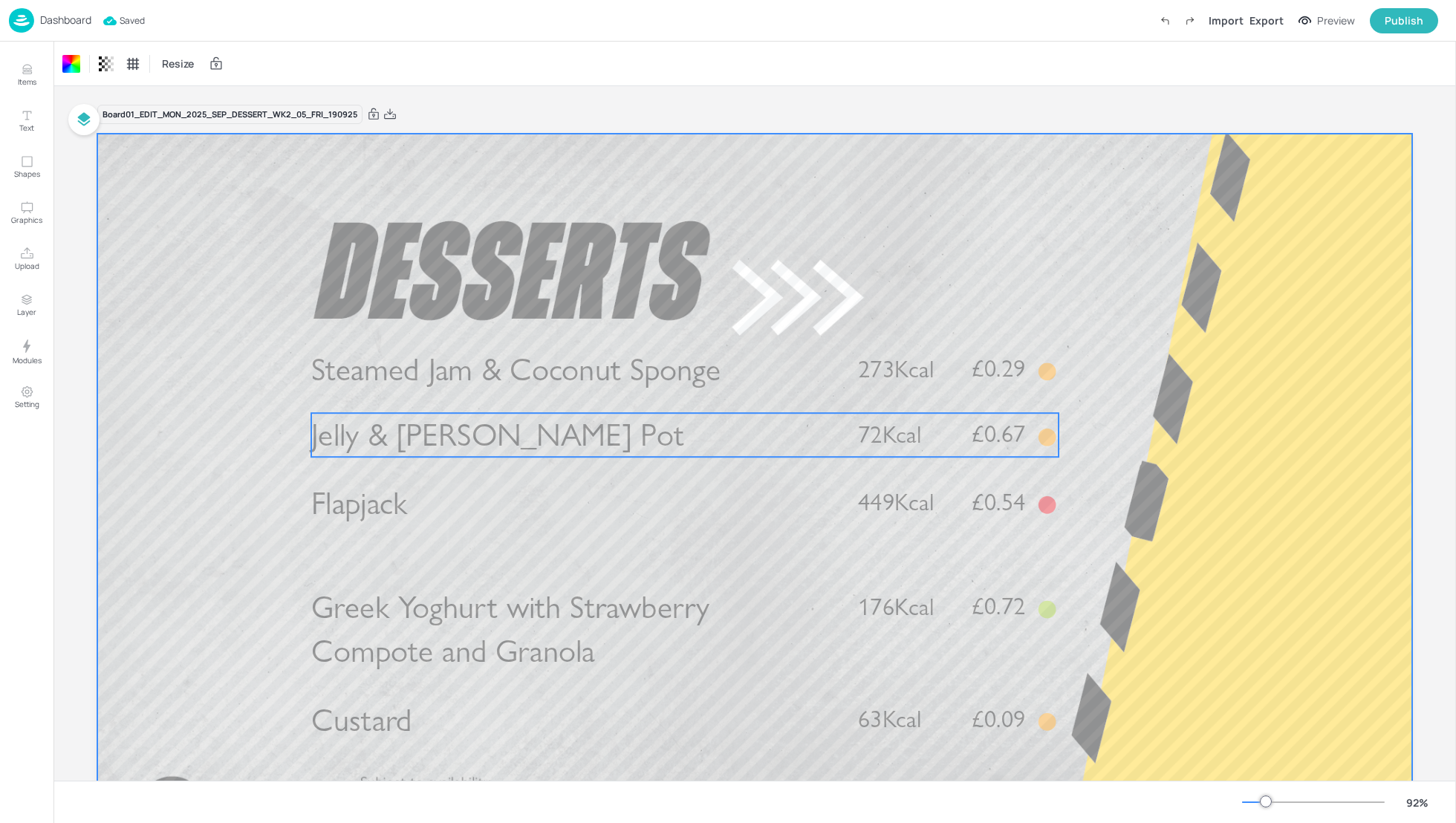
click at [804, 435] on p "Jelly & [PERSON_NAME] Pot" at bounding box center [573, 435] width 522 height 44
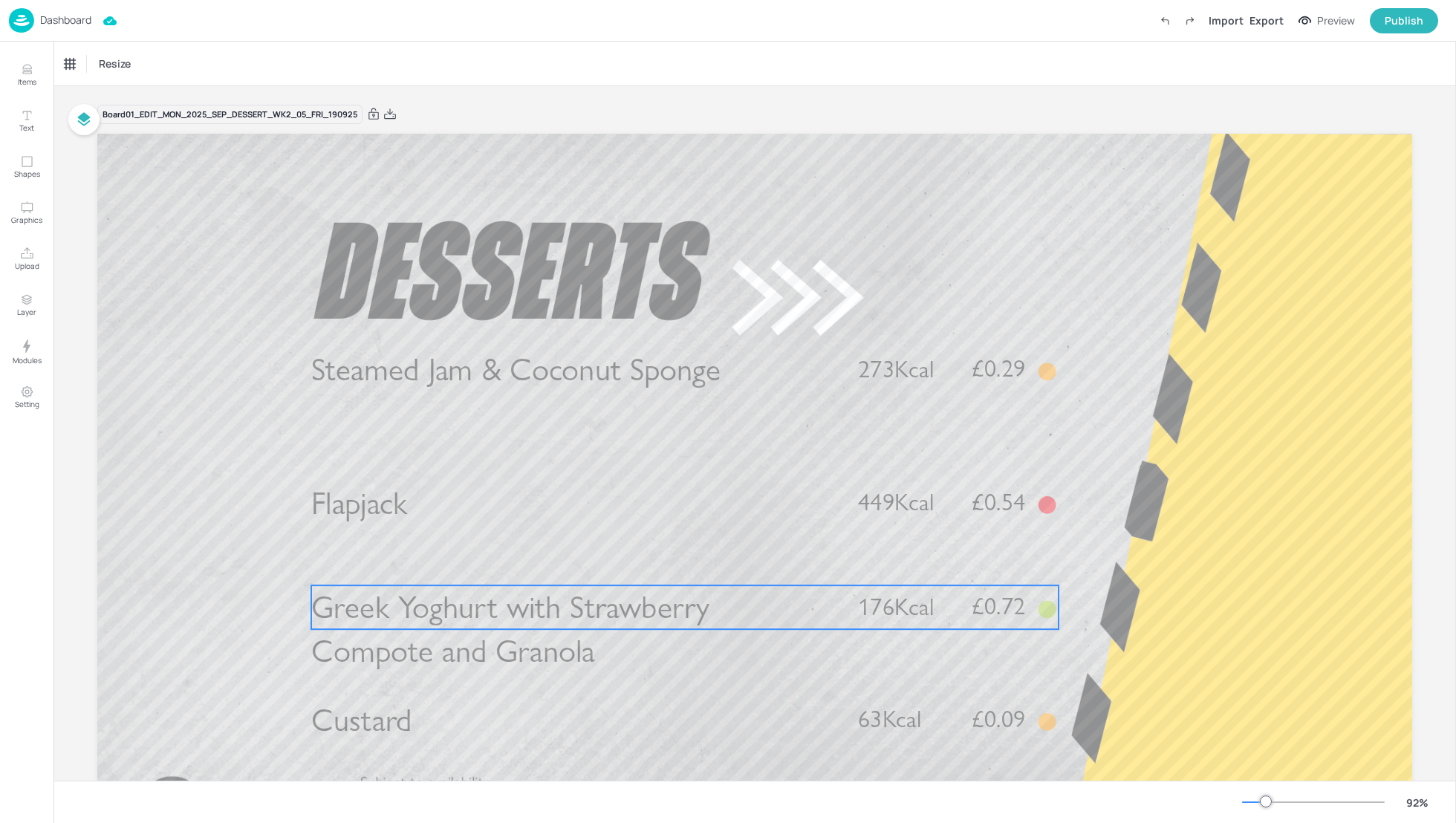
click at [523, 637] on span "Greek Yoghurt with Strawberry Compote and Granola" at bounding box center [511, 630] width 399 height 83
click at [118, 50] on div "Greek Yoghurt with Strawberry Compote and Granola Icons Resize" at bounding box center [754, 63] width 1402 height 44
click at [110, 70] on div "Greek Yoghurt with Strawberry Compote and Granola" at bounding box center [134, 63] width 149 height 25
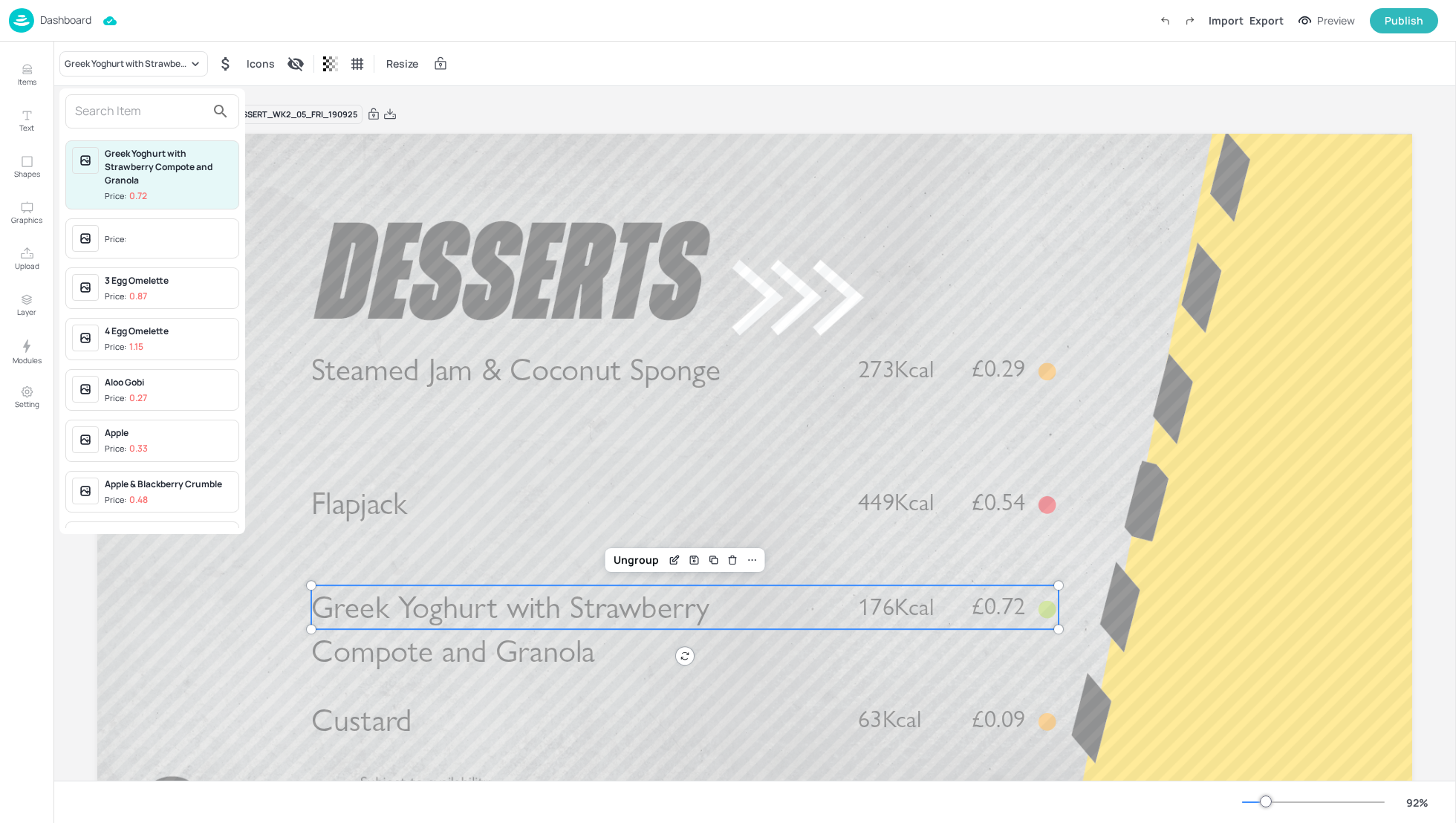
click at [110, 112] on input "text" at bounding box center [141, 111] width 131 height 24
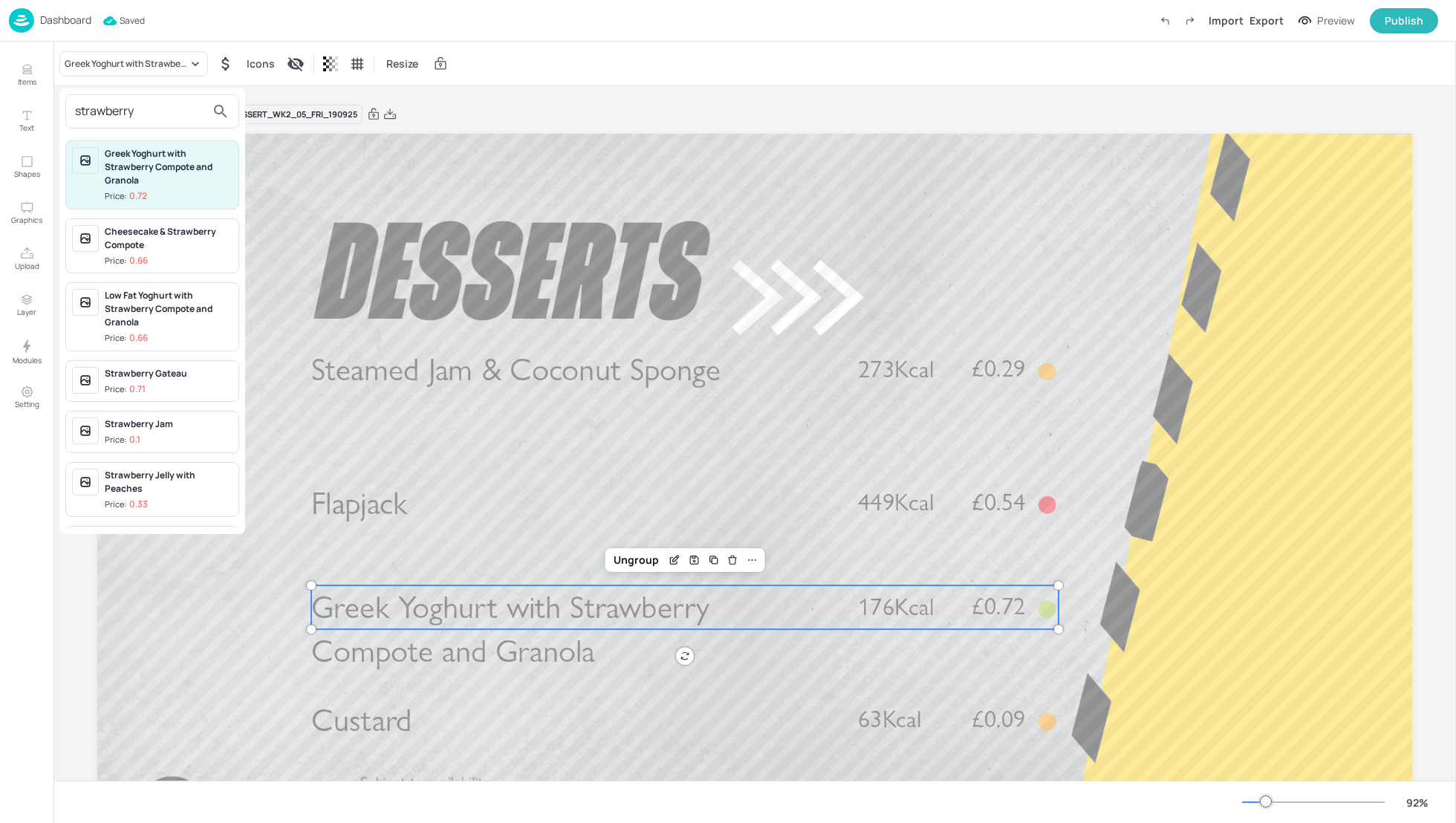
type input "strawberry"
click at [152, 313] on div "Low Fat Yoghurt with Strawberry Compote and Granola" at bounding box center [168, 309] width 128 height 40
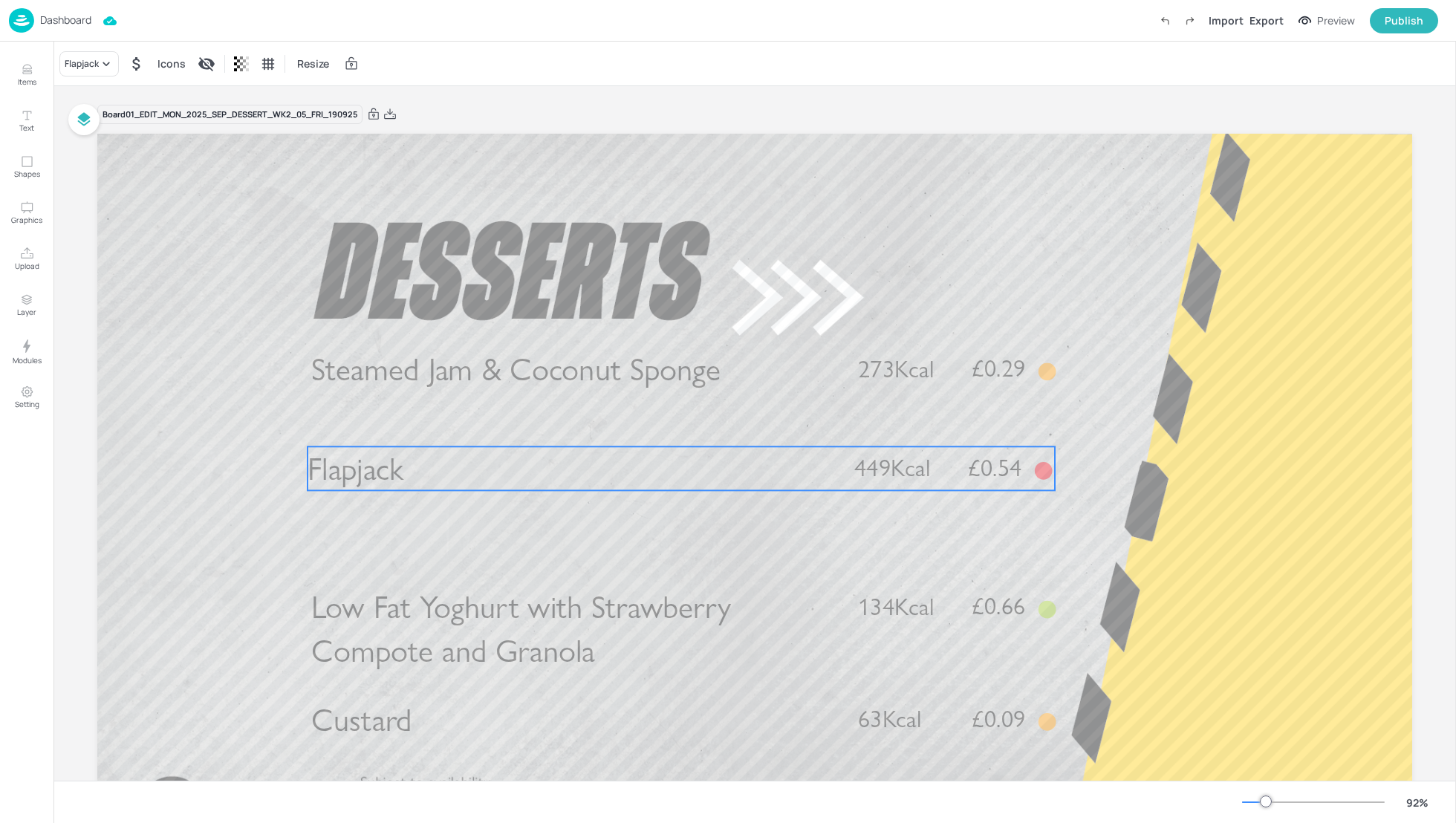
drag, startPoint x: 912, startPoint y: 493, endPoint x: 910, endPoint y: 459, distance: 34.1
click at [908, 459] on span "449Kcal" at bounding box center [892, 469] width 75 height 29
click at [893, 468] on span "449Kcal" at bounding box center [895, 468] width 75 height 29
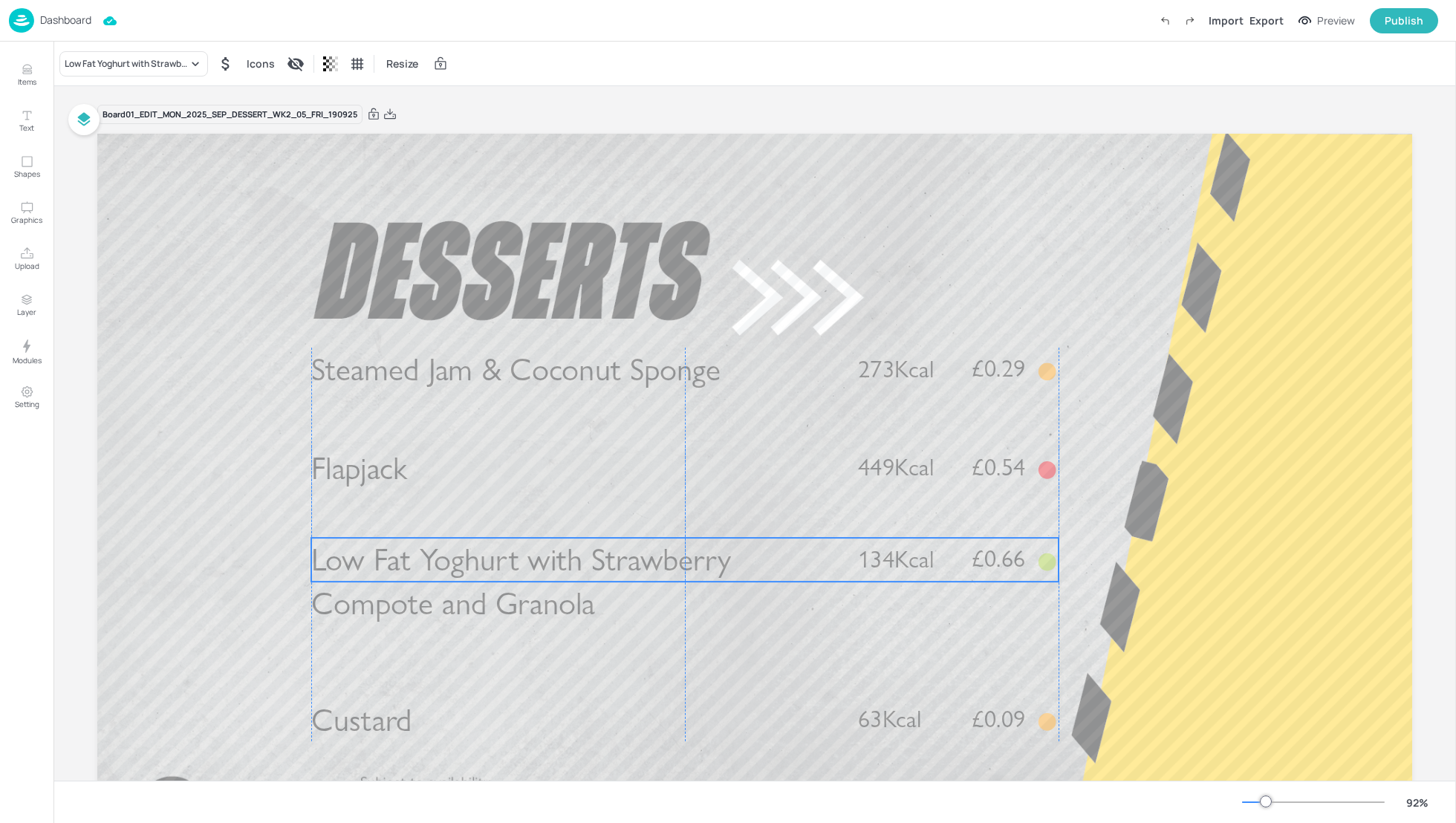
drag, startPoint x: 866, startPoint y: 598, endPoint x: 866, endPoint y: 551, distance: 47.0
click at [866, 551] on span "134Kcal" at bounding box center [895, 560] width 75 height 29
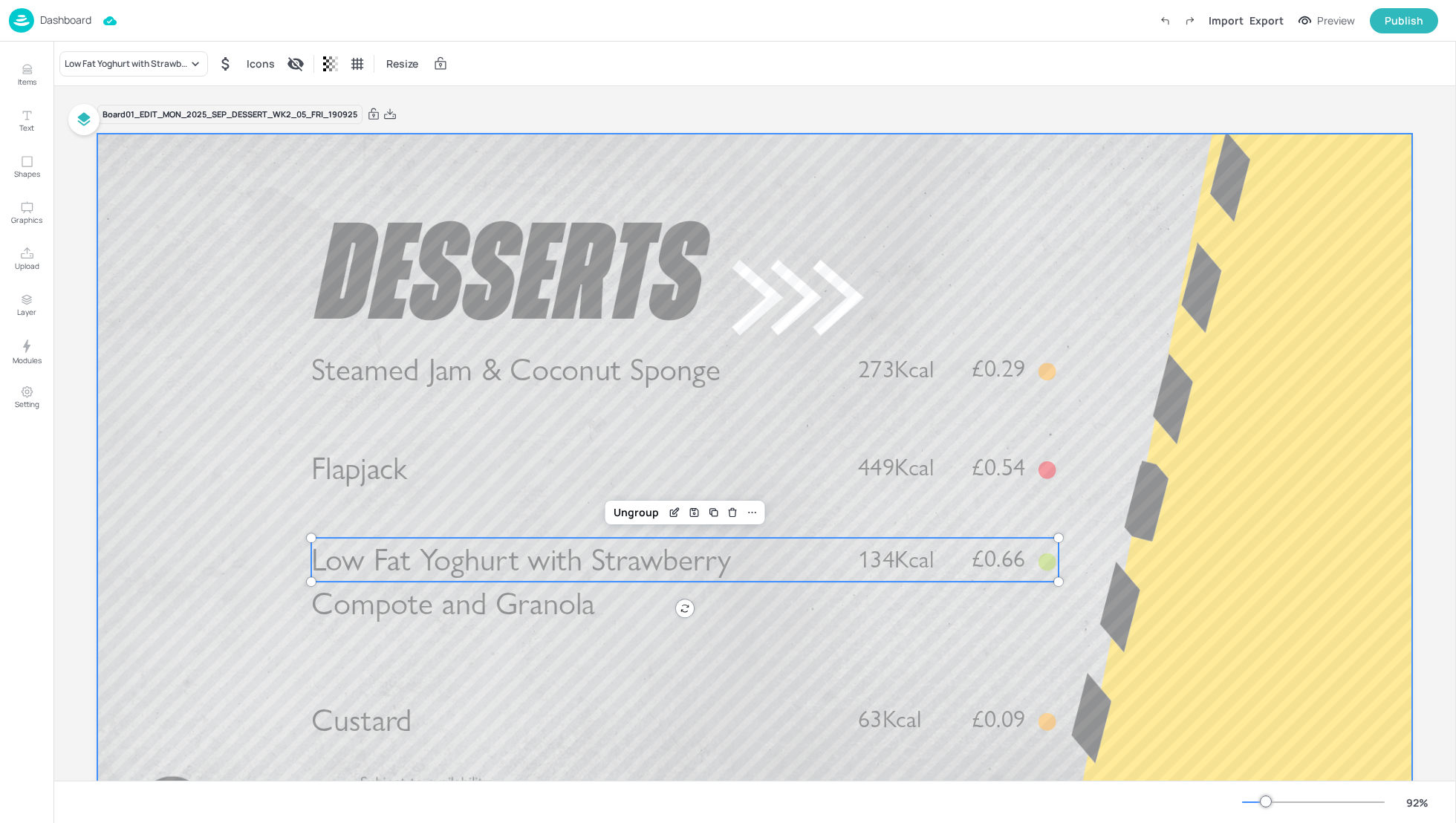
click at [1293, 601] on div at bounding box center [755, 503] width 1314 height 740
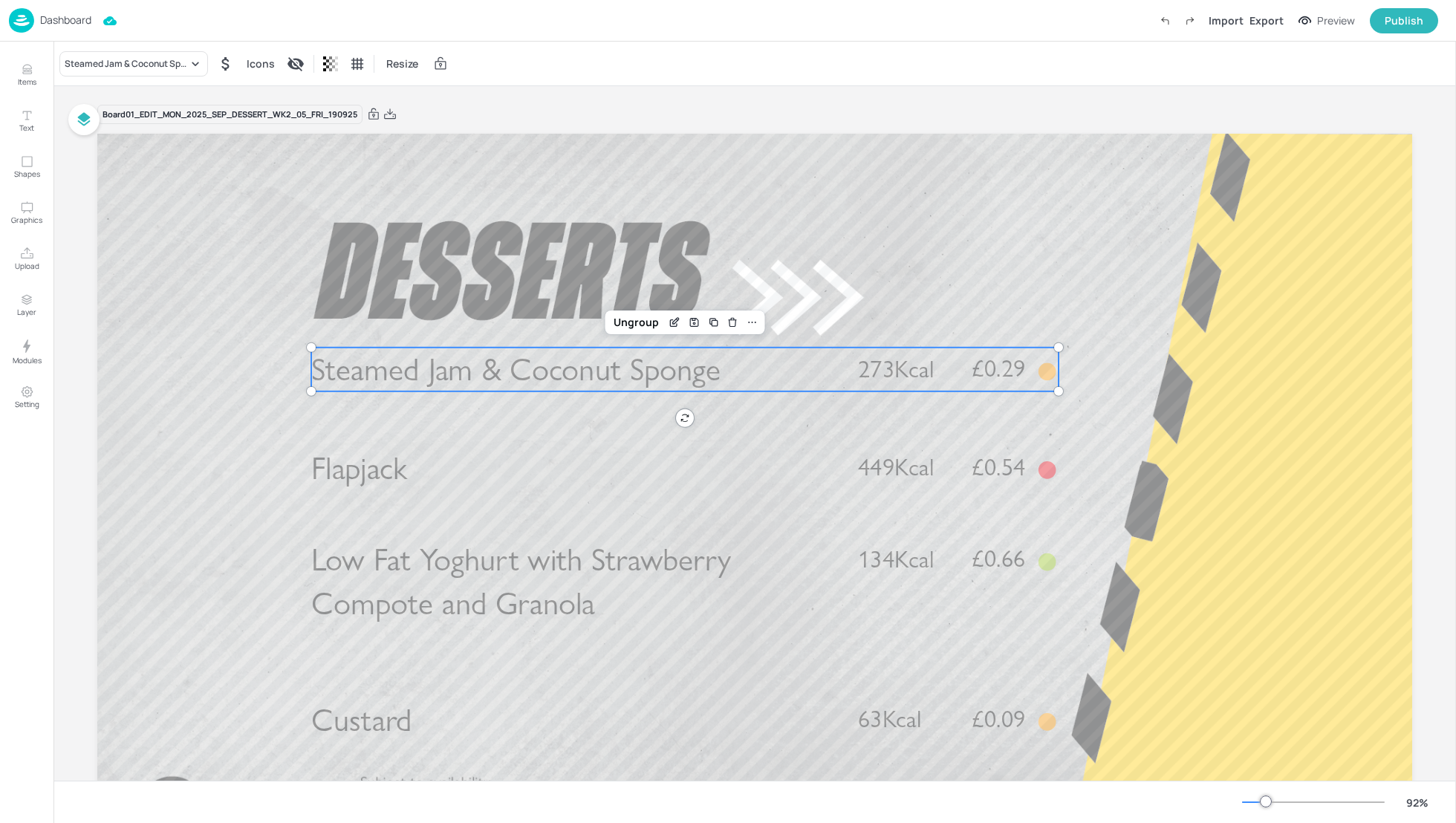
click at [659, 377] on span "Steamed Jam & Coconut Sponge" at bounding box center [516, 370] width 409 height 39
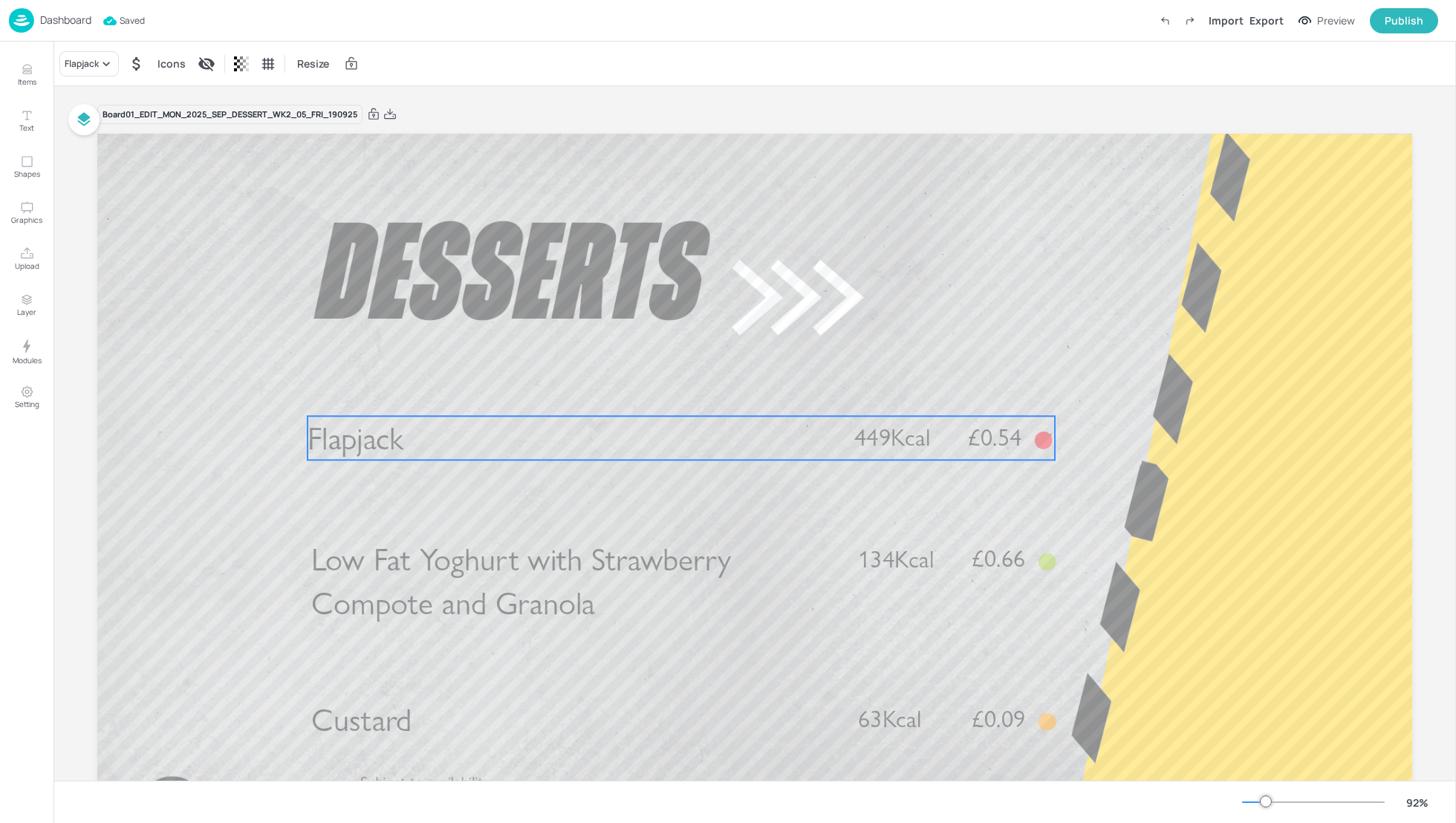
drag, startPoint x: 614, startPoint y: 465, endPoint x: 610, endPoint y: 433, distance: 32.2
click at [610, 433] on p "Flapjack" at bounding box center [568, 438] width 522 height 44
click at [618, 431] on p "Flapjack" at bounding box center [573, 434] width 522 height 44
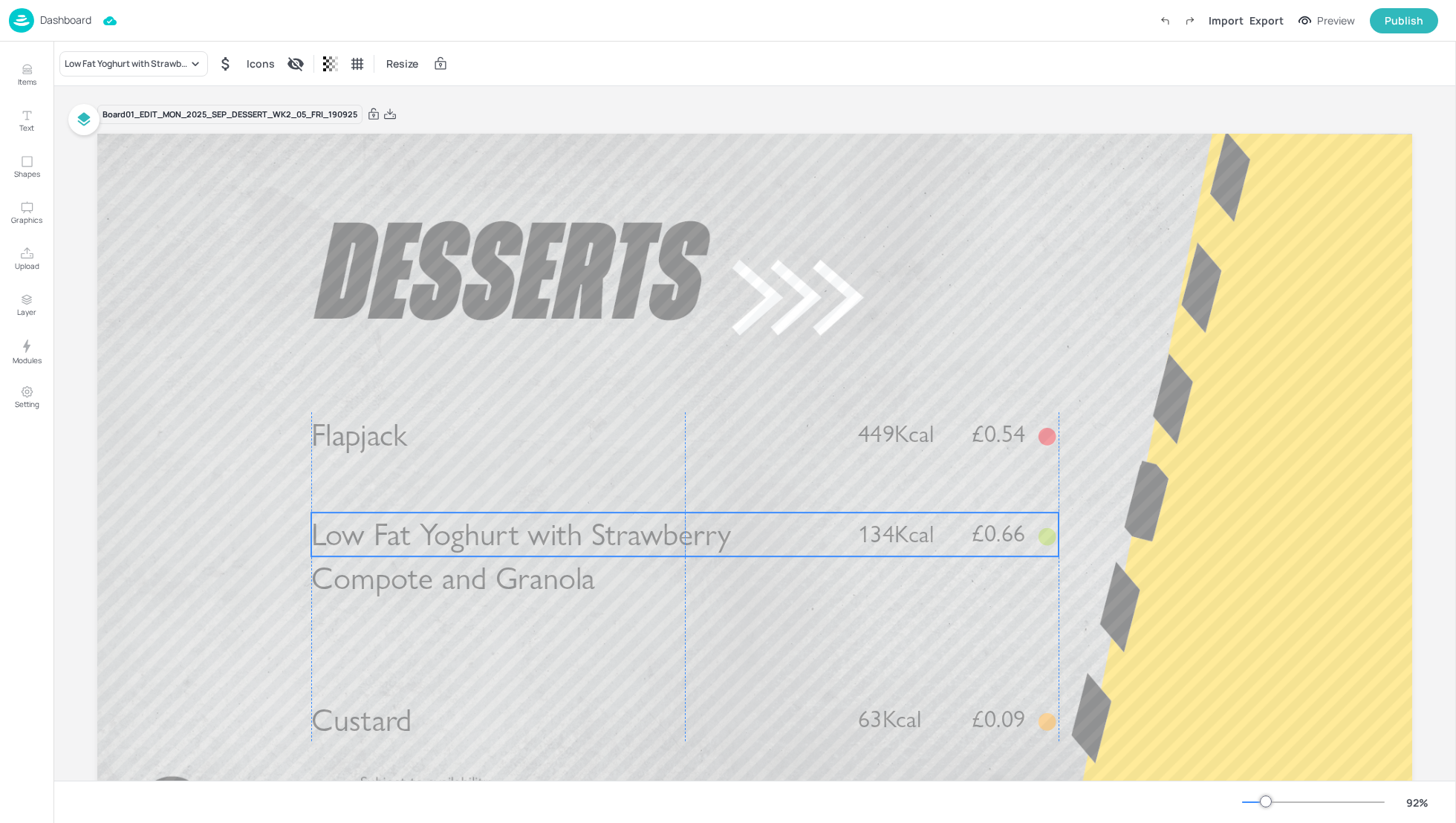
drag, startPoint x: 609, startPoint y: 559, endPoint x: 609, endPoint y: 534, distance: 25.0
click at [609, 534] on span "Low Fat Yoghurt with Strawberry Compote and Granola" at bounding box center [521, 557] width 419 height 83
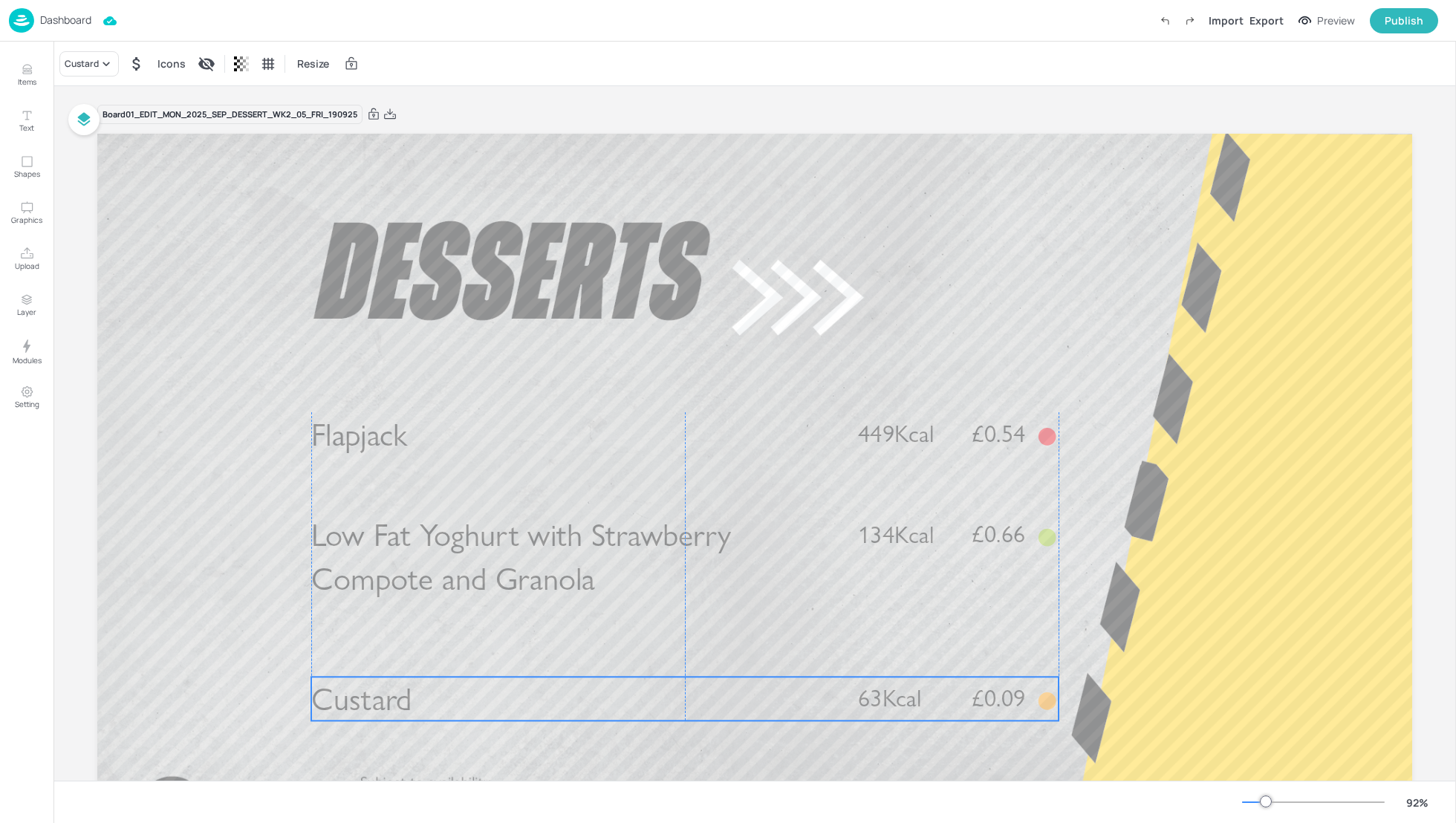
drag, startPoint x: 605, startPoint y: 708, endPoint x: 605, endPoint y: 684, distance: 24.0
click at [605, 684] on p "Custard" at bounding box center [573, 699] width 522 height 44
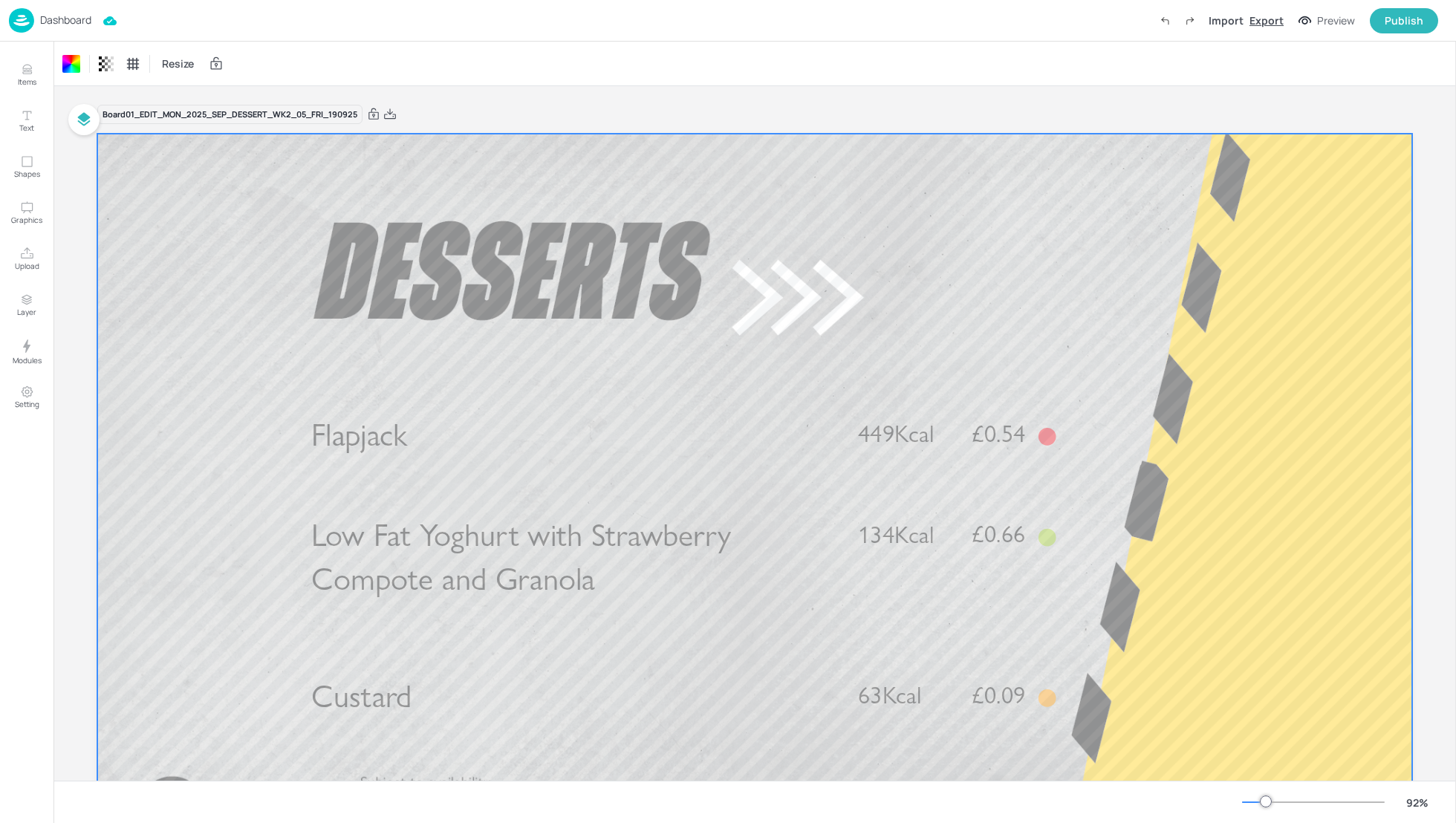
click at [1281, 19] on div "Export" at bounding box center [1266, 20] width 34 height 16
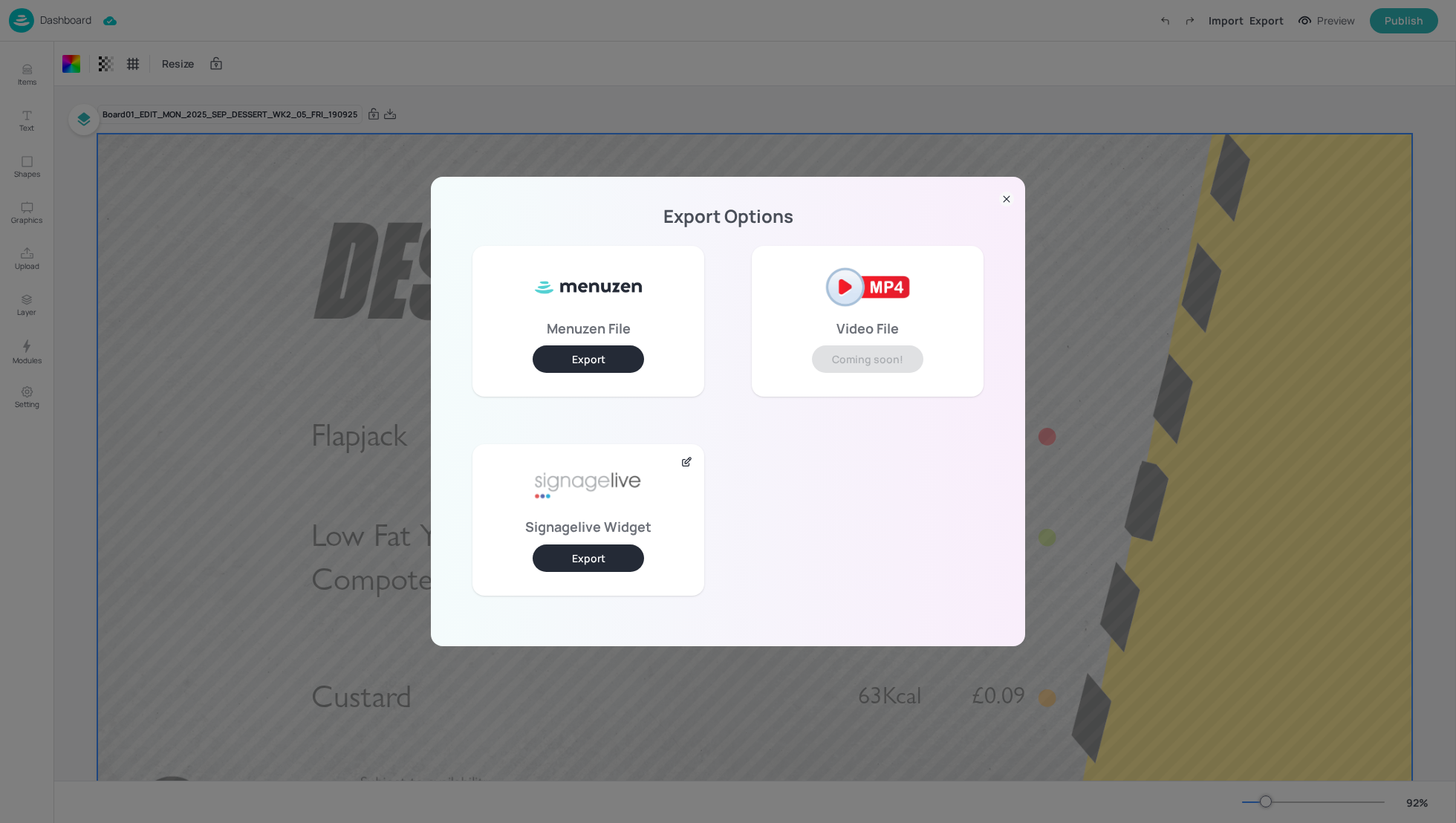
click at [567, 563] on button "Export" at bounding box center [587, 558] width 111 height 28
